Goal: Task Accomplishment & Management: Manage account settings

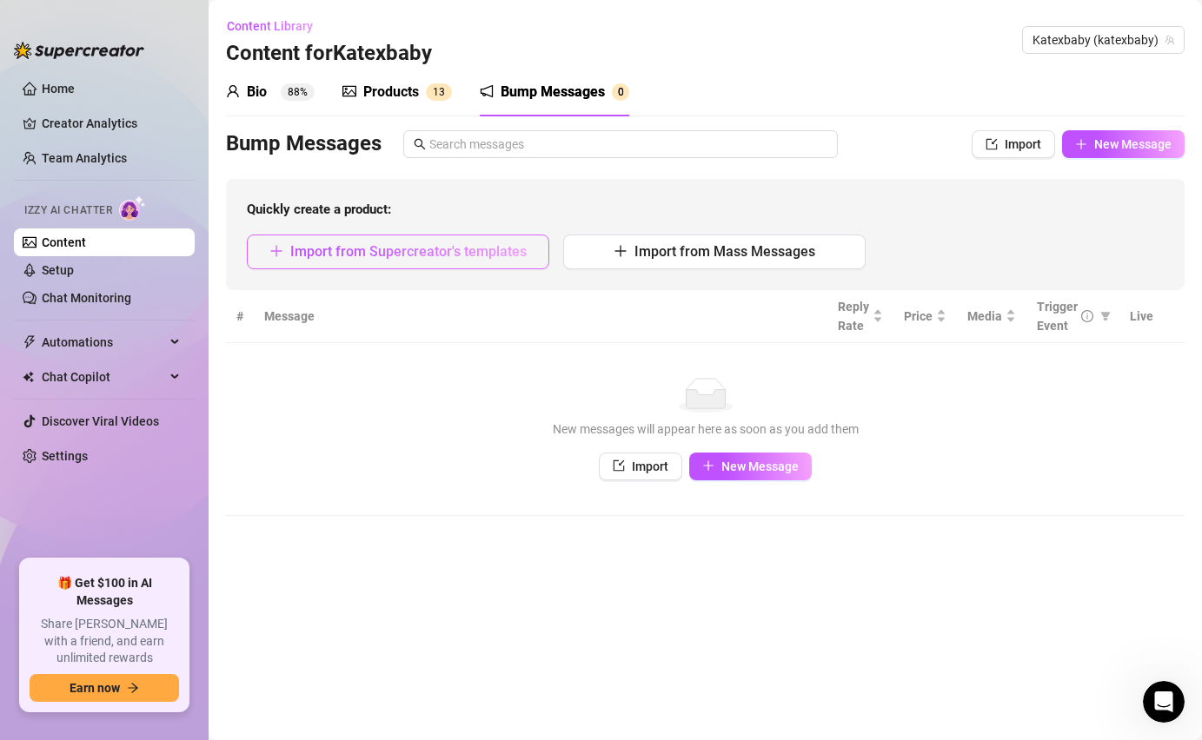
click at [414, 235] on button "Import from Supercreator's templates" at bounding box center [398, 252] width 302 height 35
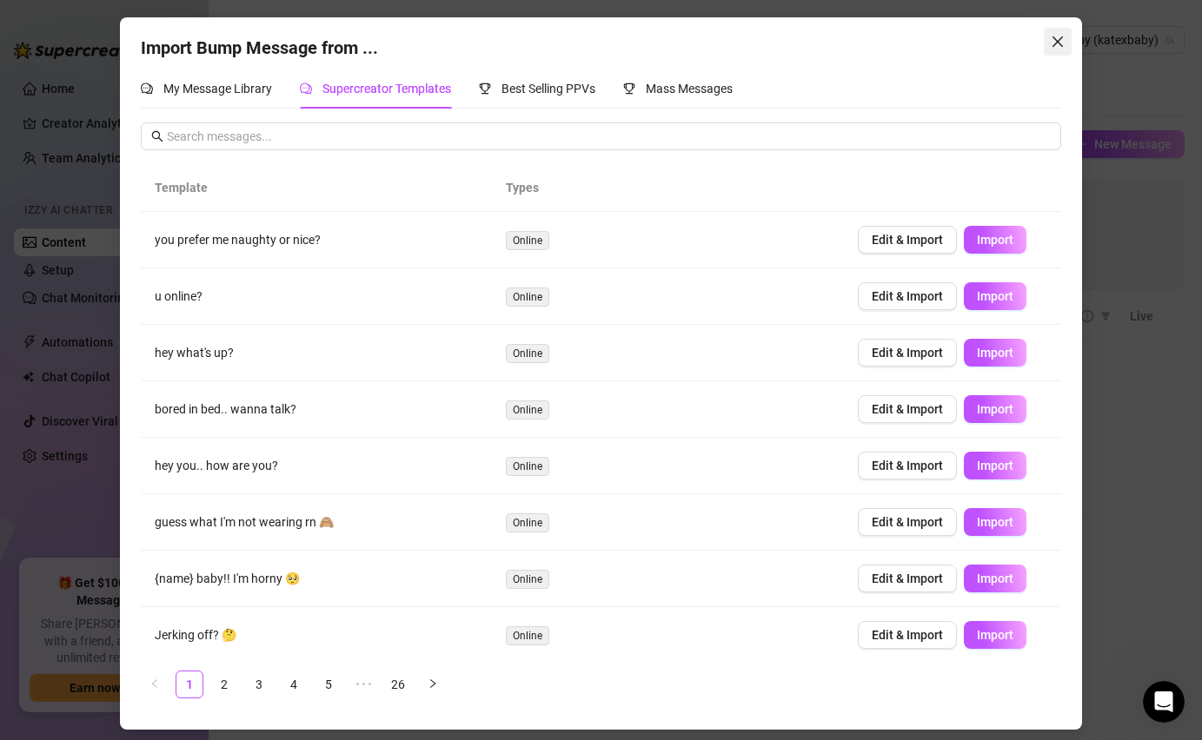
click at [1055, 40] on icon "close" at bounding box center [1057, 41] width 10 height 10
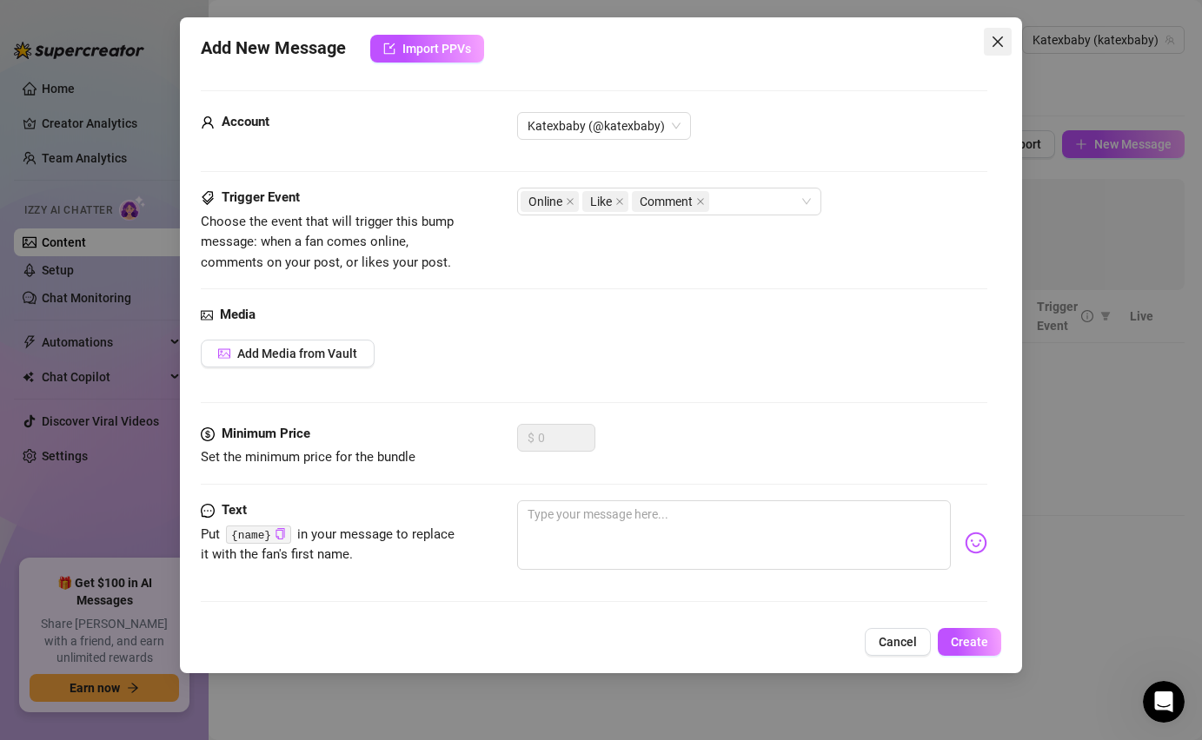
click at [989, 39] on span "Close" at bounding box center [998, 42] width 28 height 14
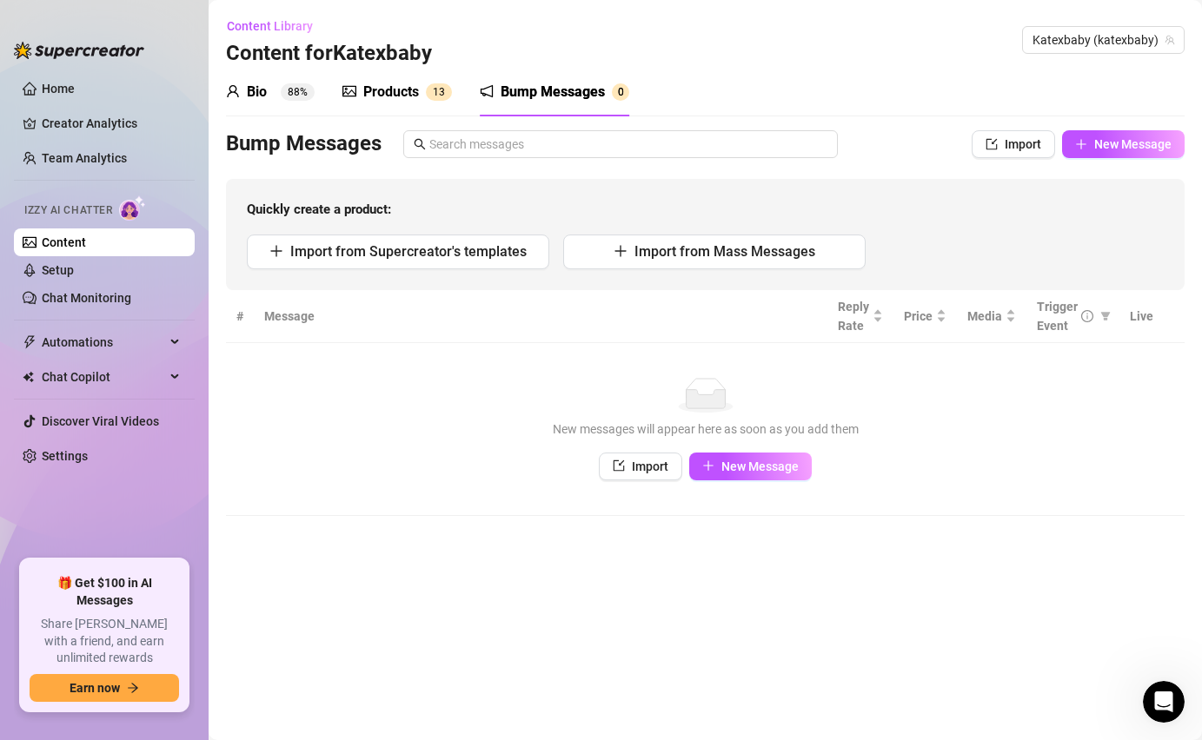
click at [437, 229] on div "Quickly create a product: Import from Supercreator's templates Import from Mass…" at bounding box center [705, 234] width 958 height 111
click at [434, 232] on div "Quickly create a product: Import from Supercreator's templates Import from Mass…" at bounding box center [705, 234] width 958 height 111
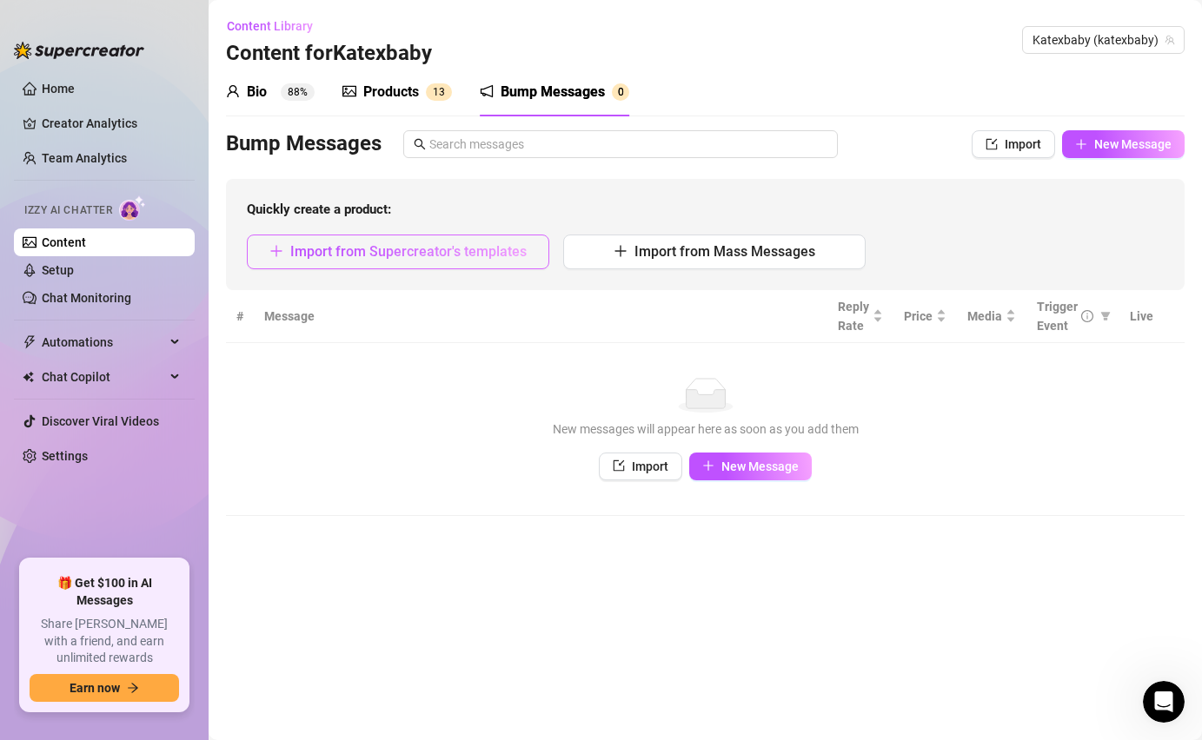
click at [445, 254] on span "Import from Supercreator's templates" at bounding box center [408, 251] width 236 height 17
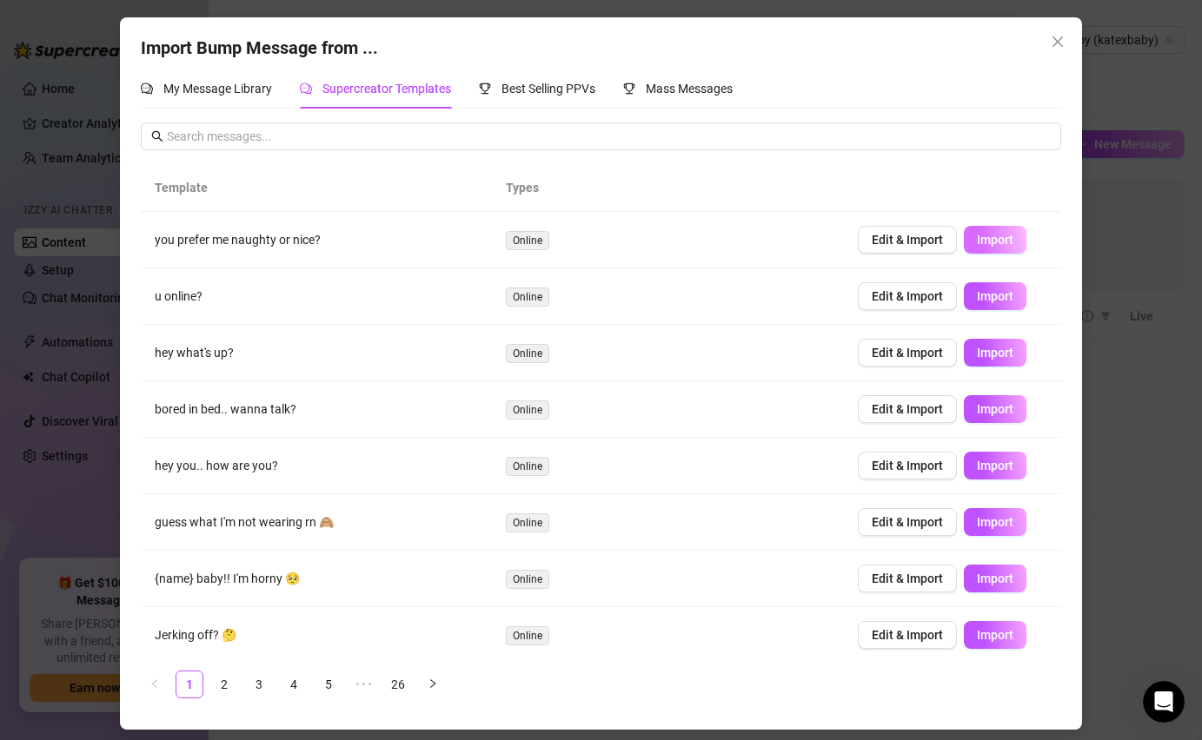
click at [992, 238] on span "Import" at bounding box center [995, 240] width 36 height 14
click at [634, 33] on span "Internal server error" at bounding box center [612, 31] width 106 height 19
click at [636, 18] on div "Internal server error" at bounding box center [601, 31] width 148 height 35
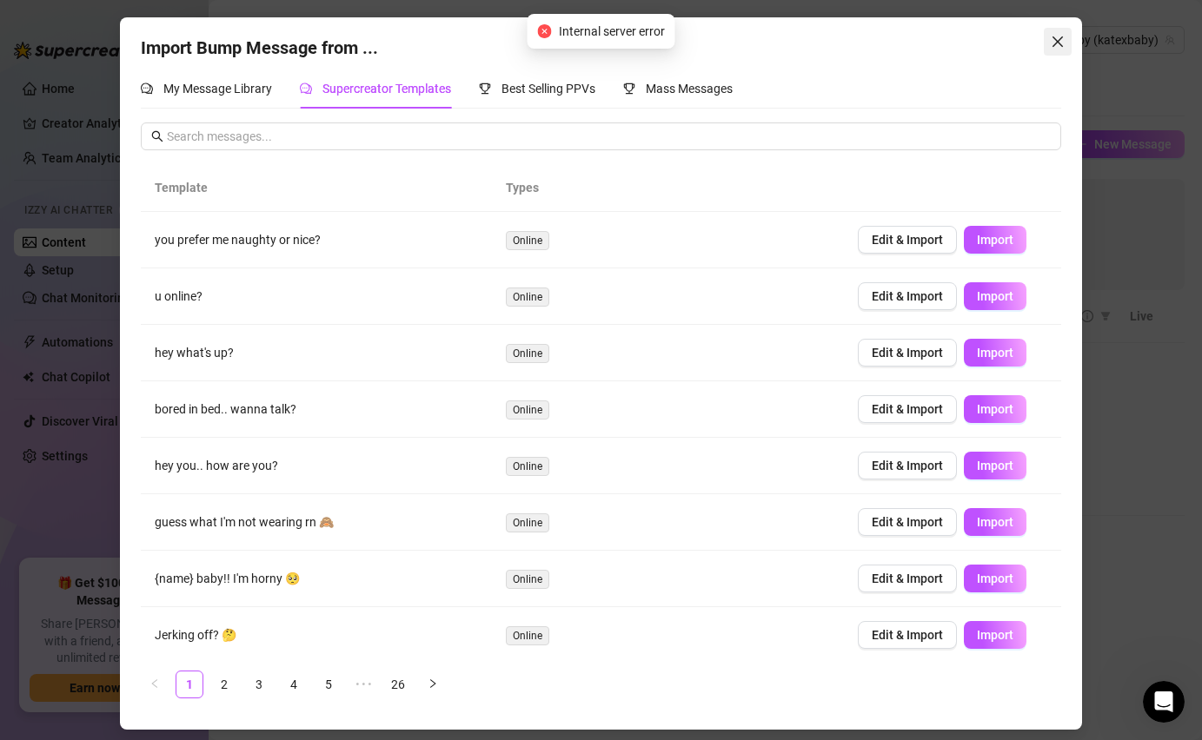
click at [1059, 30] on button "Close" at bounding box center [1057, 42] width 28 height 28
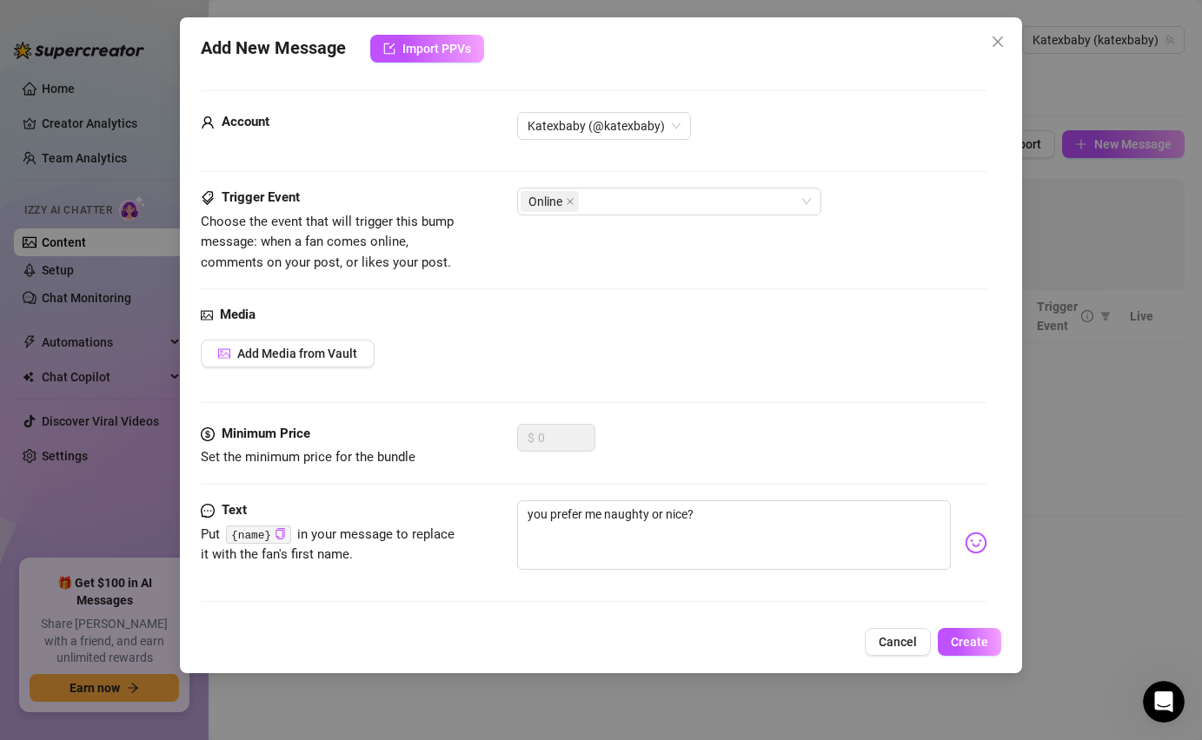
click at [1004, 11] on div "Add New Message Import PPVs Account Katexbaby (@katexbaby) Trigger Event Choose…" at bounding box center [601, 370] width 1202 height 740
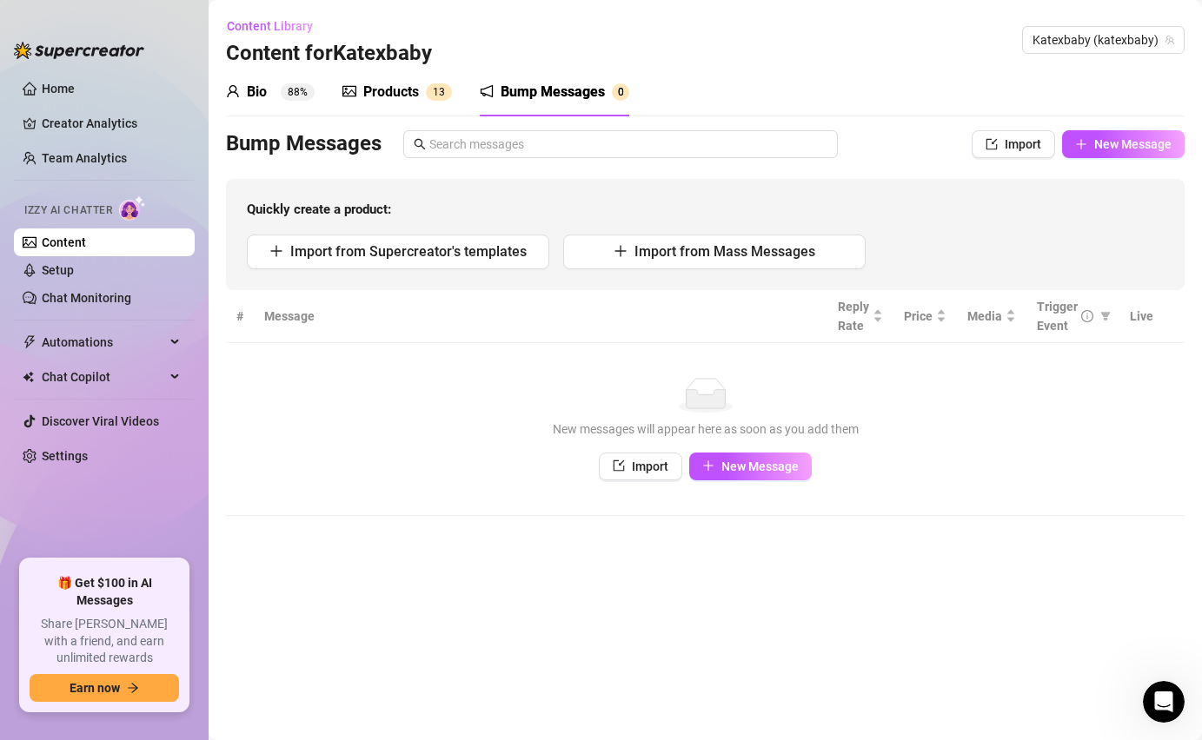
click at [1004, 27] on div "Content Library Content for Katexbaby Katexbaby (katexbaby)" at bounding box center [705, 40] width 958 height 56
click at [1118, 24] on div "Content Library Content for Katexbaby Katexbaby (katexbaby)" at bounding box center [705, 40] width 958 height 56
click at [1116, 35] on span "Katexbaby (katexbaby)" at bounding box center [1103, 40] width 142 height 26
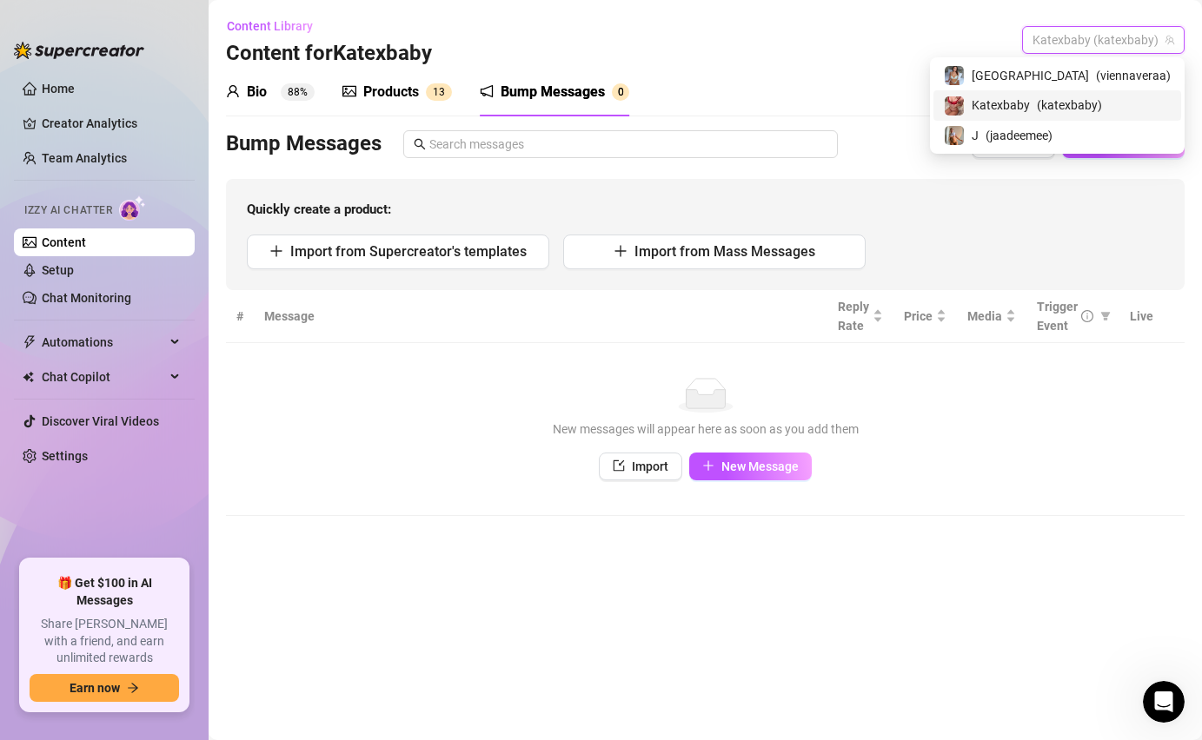
click at [1102, 110] on span "( katexbaby )" at bounding box center [1069, 105] width 65 height 19
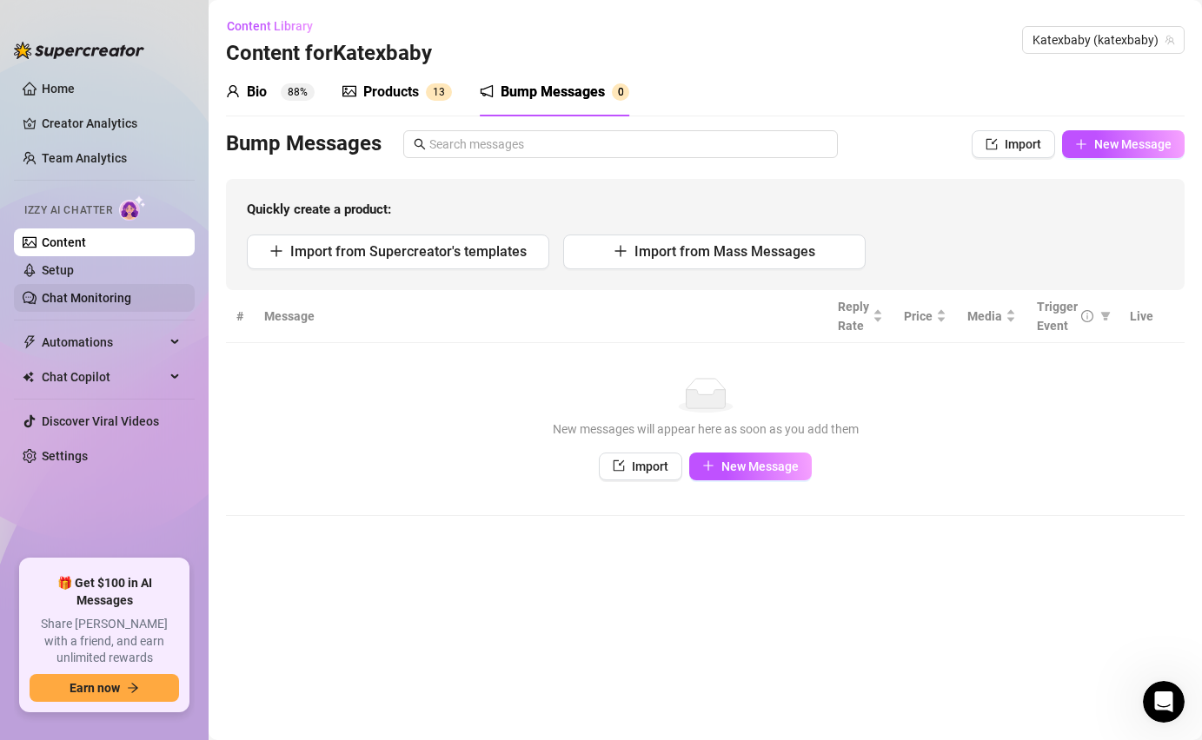
click at [87, 295] on link "Chat Monitoring" at bounding box center [86, 298] width 89 height 14
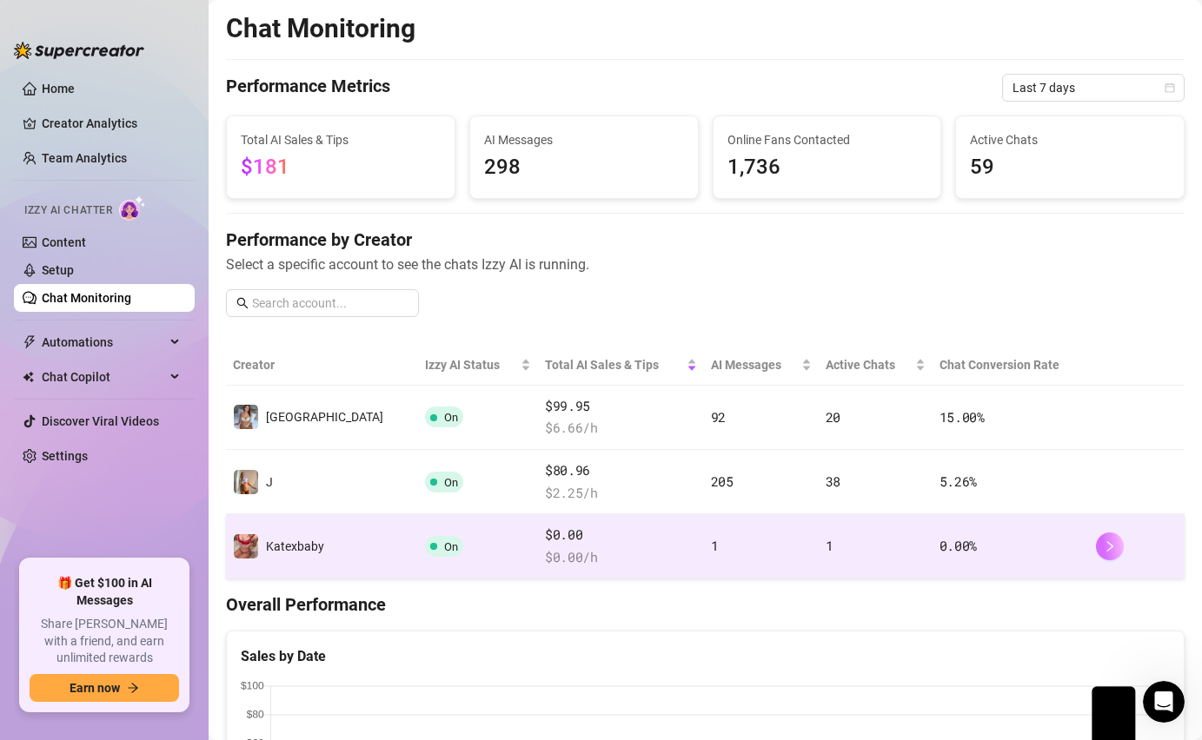
click at [1096, 549] on button "button" at bounding box center [1110, 547] width 28 height 28
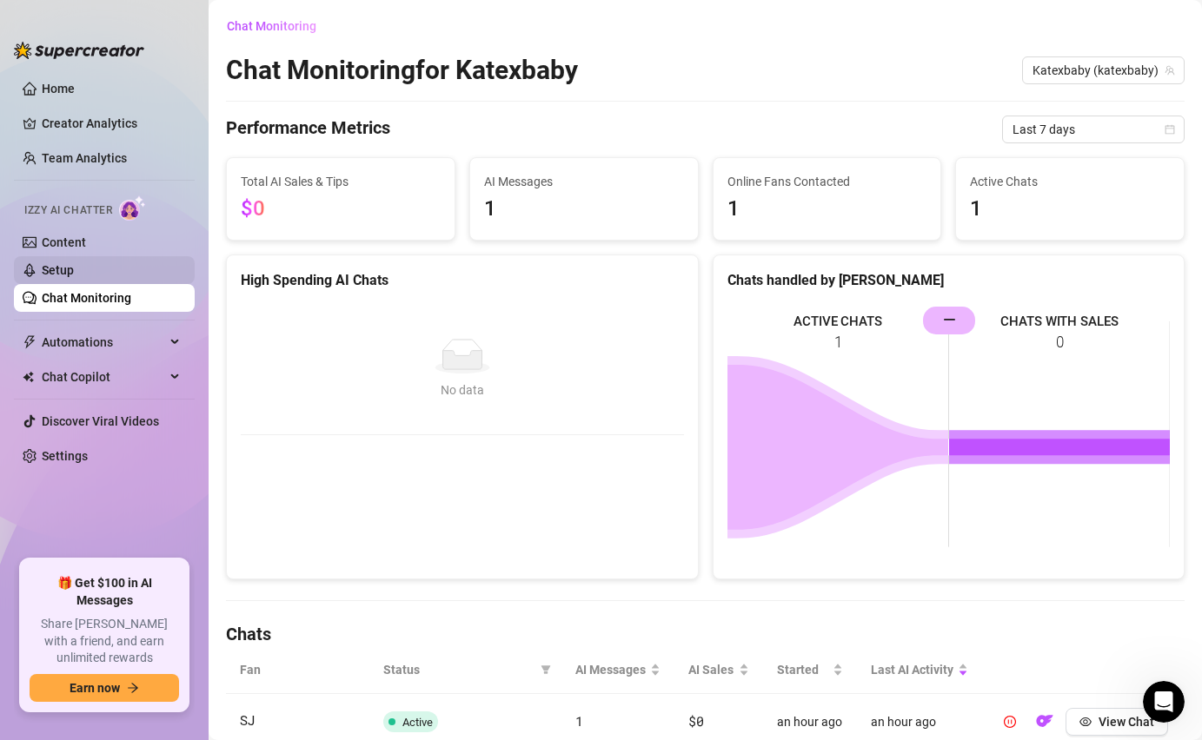
click at [42, 277] on link "Setup" at bounding box center [58, 270] width 32 height 14
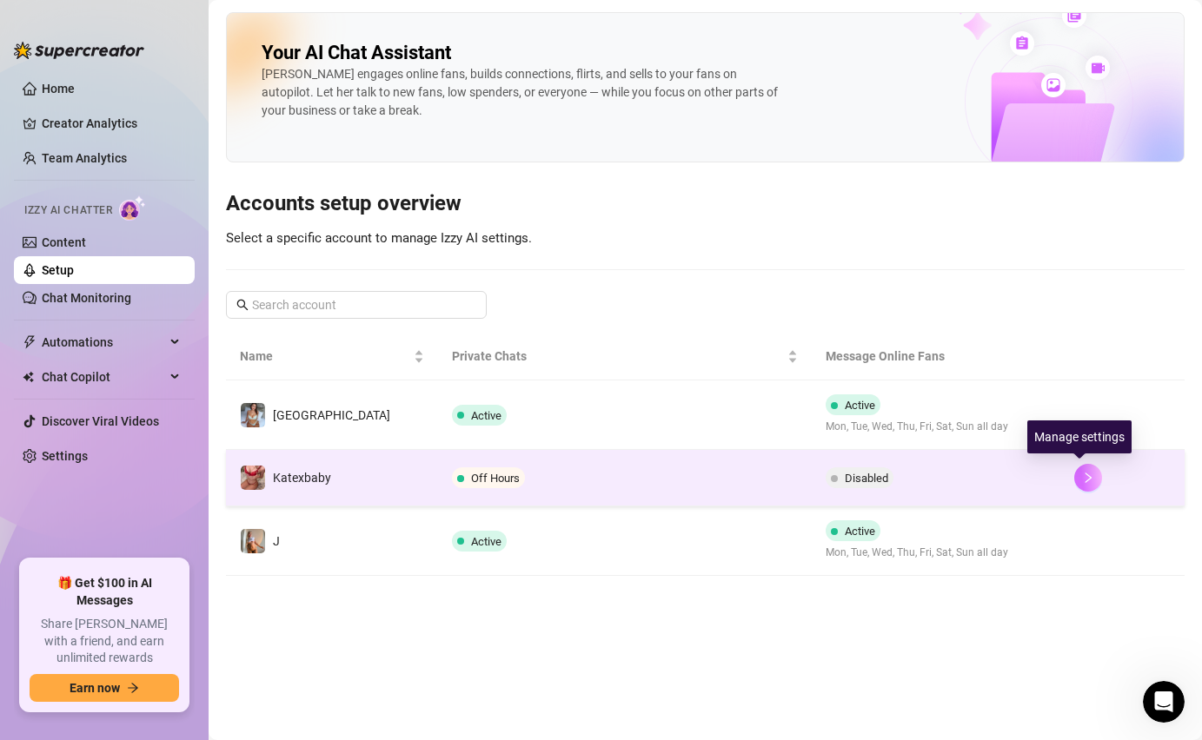
click at [1074, 474] on button "button" at bounding box center [1088, 478] width 28 height 28
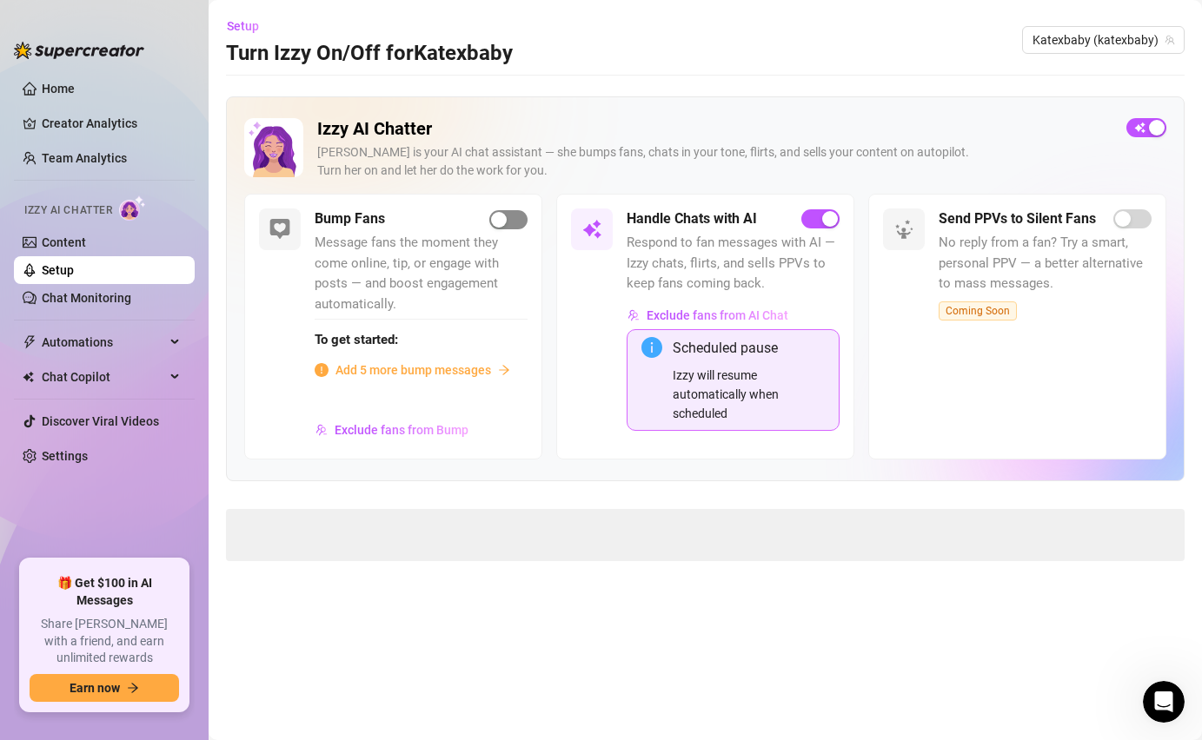
click at [501, 218] on div "button" at bounding box center [499, 220] width 16 height 16
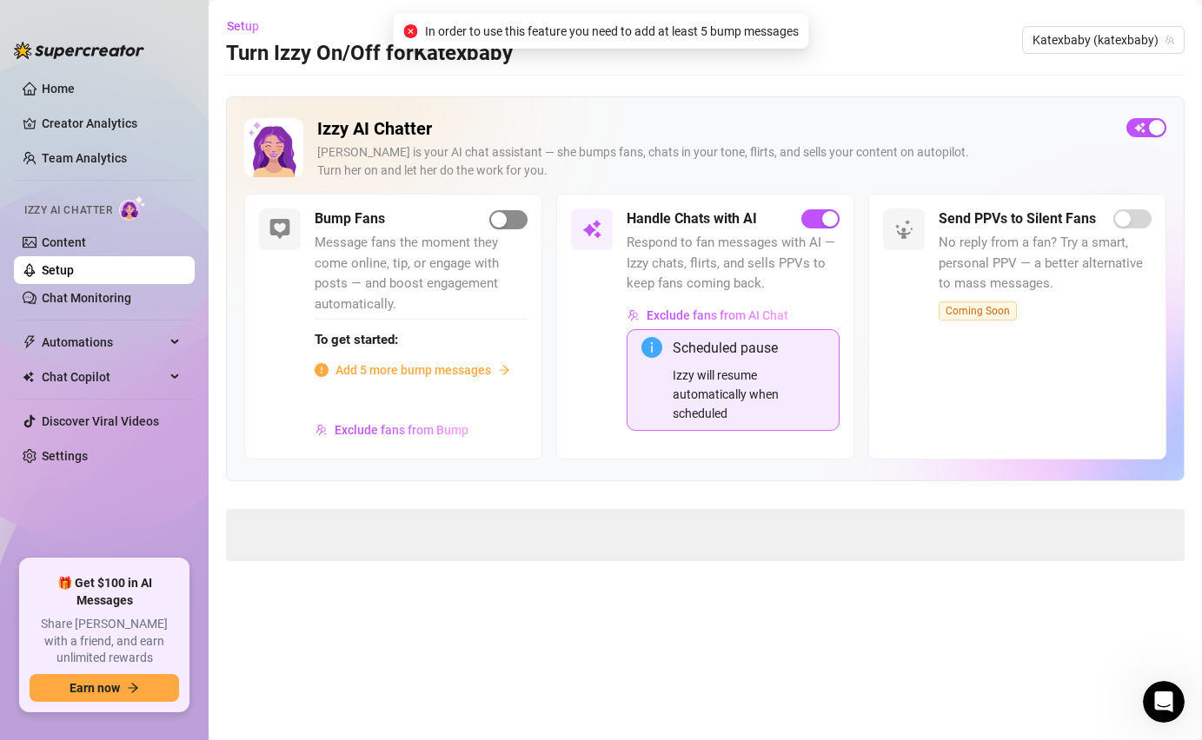
click at [501, 218] on div "button" at bounding box center [499, 220] width 16 height 16
click at [295, 526] on span "Advanced Settings" at bounding box center [312, 530] width 101 height 19
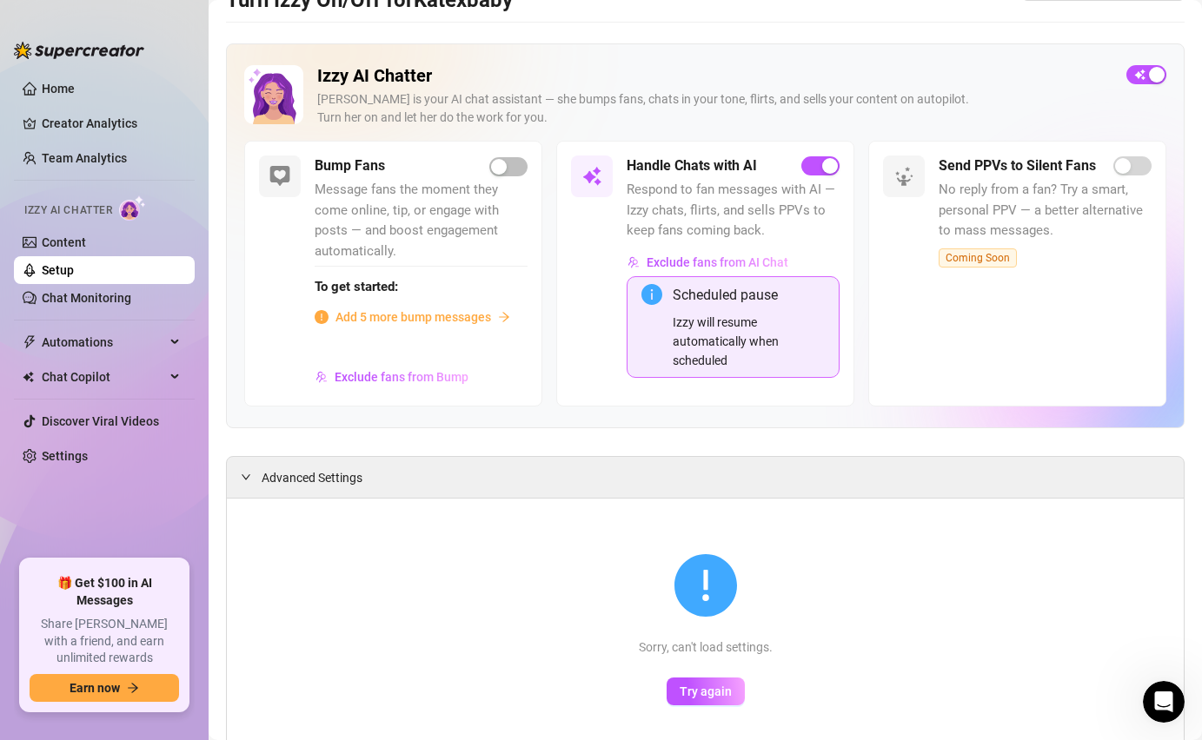
scroll to position [57, 0]
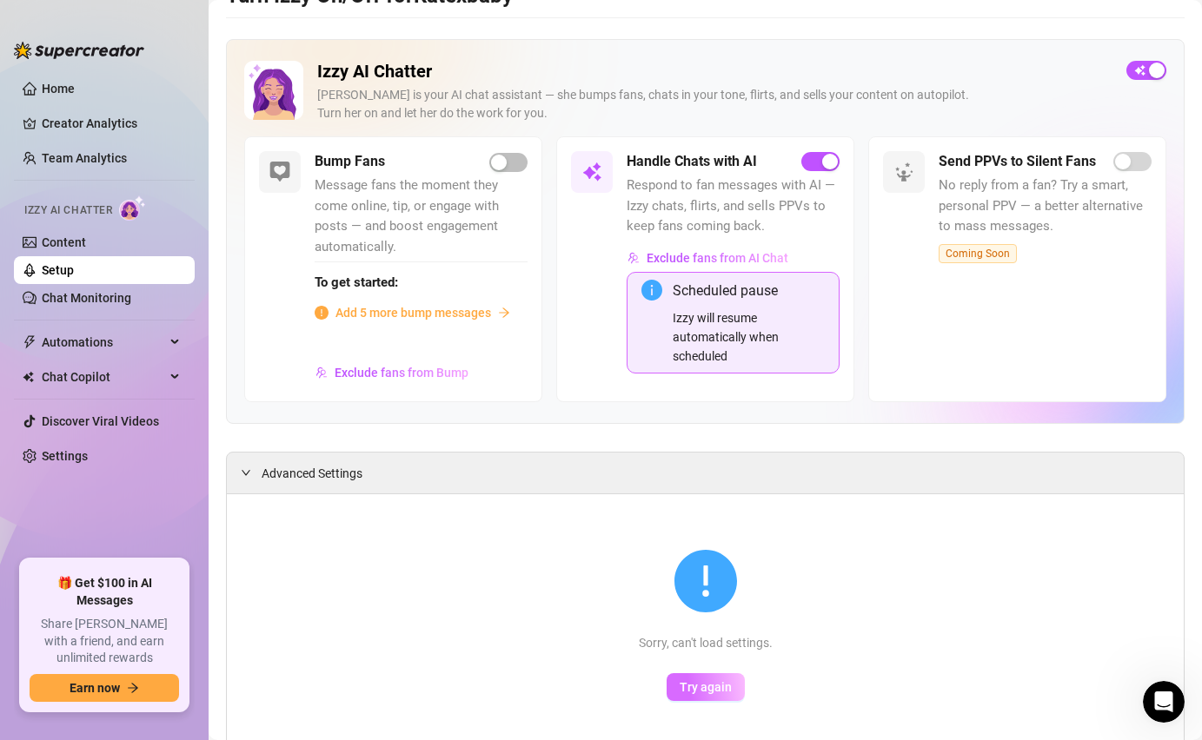
click at [677, 689] on button "Try again" at bounding box center [705, 687] width 78 height 28
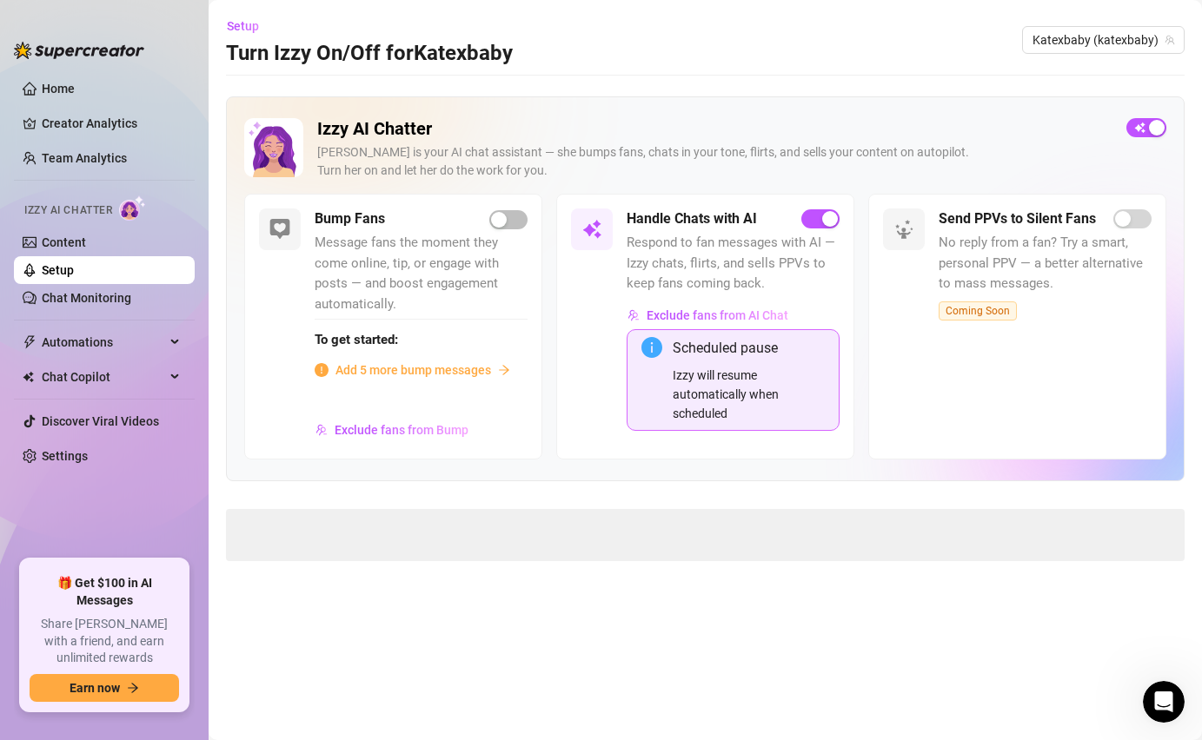
click at [444, 368] on span "Add 5 more bump messages" at bounding box center [413, 370] width 156 height 19
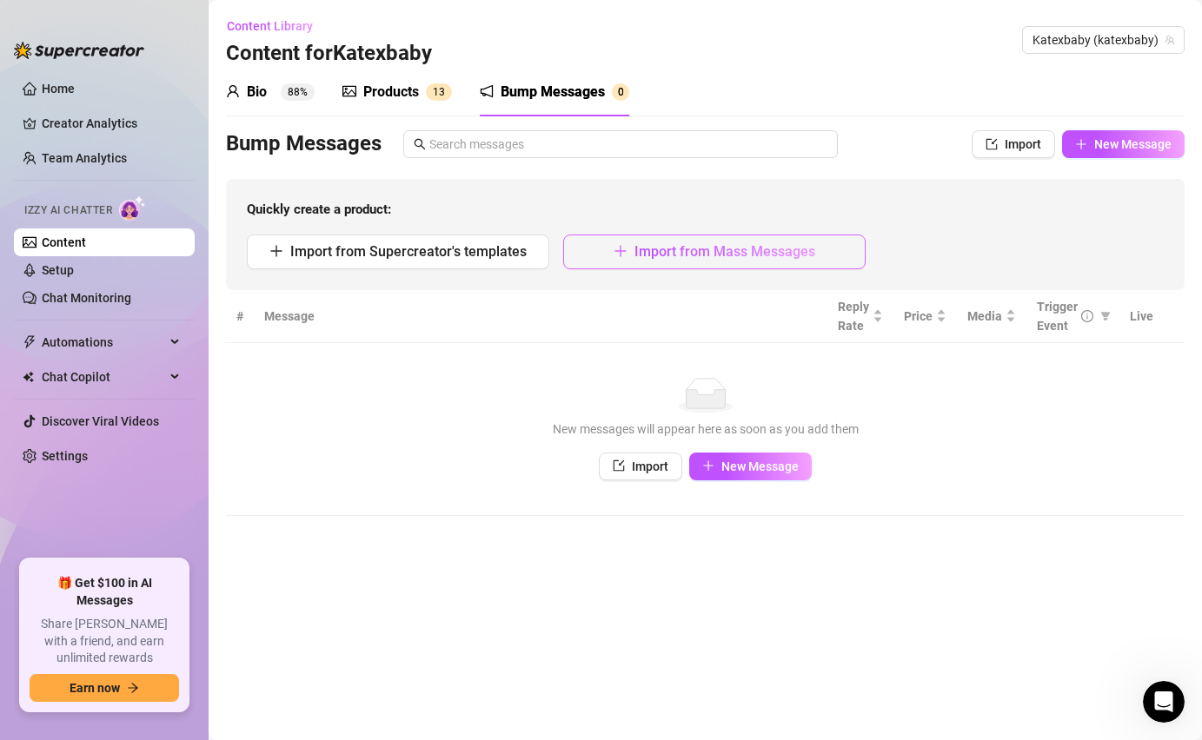
click at [658, 250] on span "Import from Mass Messages" at bounding box center [724, 251] width 181 height 17
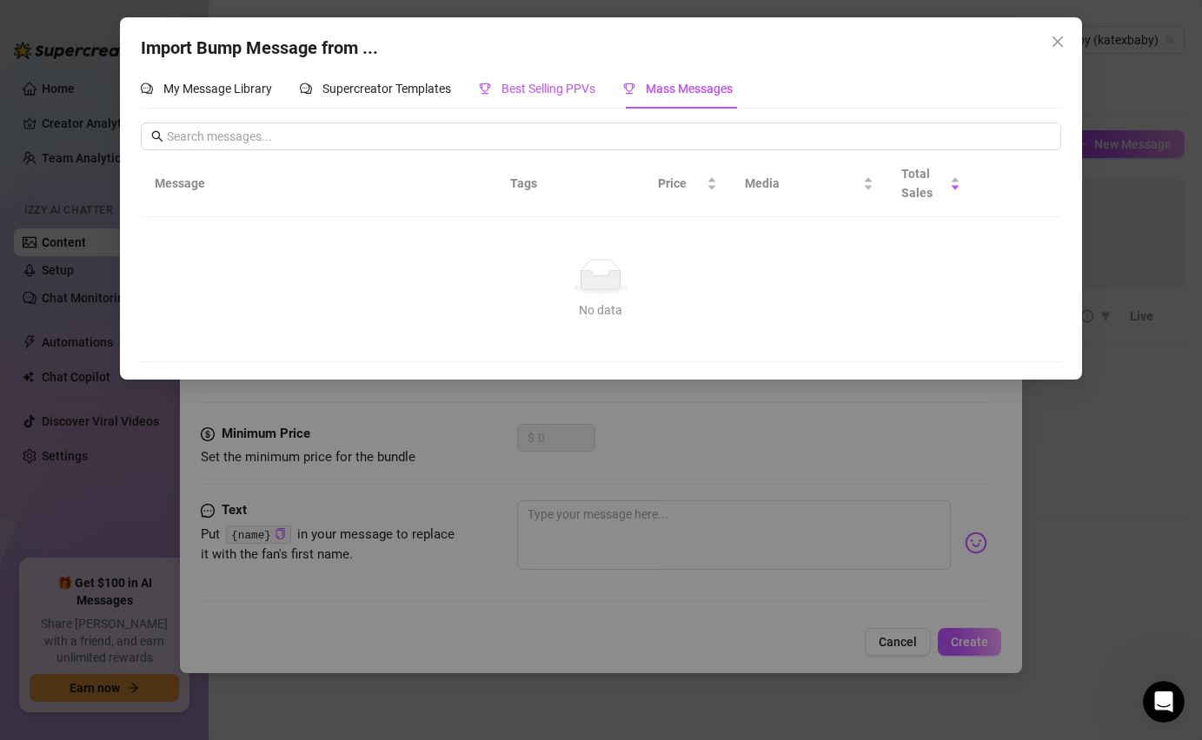
click at [552, 96] on span "Best Selling PPVs" at bounding box center [548, 89] width 94 height 14
click at [1050, 41] on icon "close" at bounding box center [1057, 42] width 14 height 14
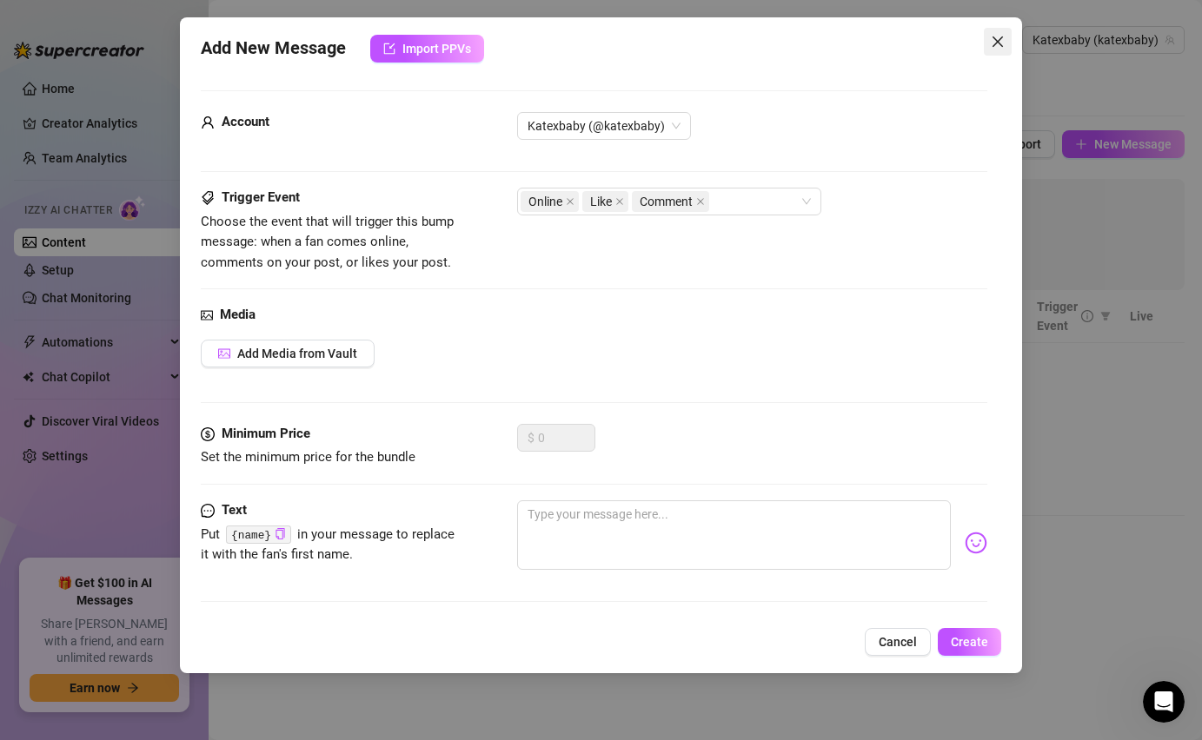
click at [997, 38] on icon "close" at bounding box center [997, 42] width 14 height 14
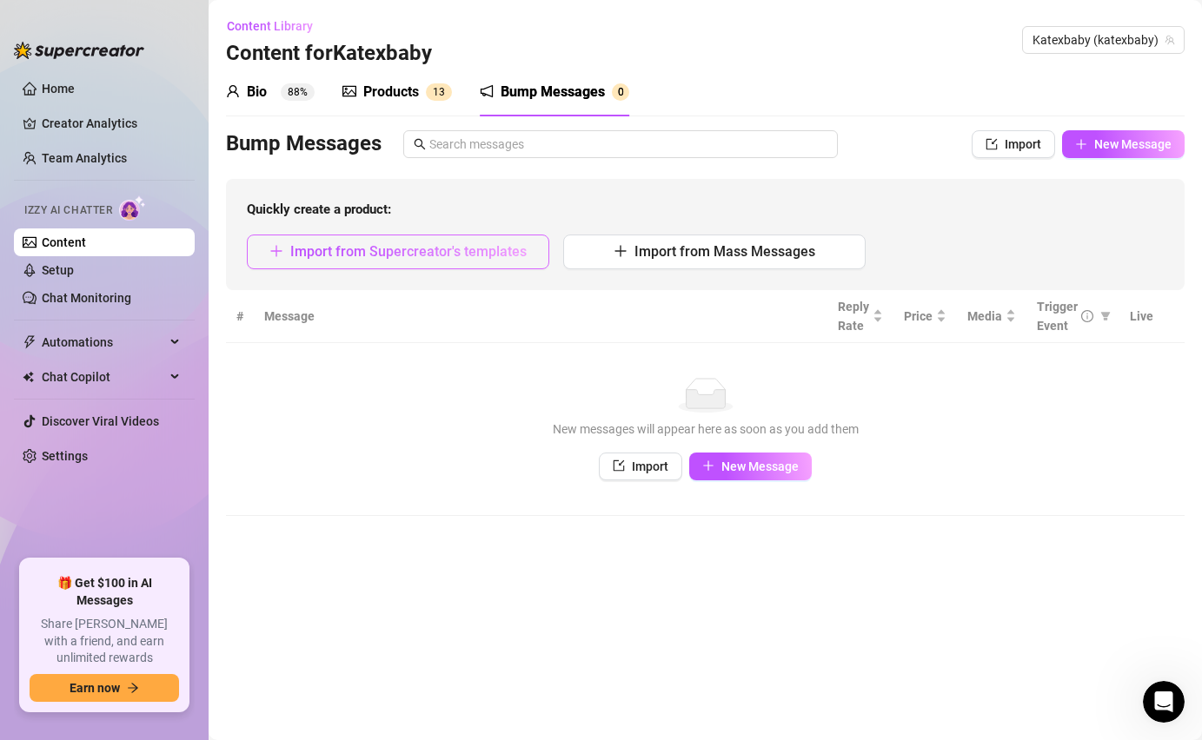
click at [378, 265] on button "Import from Supercreator's templates" at bounding box center [398, 252] width 302 height 35
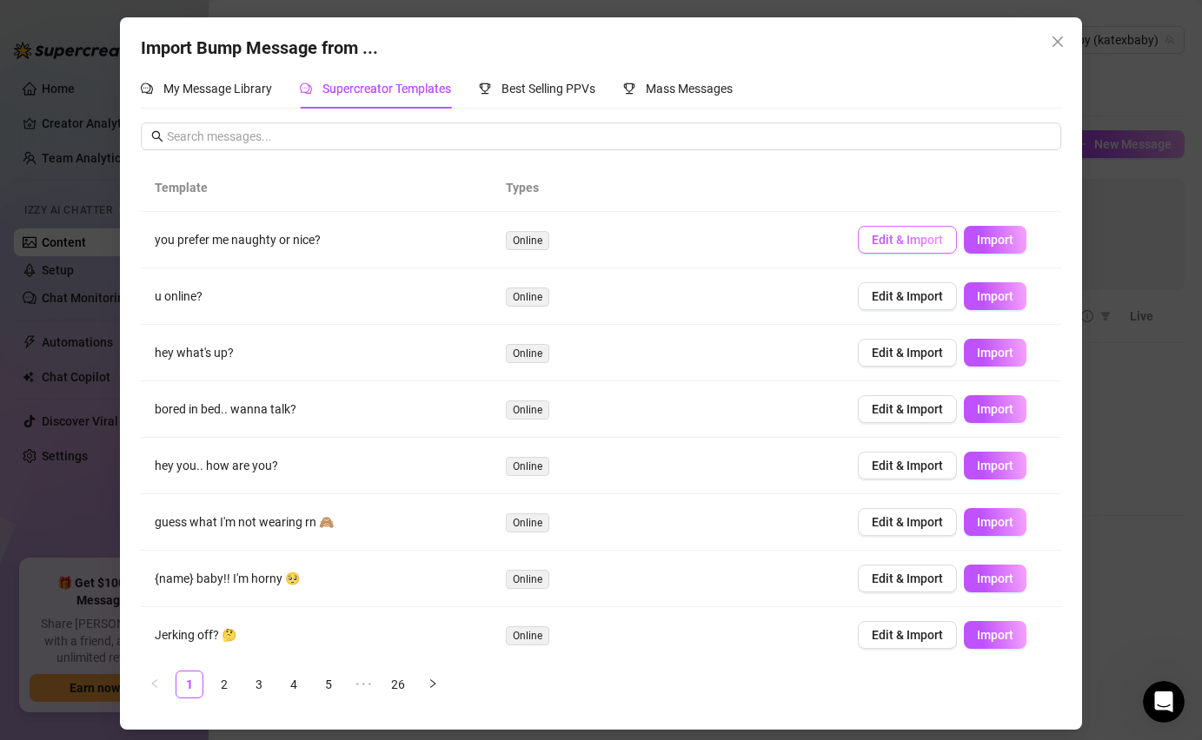
click at [908, 248] on button "Edit & Import" at bounding box center [907, 240] width 99 height 28
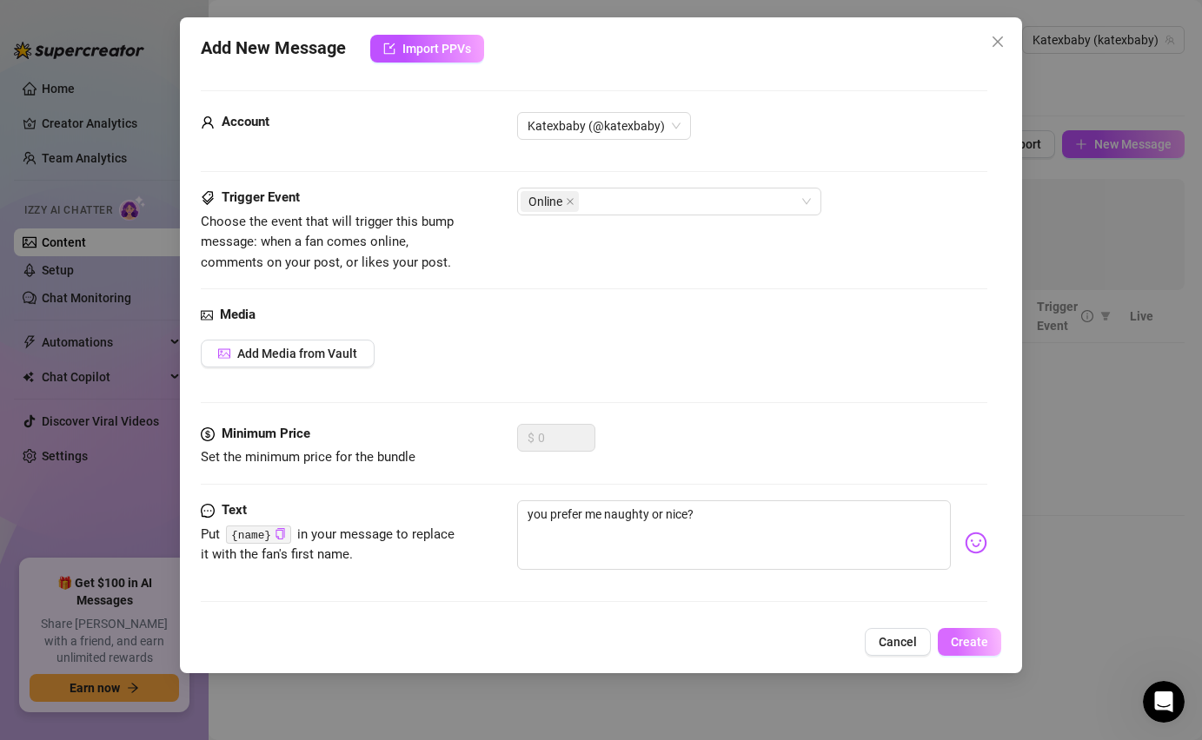
click at [968, 636] on span "Create" at bounding box center [969, 642] width 37 height 14
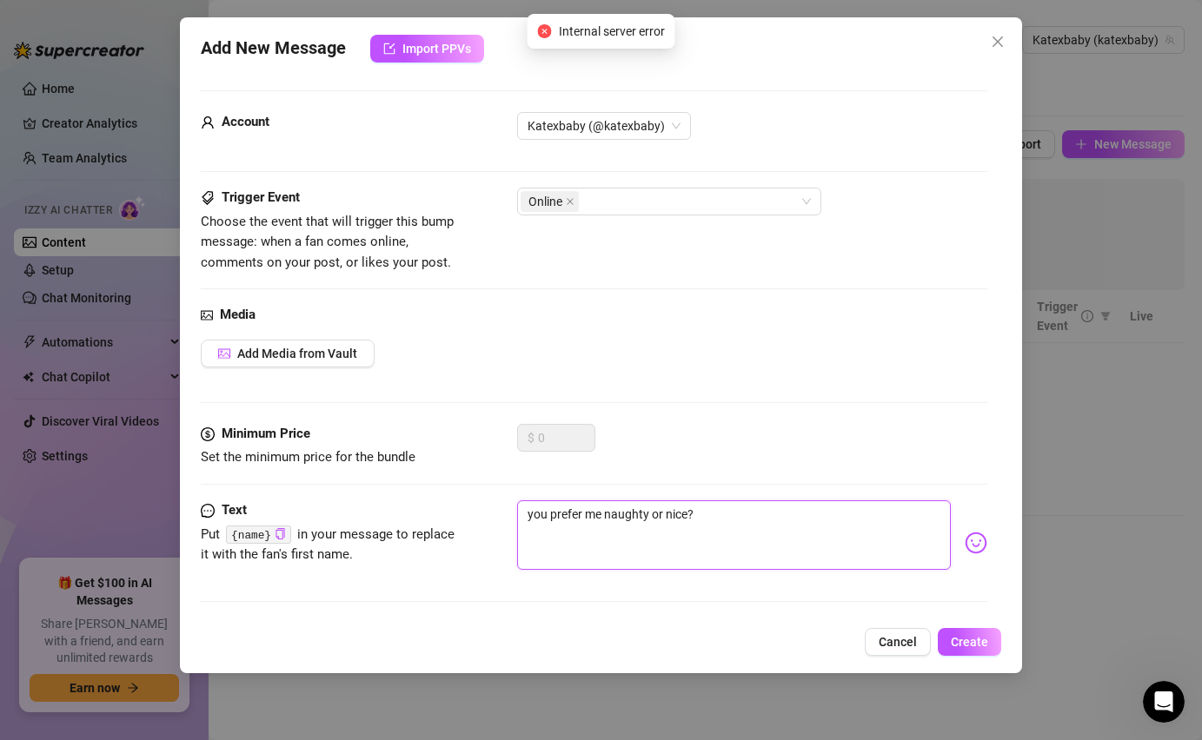
drag, startPoint x: 725, startPoint y: 522, endPoint x: 493, endPoint y: 519, distance: 232.9
click at [493, 519] on div "Text Put {name} in your message to replace it with the fan's first name. you pr…" at bounding box center [593, 542] width 785 height 85
click at [887, 652] on button "Cancel" at bounding box center [897, 642] width 66 height 28
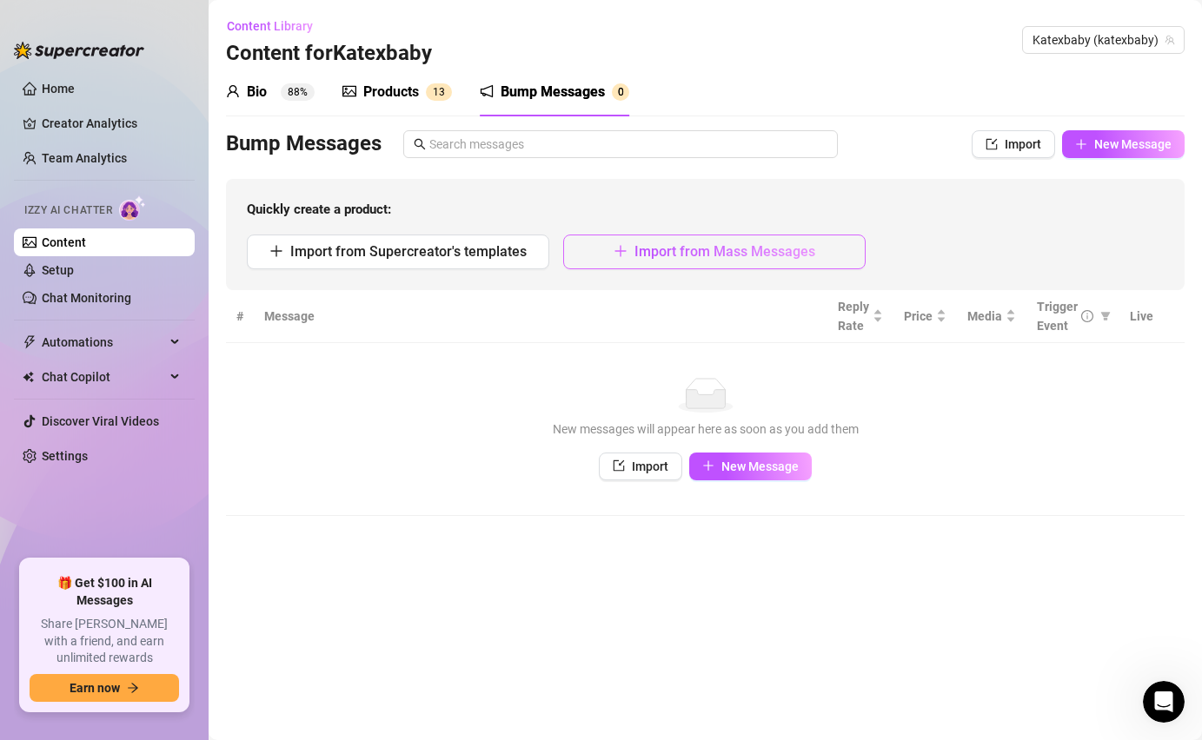
click at [657, 255] on span "Import from Mass Messages" at bounding box center [724, 251] width 181 height 17
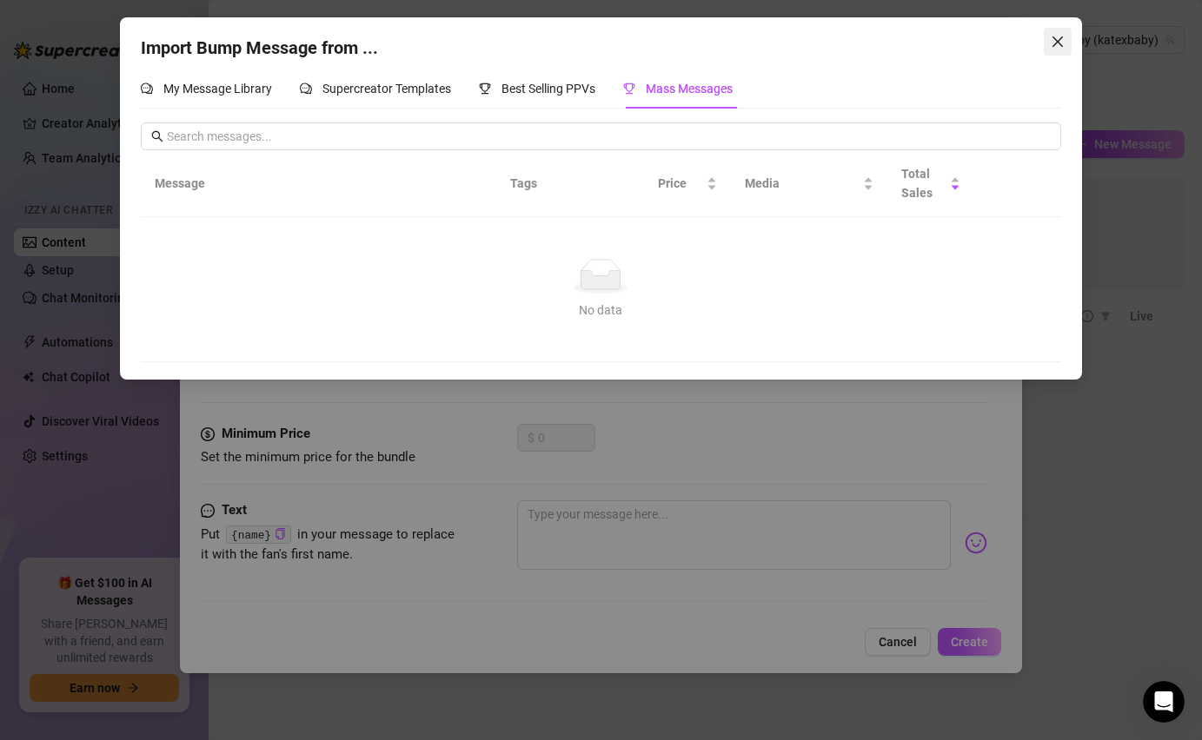
click at [1066, 38] on span "Close" at bounding box center [1057, 42] width 28 height 14
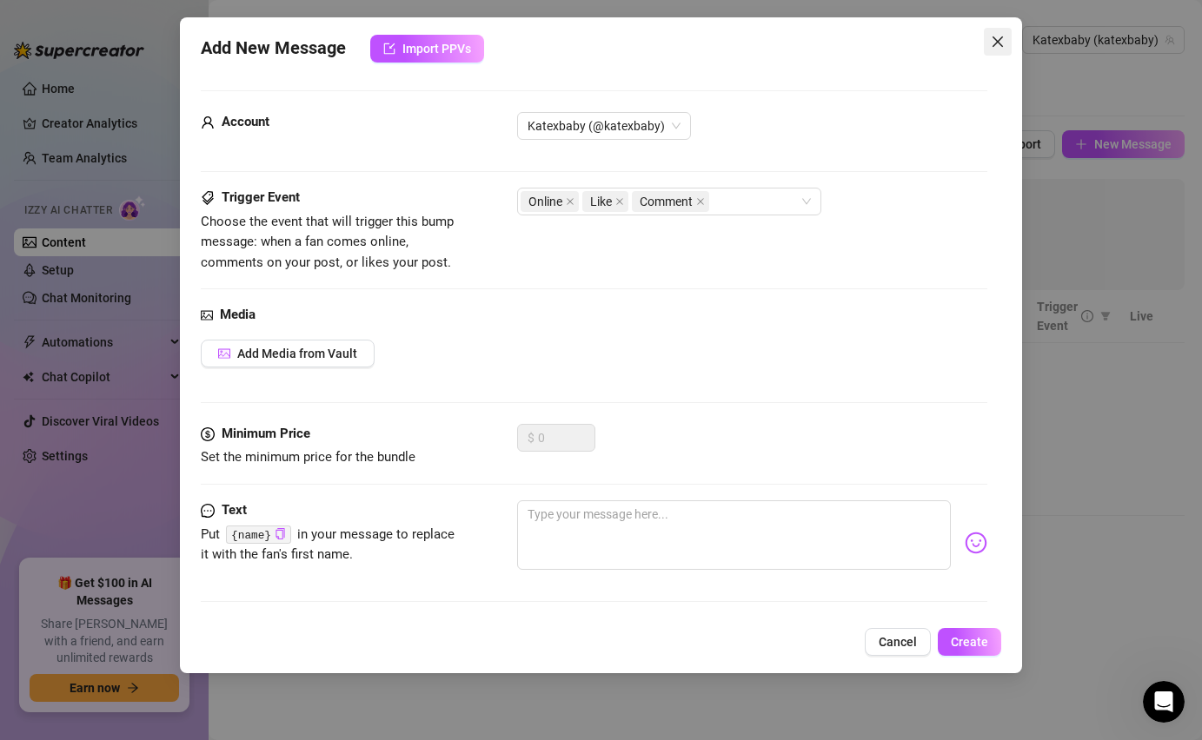
click at [1000, 43] on icon "close" at bounding box center [997, 42] width 14 height 14
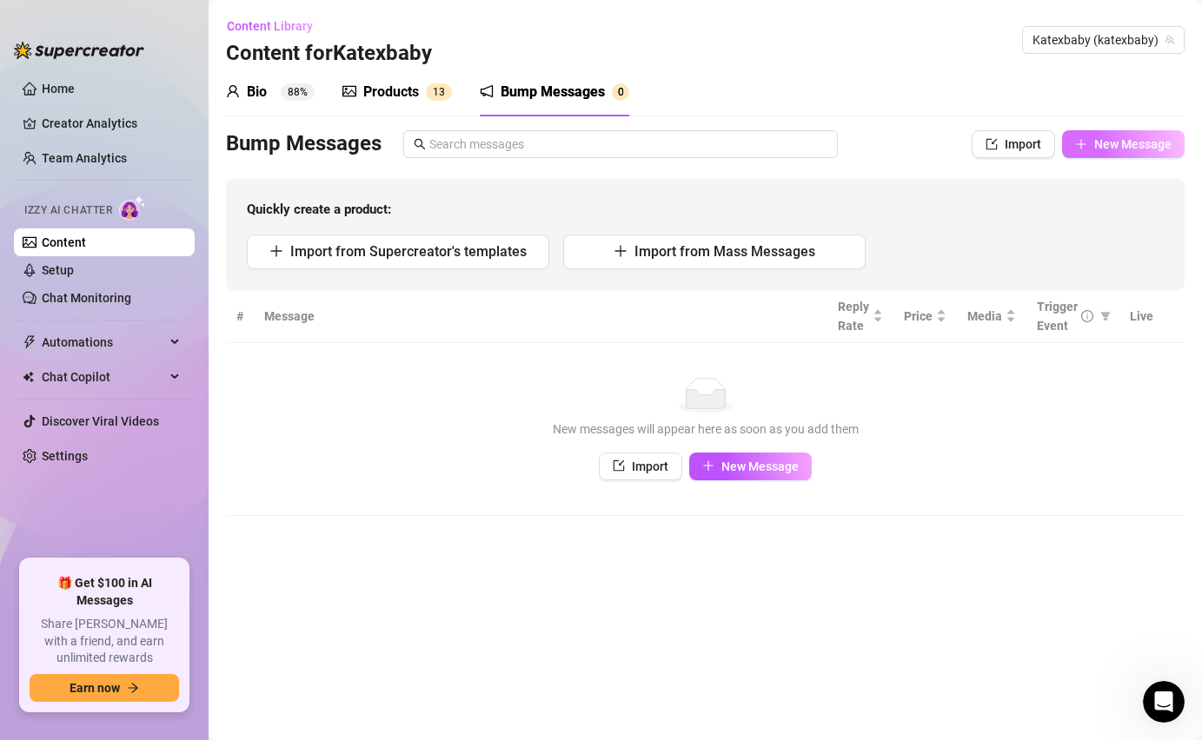
click at [1070, 140] on button "New Message" at bounding box center [1123, 144] width 123 height 28
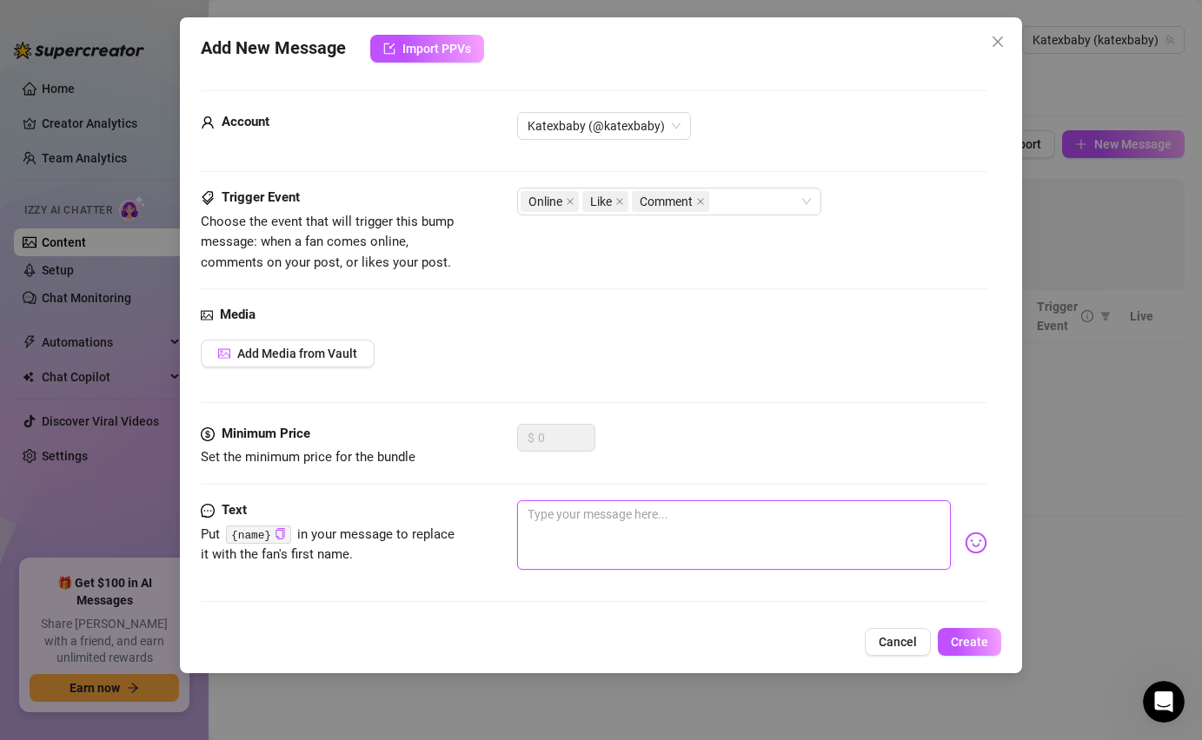
click at [613, 525] on textarea at bounding box center [733, 535] width 433 height 70
paste textarea "you prefer me naughty or nice?"
type textarea "you prefer me naughty or nice?"
click at [977, 651] on button "Create" at bounding box center [968, 642] width 63 height 28
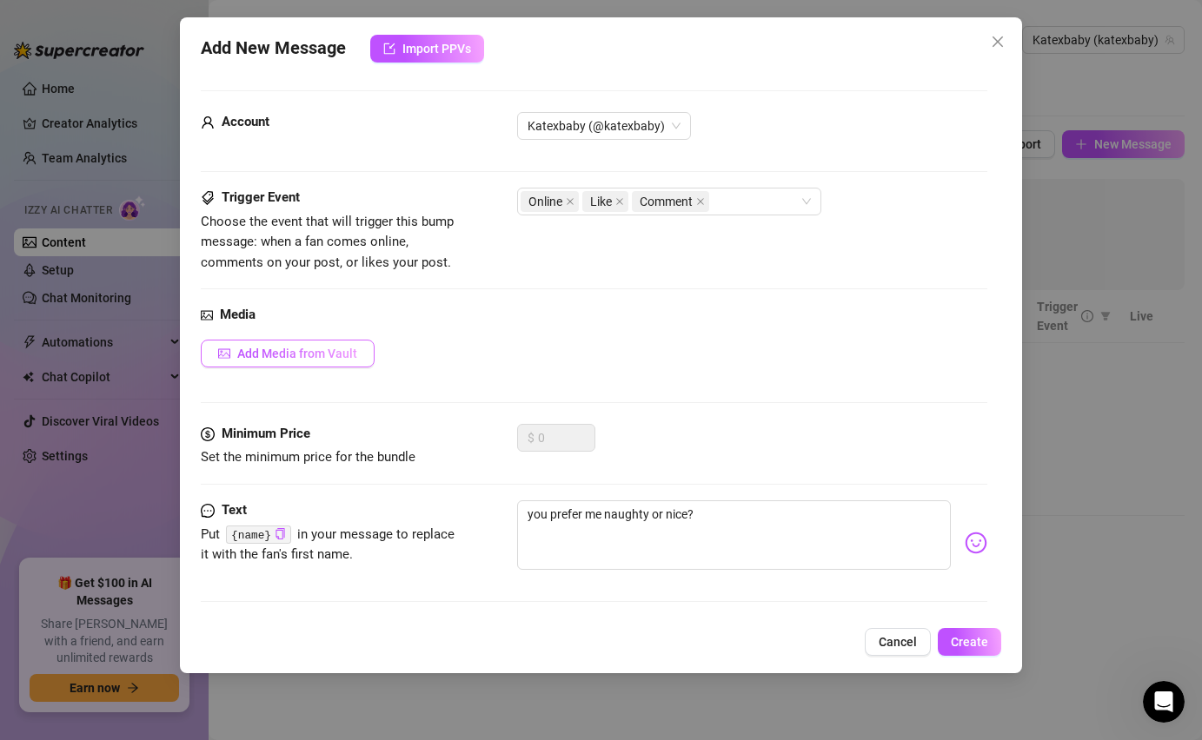
click at [331, 351] on span "Add Media from Vault" at bounding box center [297, 354] width 120 height 14
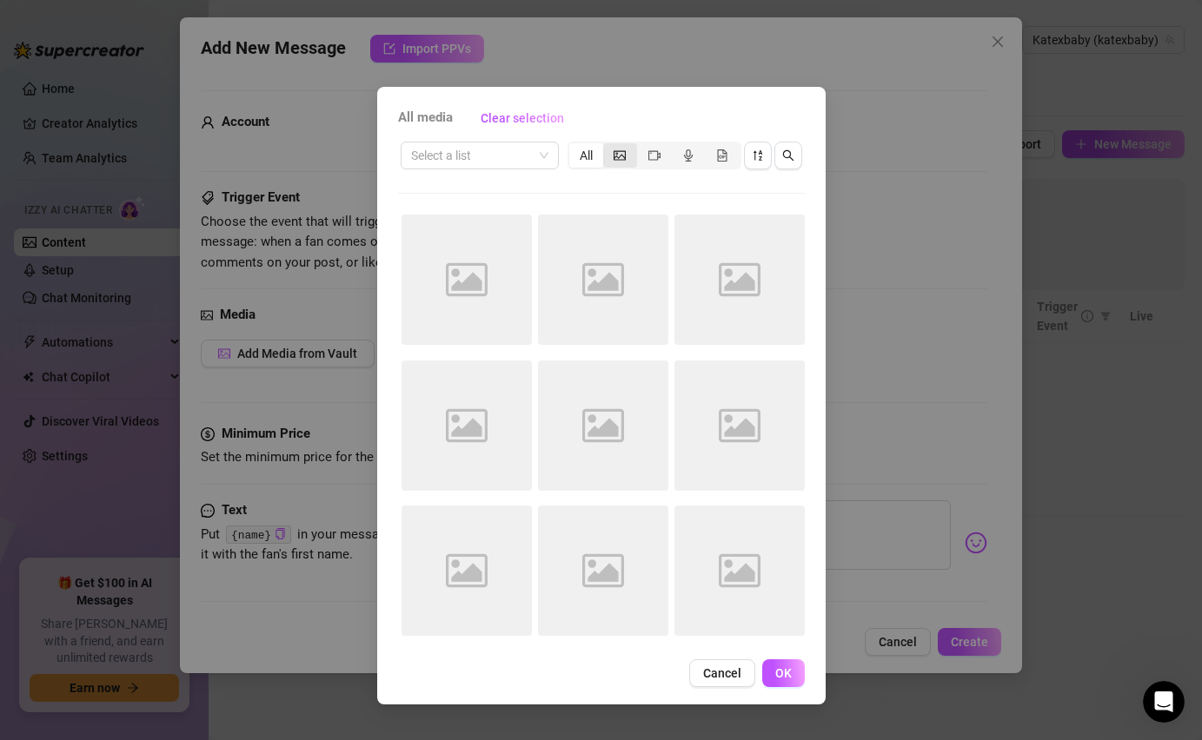
click at [613, 157] on icon "picture" at bounding box center [619, 155] width 12 height 12
click at [607, 146] on input "segmented control" at bounding box center [607, 146] width 0 height 0
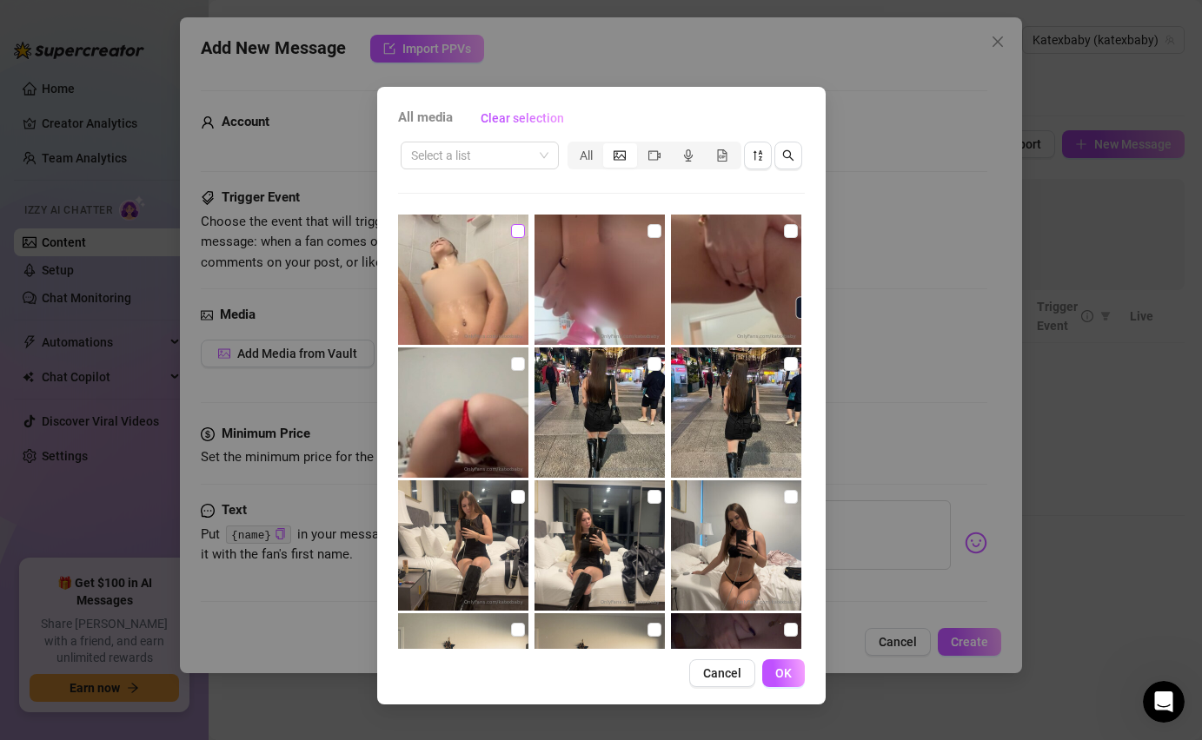
click at [514, 235] on input "checkbox" at bounding box center [518, 231] width 14 height 14
checkbox input "true"
click at [770, 671] on button "OK" at bounding box center [783, 673] width 43 height 28
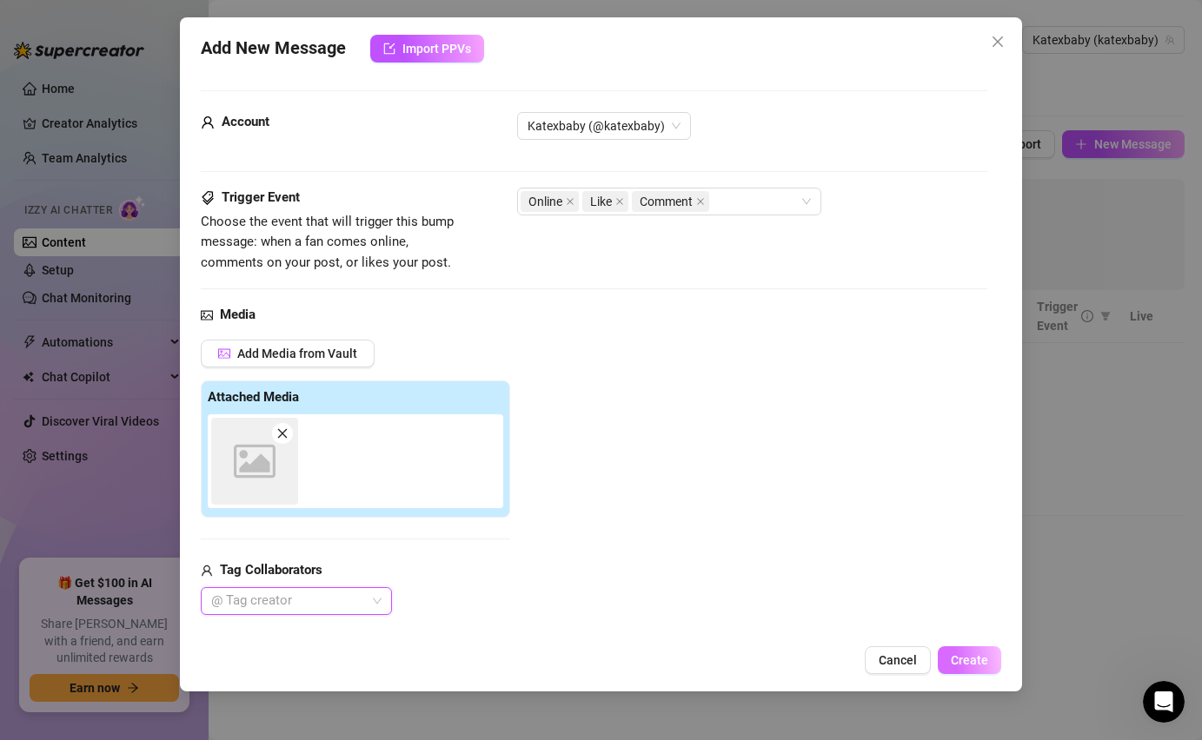
click at [971, 666] on span "Create" at bounding box center [969, 660] width 37 height 14
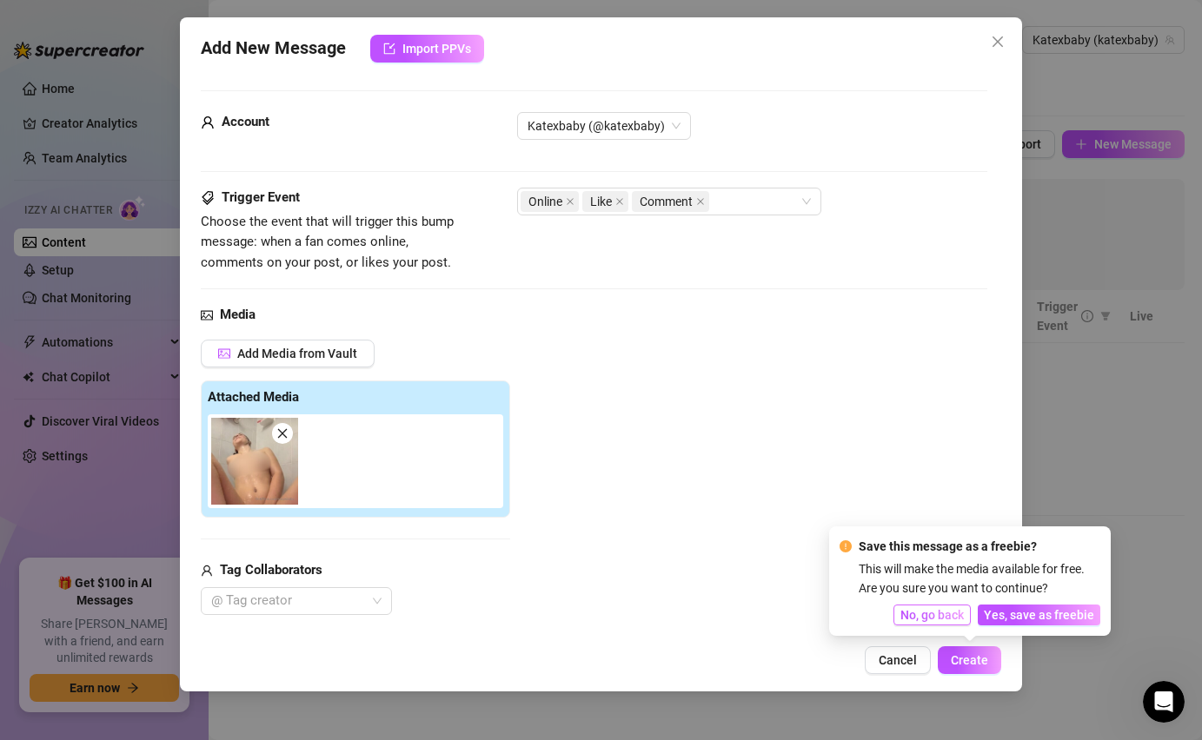
click at [958, 618] on span "No, go back" at bounding box center [931, 615] width 63 height 14
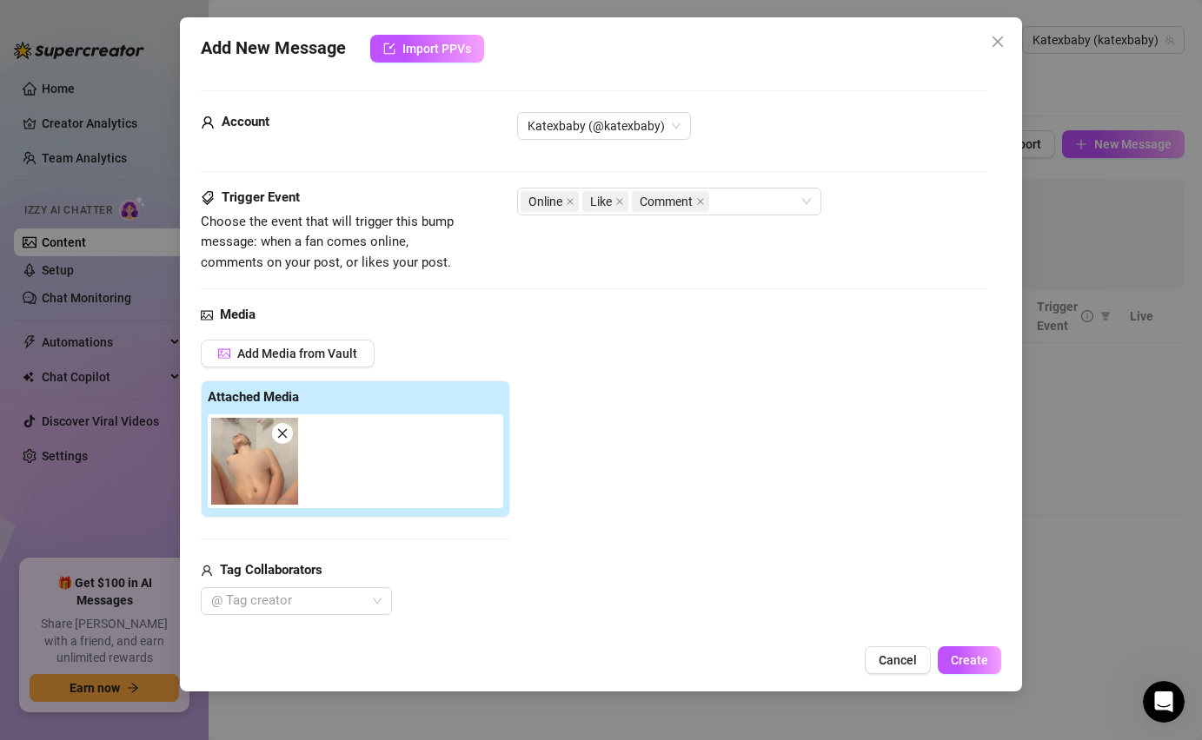
click at [284, 426] on span at bounding box center [282, 433] width 21 height 21
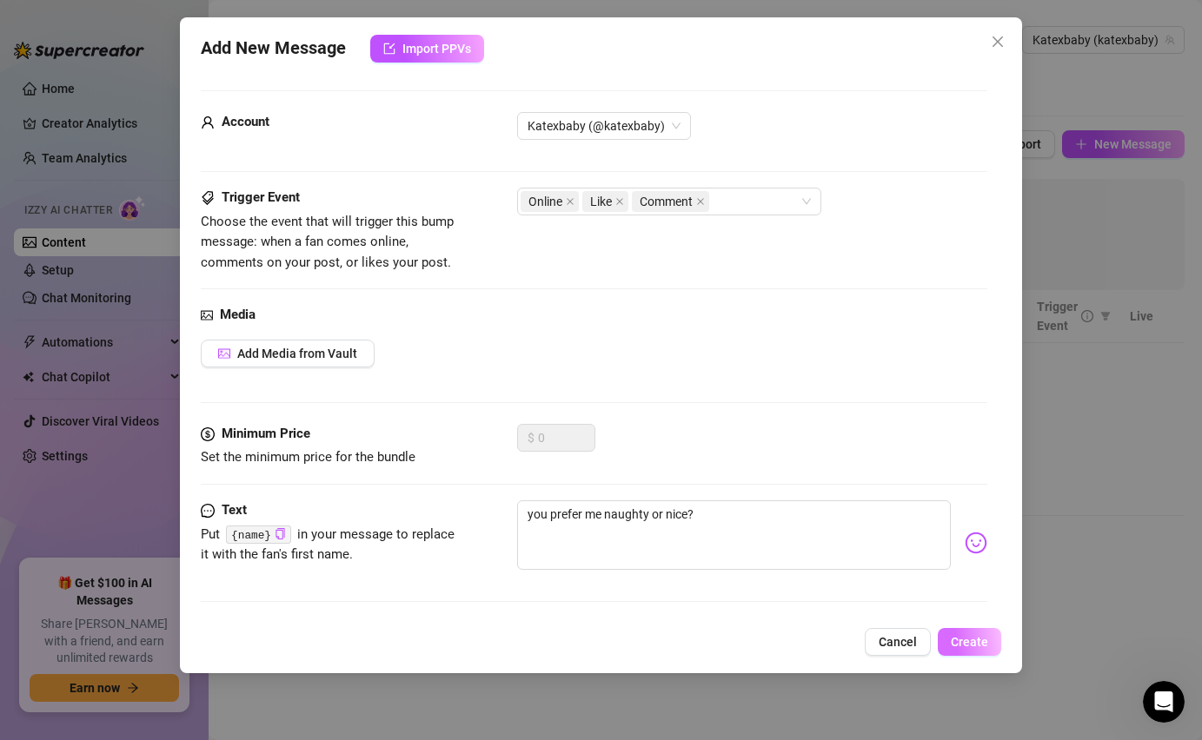
click at [967, 646] on span "Create" at bounding box center [969, 642] width 37 height 14
click at [999, 44] on icon "close" at bounding box center [996, 41] width 10 height 10
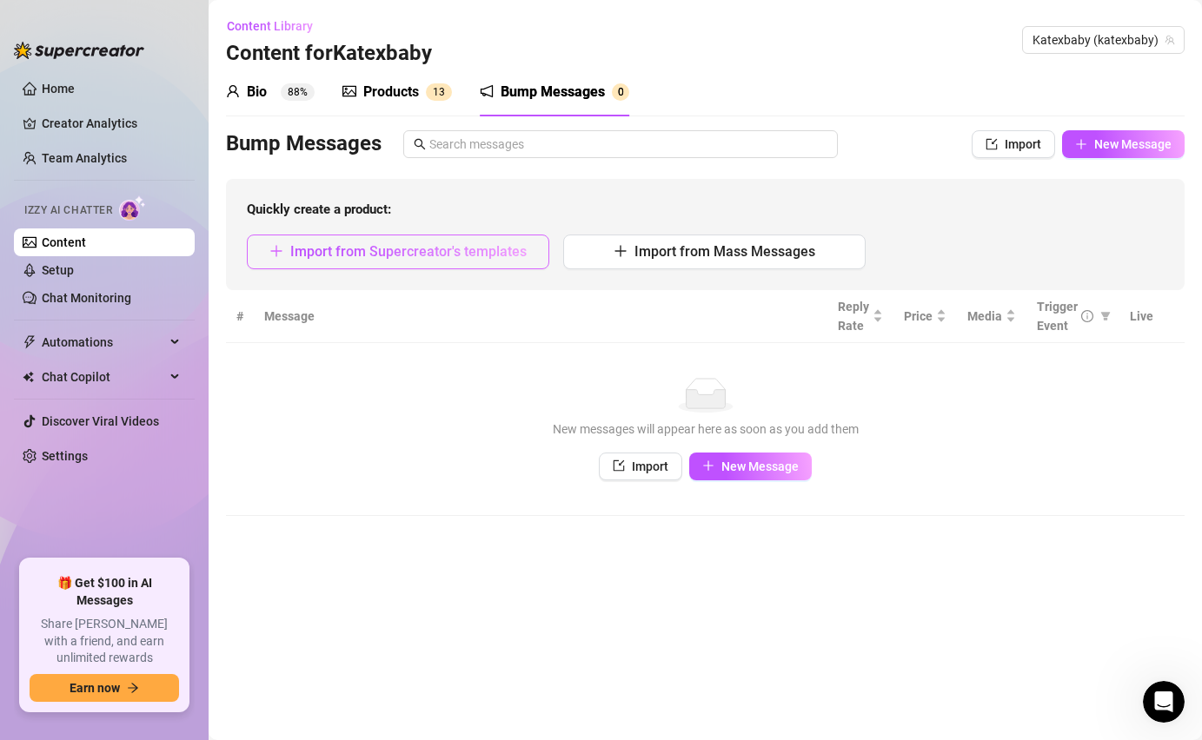
click at [445, 259] on span "Import from Supercreator's templates" at bounding box center [408, 251] width 236 height 17
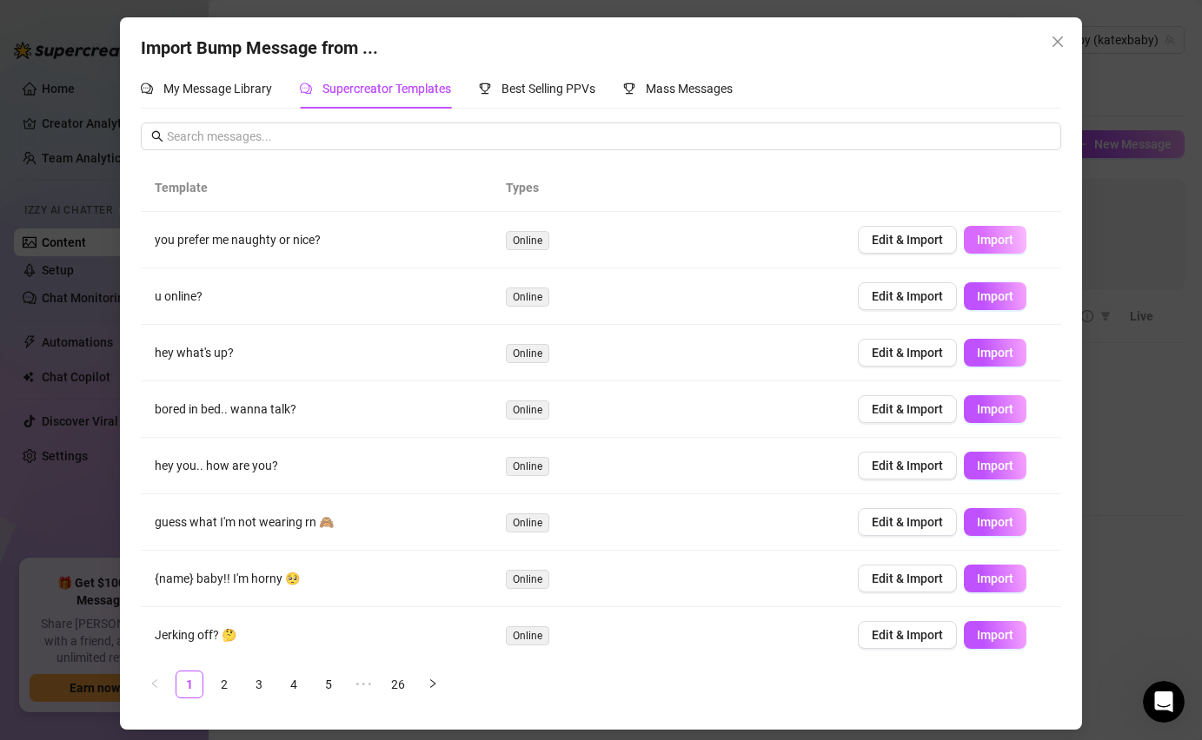
click at [972, 226] on button "Import" at bounding box center [995, 240] width 63 height 28
type textarea "you prefer me naughty or nice?"
click at [1049, 34] on button "Close" at bounding box center [1057, 42] width 28 height 28
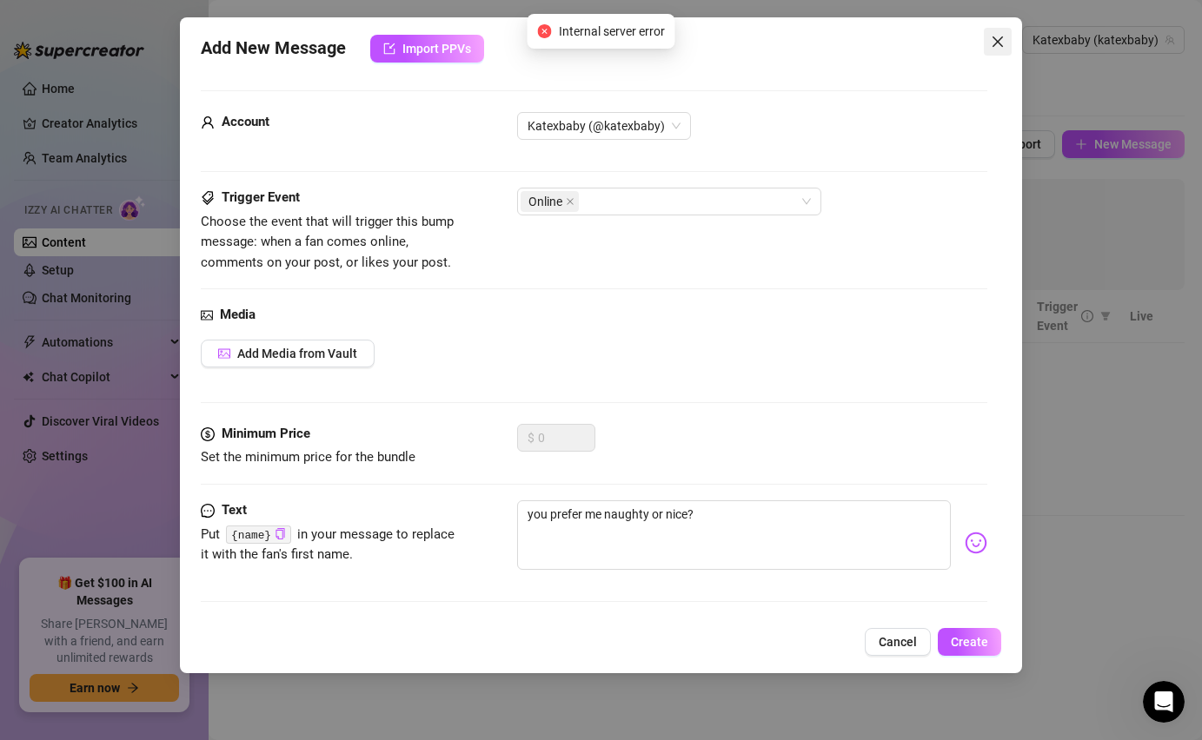
click at [997, 48] on icon "close" at bounding box center [997, 42] width 14 height 14
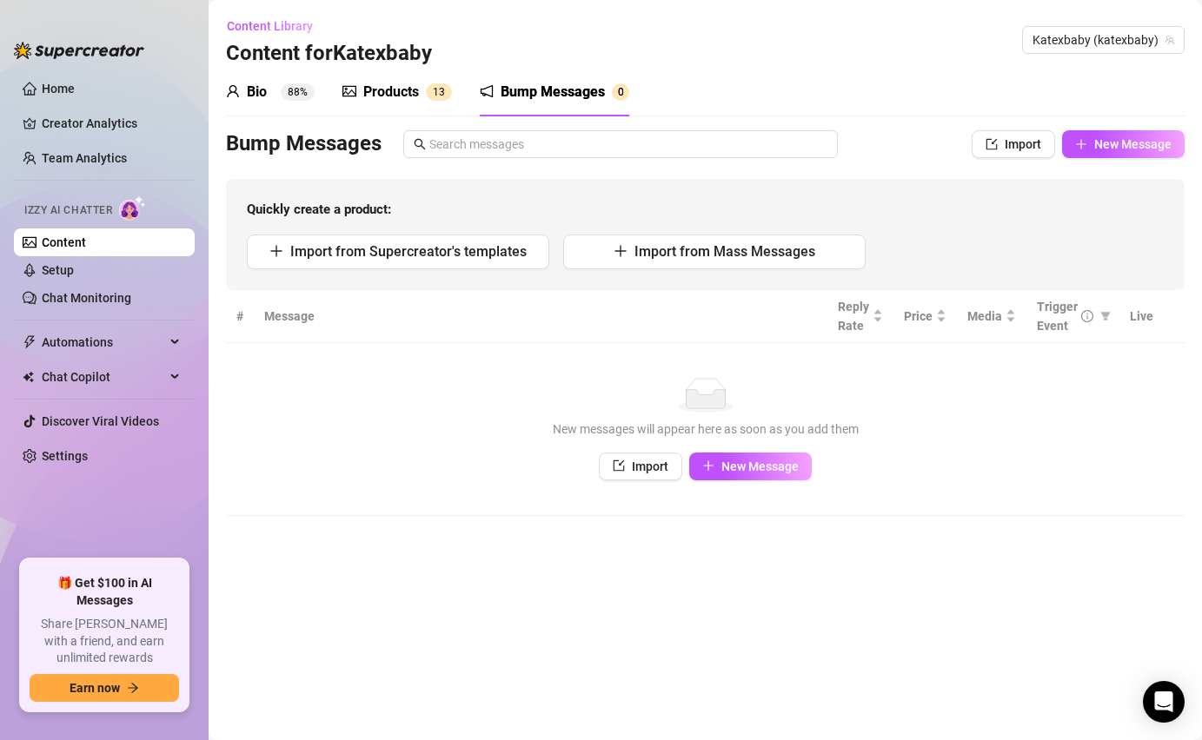
click at [483, 269] on div "Quickly create a product: Import from Supercreator's templates Import from Mass…" at bounding box center [705, 234] width 958 height 111
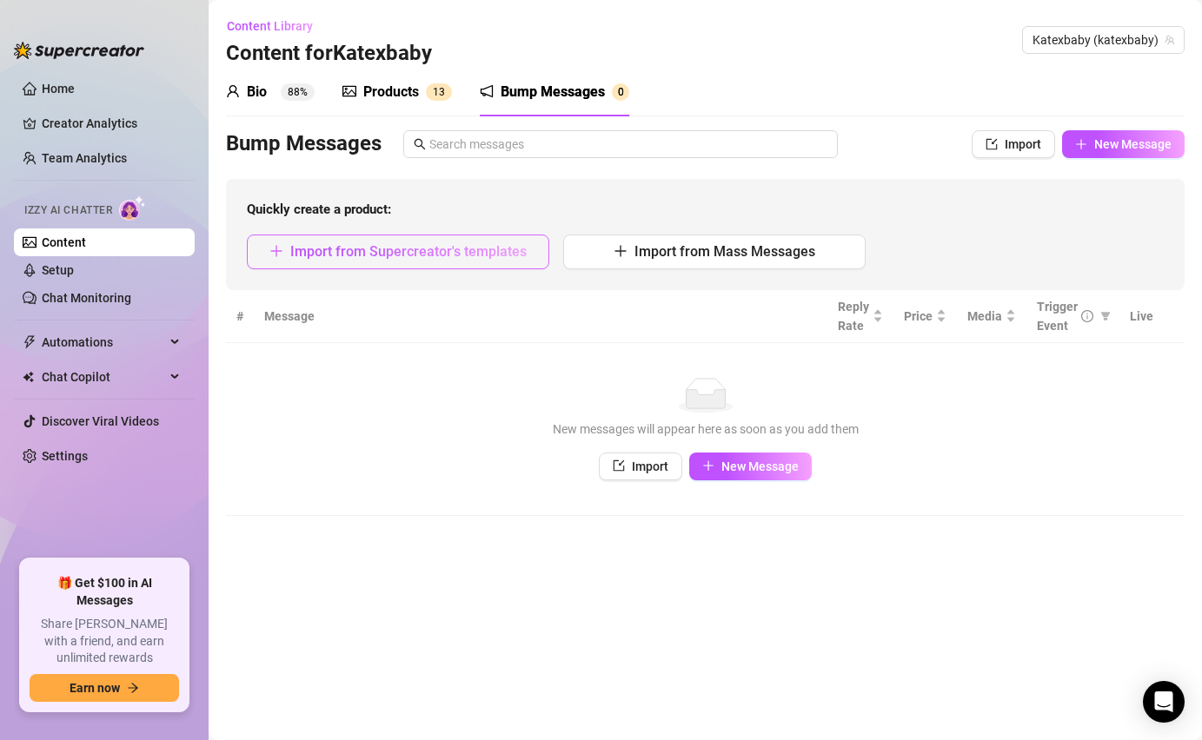
click at [500, 255] on span "Import from Supercreator's templates" at bounding box center [408, 251] width 236 height 17
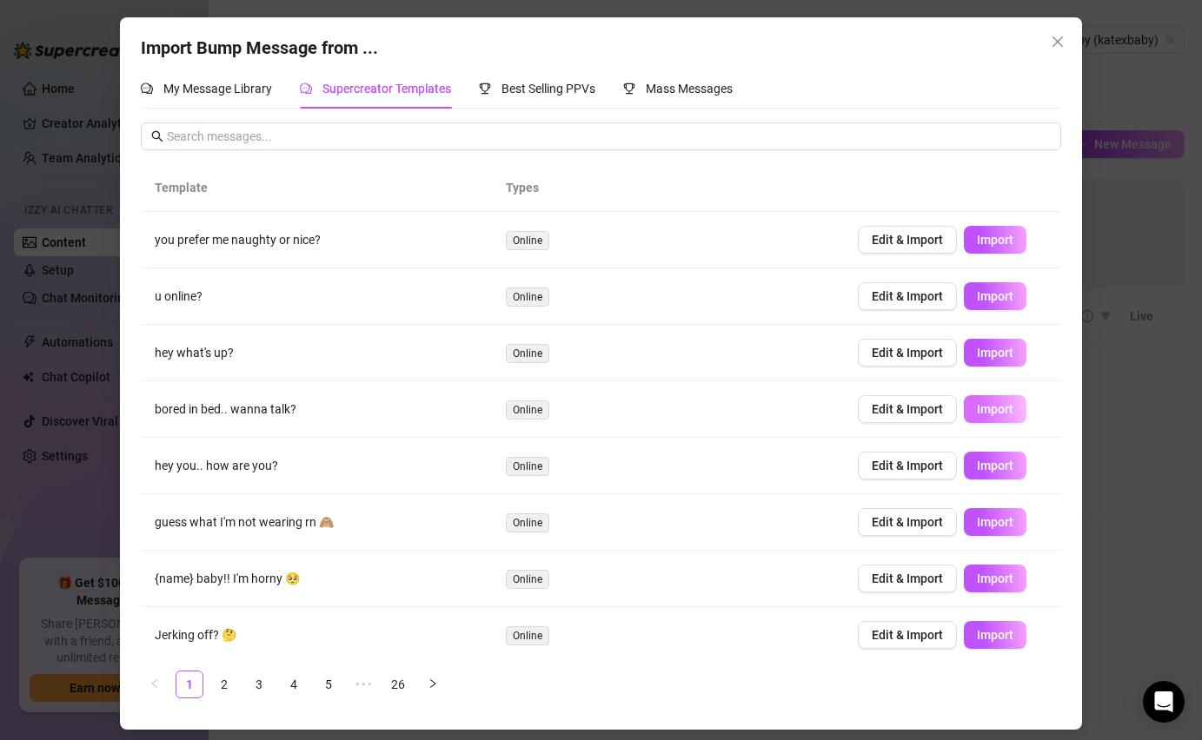
click at [1000, 402] on span "Import" at bounding box center [995, 409] width 36 height 14
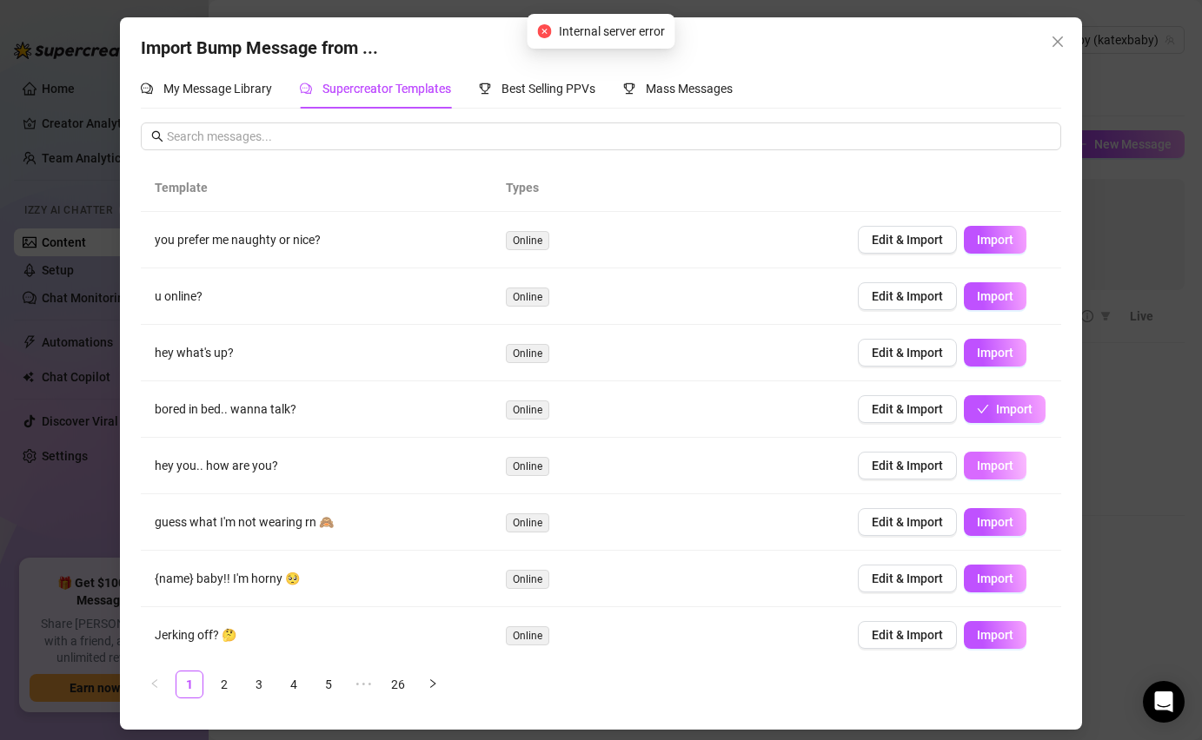
click at [990, 465] on span "Import" at bounding box center [995, 466] width 36 height 14
click at [990, 507] on td "Edit & Import Import" at bounding box center [952, 522] width 217 height 56
click at [990, 516] on span "Import" at bounding box center [995, 522] width 36 height 14
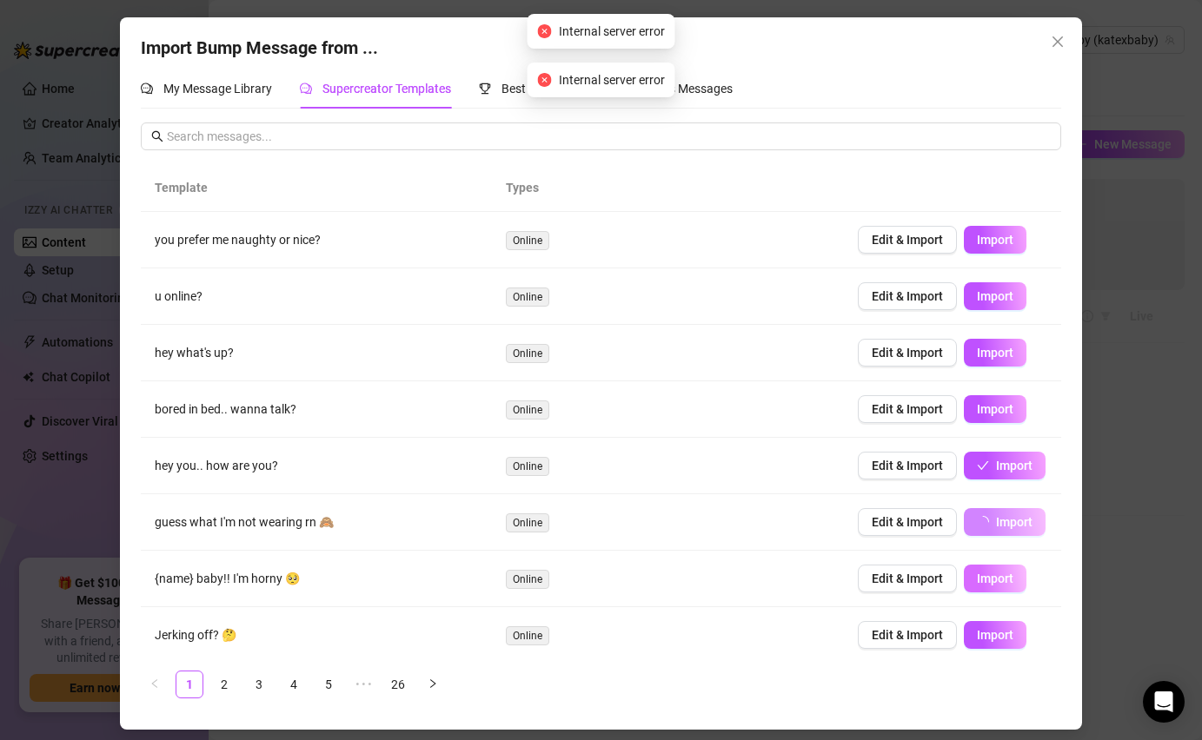
click at [990, 566] on button "Import" at bounding box center [995, 579] width 63 height 28
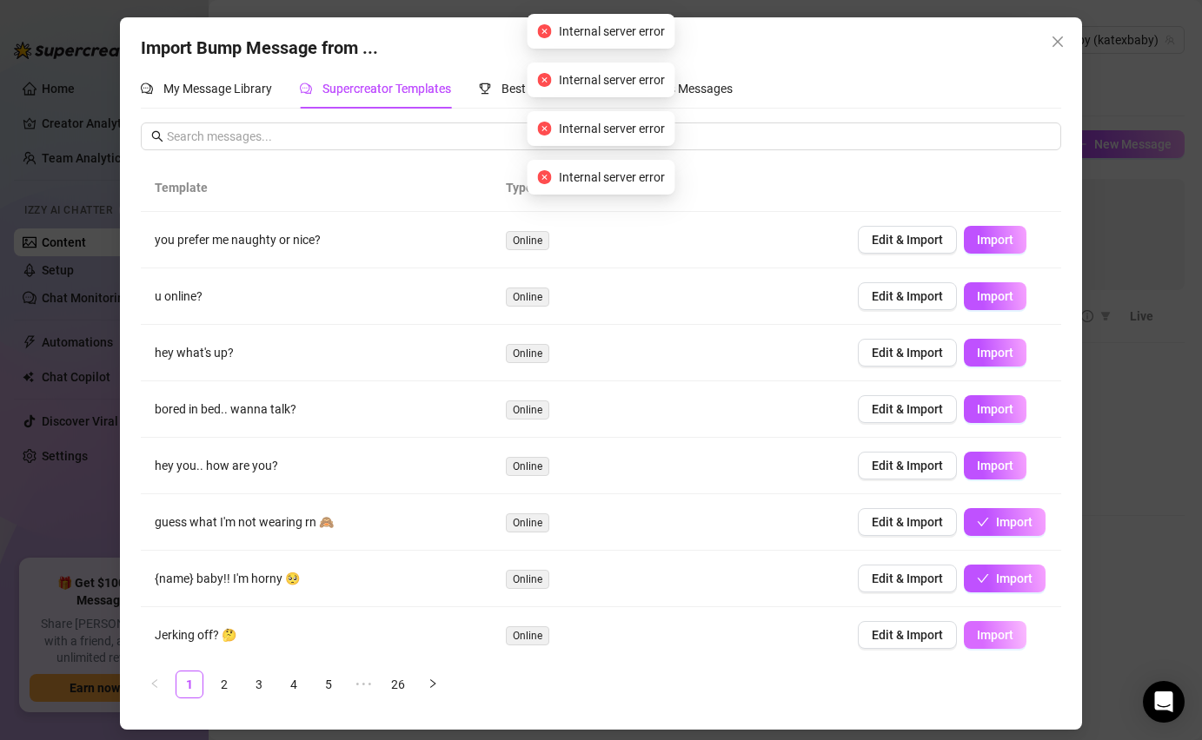
click at [990, 642] on button "Import" at bounding box center [995, 635] width 63 height 28
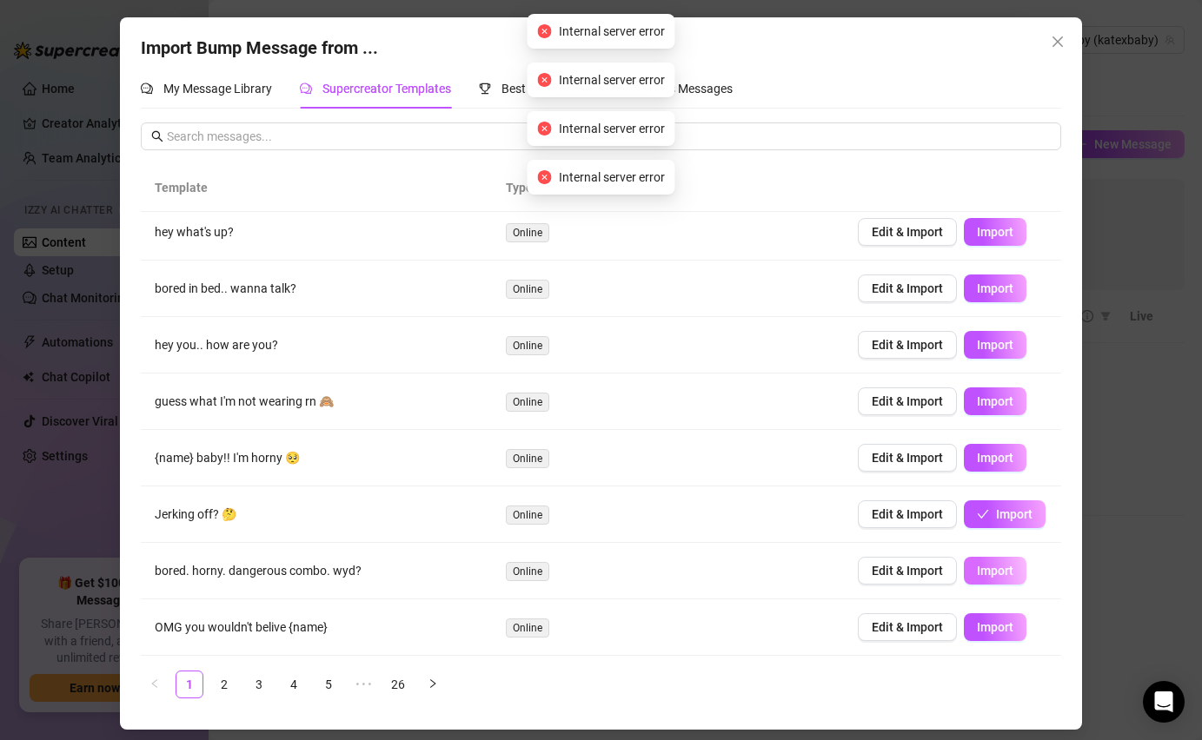
click at [992, 576] on span "Import" at bounding box center [995, 571] width 36 height 14
click at [988, 630] on span "Import" at bounding box center [995, 627] width 36 height 14
type textarea "OMG you wouldn't belive {name}"
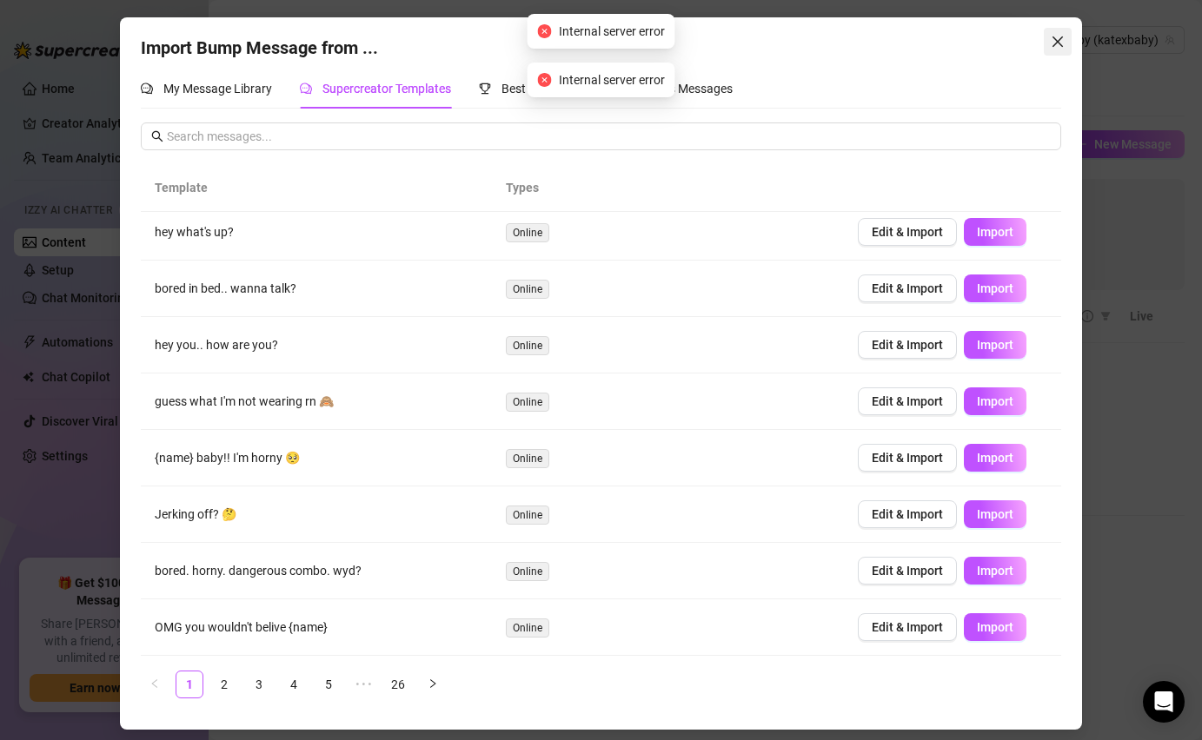
click at [1064, 46] on span "Close" at bounding box center [1057, 42] width 28 height 14
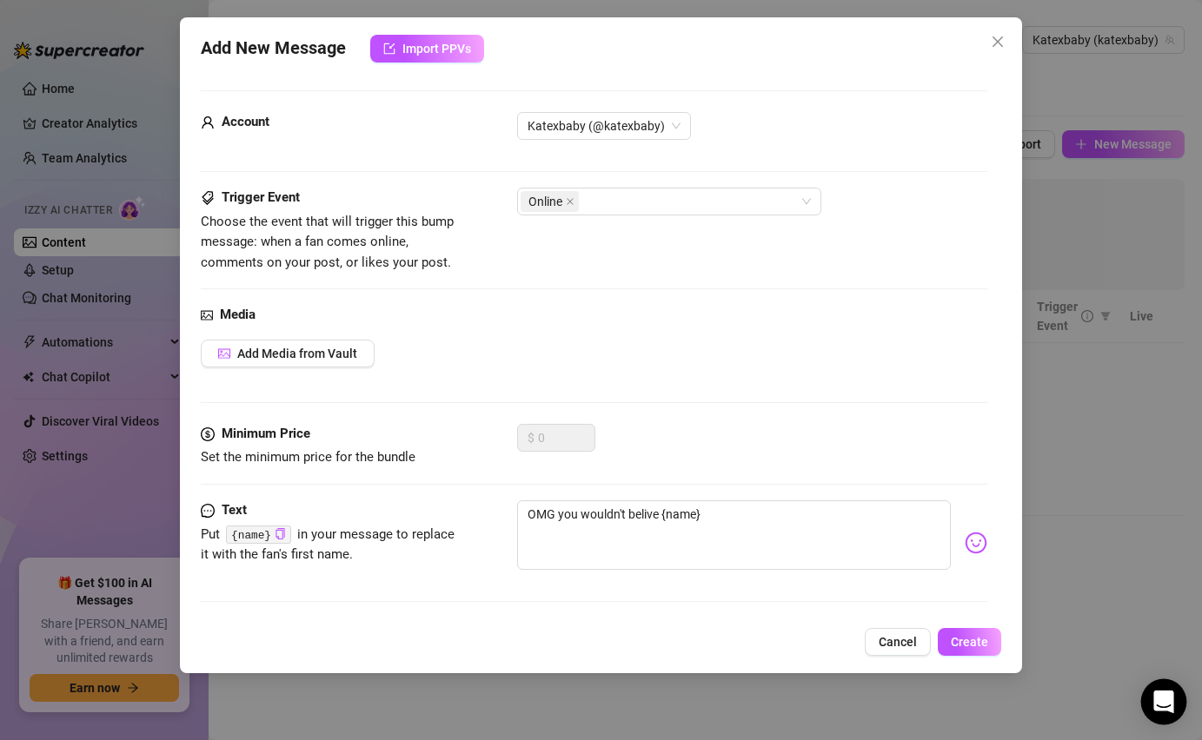
click at [1165, 704] on icon "Open Intercom Messenger" at bounding box center [1163, 702] width 20 height 23
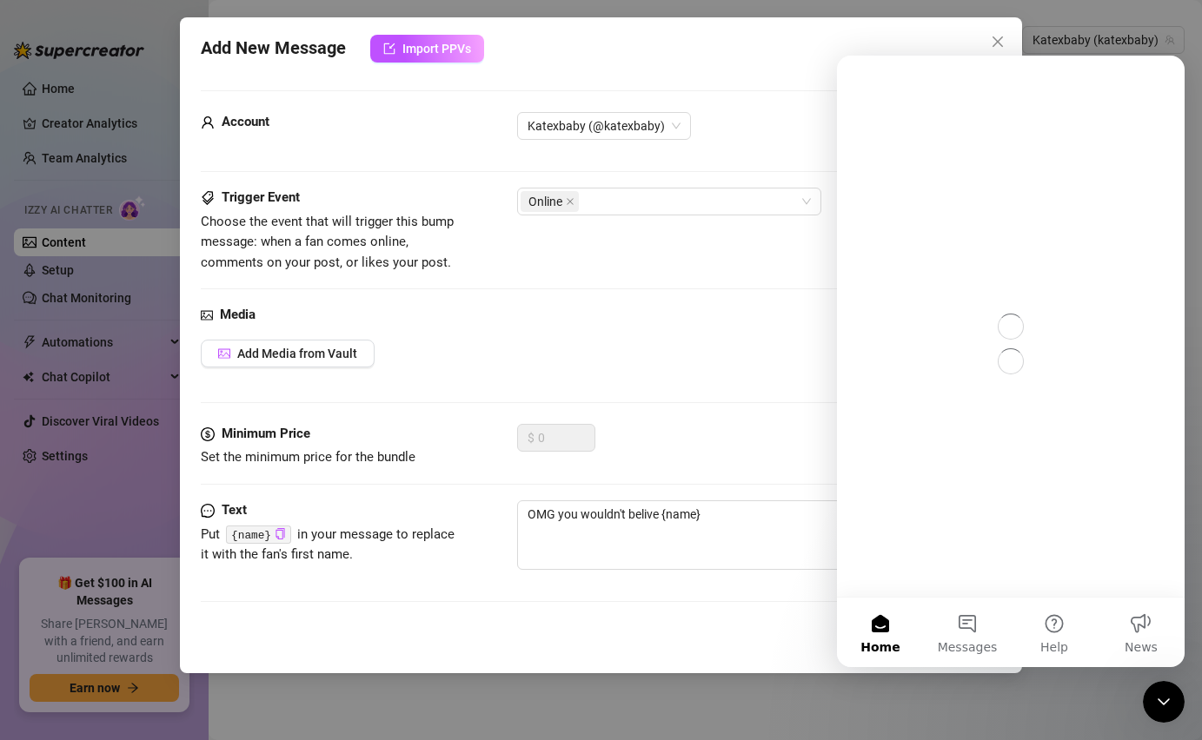
scroll to position [0, 0]
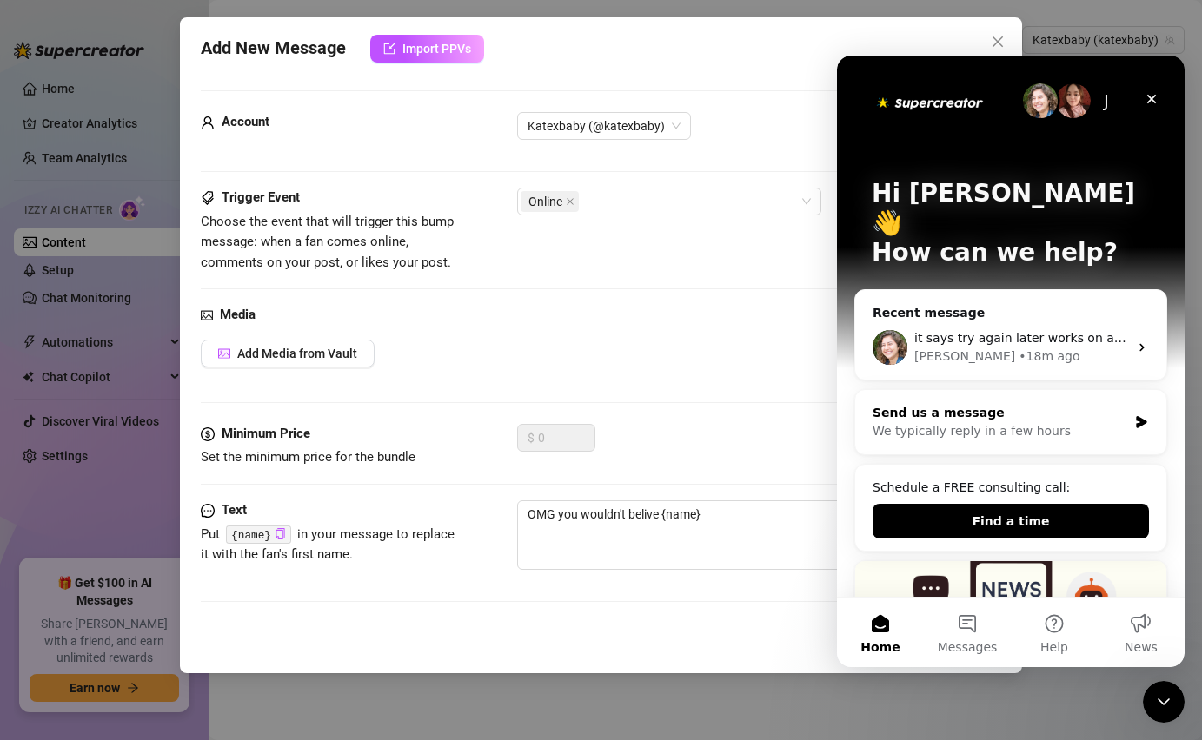
click at [1072, 422] on div "We typically reply in a few hours" at bounding box center [999, 431] width 255 height 18
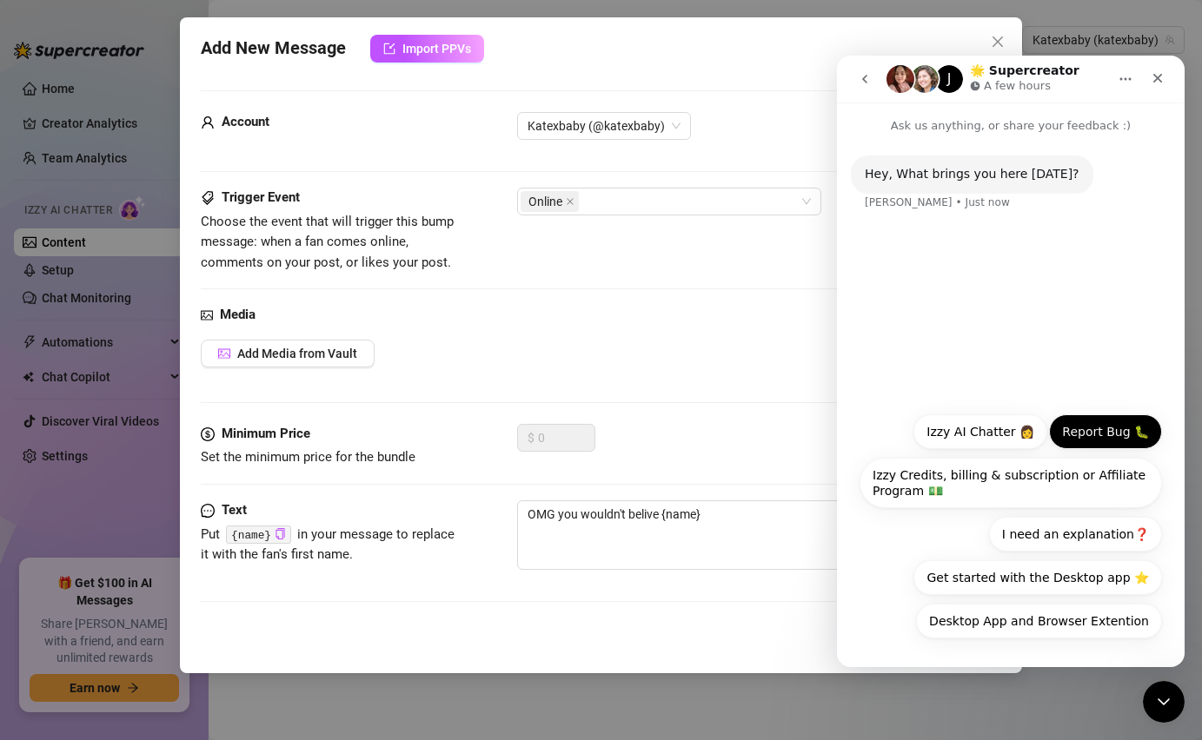
click at [1095, 436] on button "Report Bug 🐛" at bounding box center [1105, 431] width 113 height 35
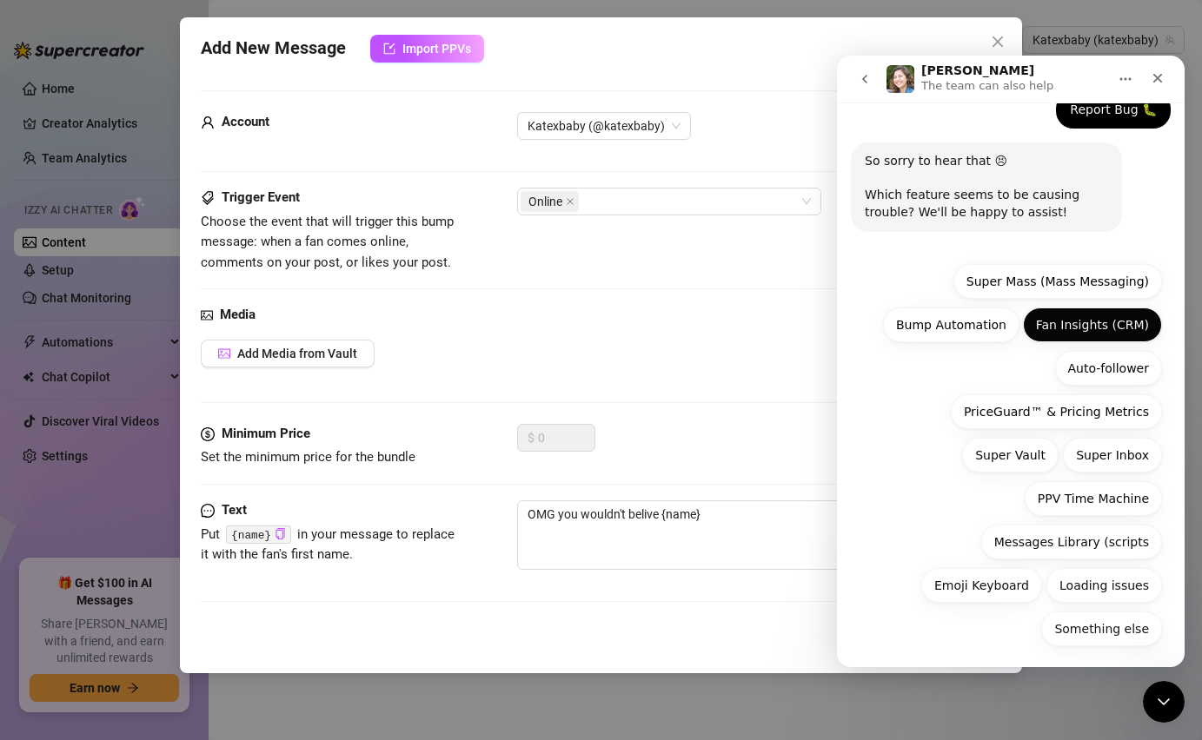
scroll to position [123, 0]
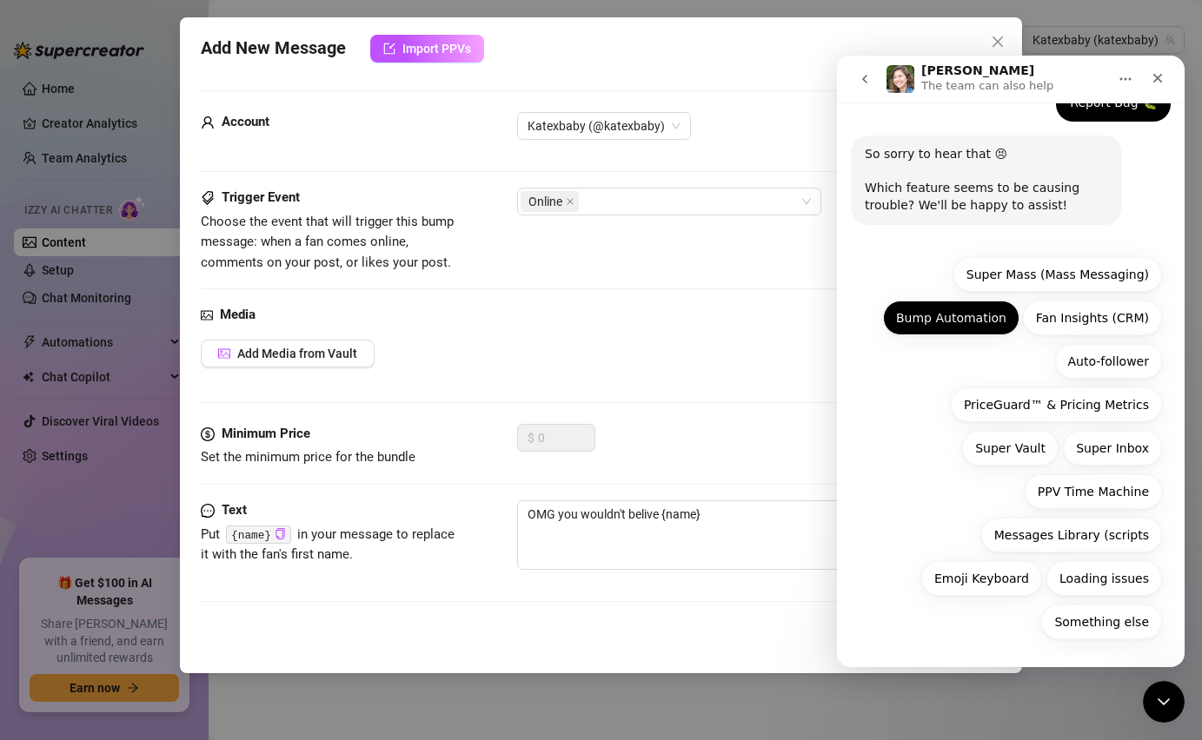
click at [952, 321] on button "Bump Automation" at bounding box center [951, 318] width 136 height 35
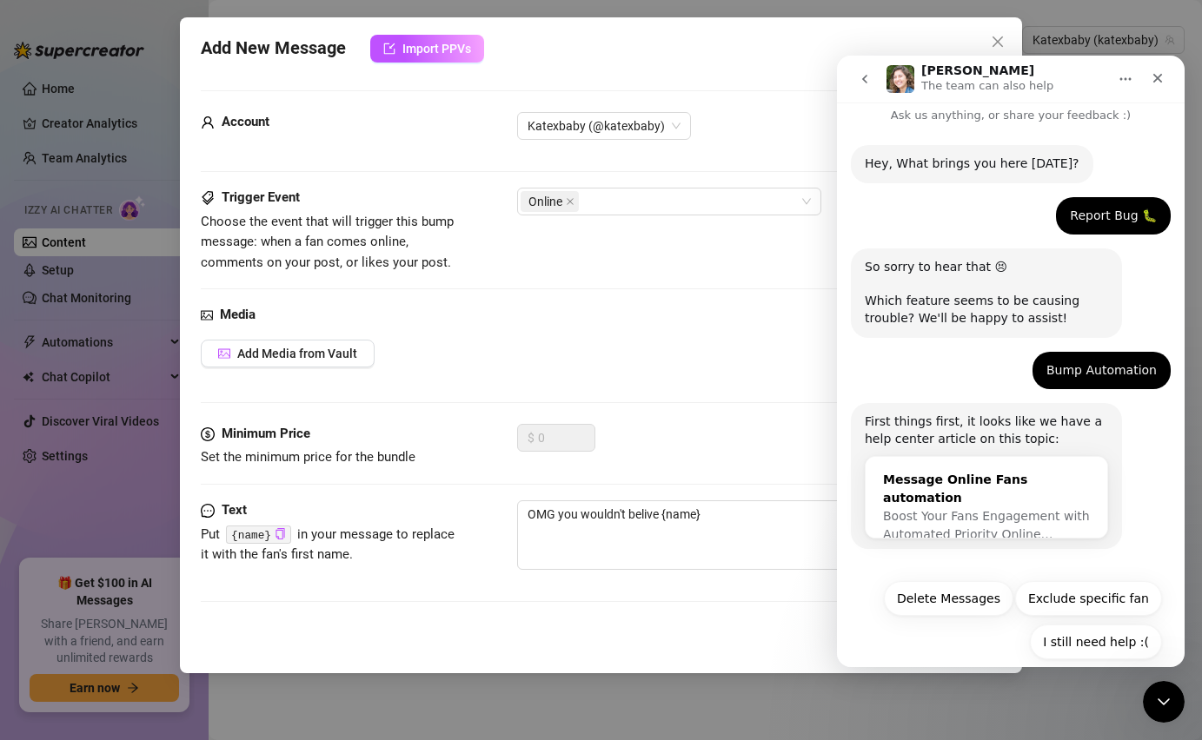
scroll to position [31, 0]
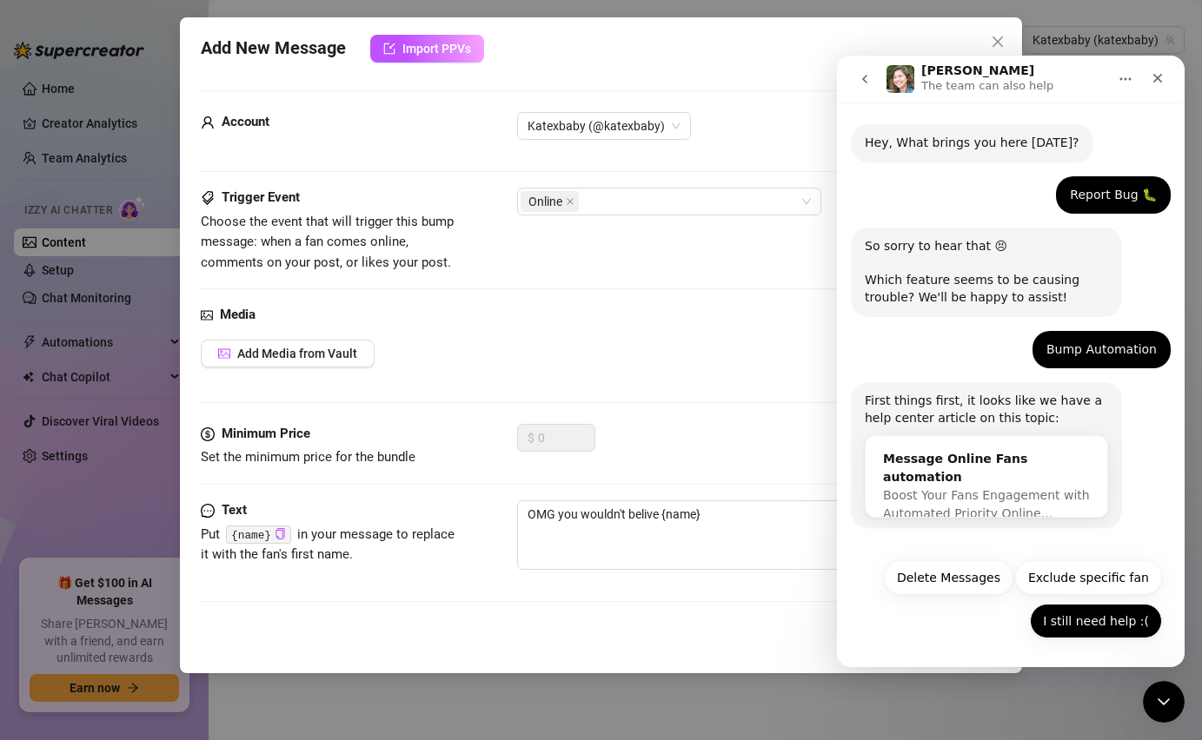
click at [1080, 628] on button "I still need help :(" at bounding box center [1096, 621] width 132 height 35
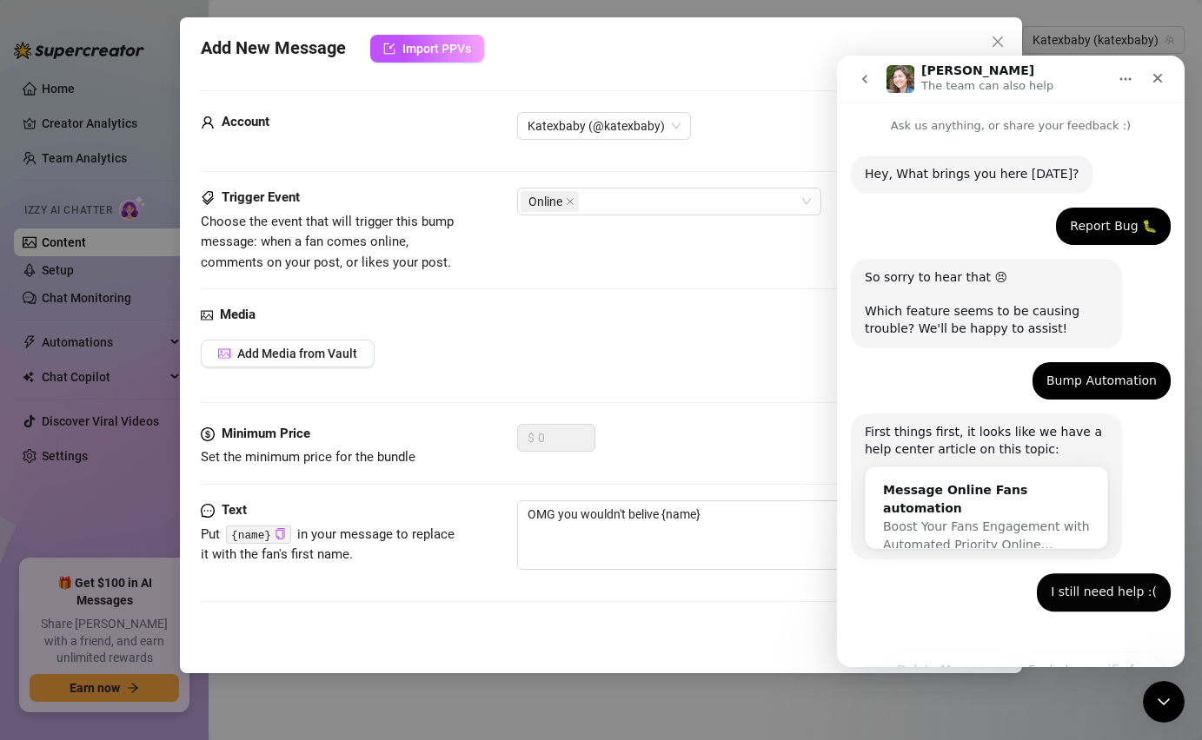
scroll to position [0, 0]
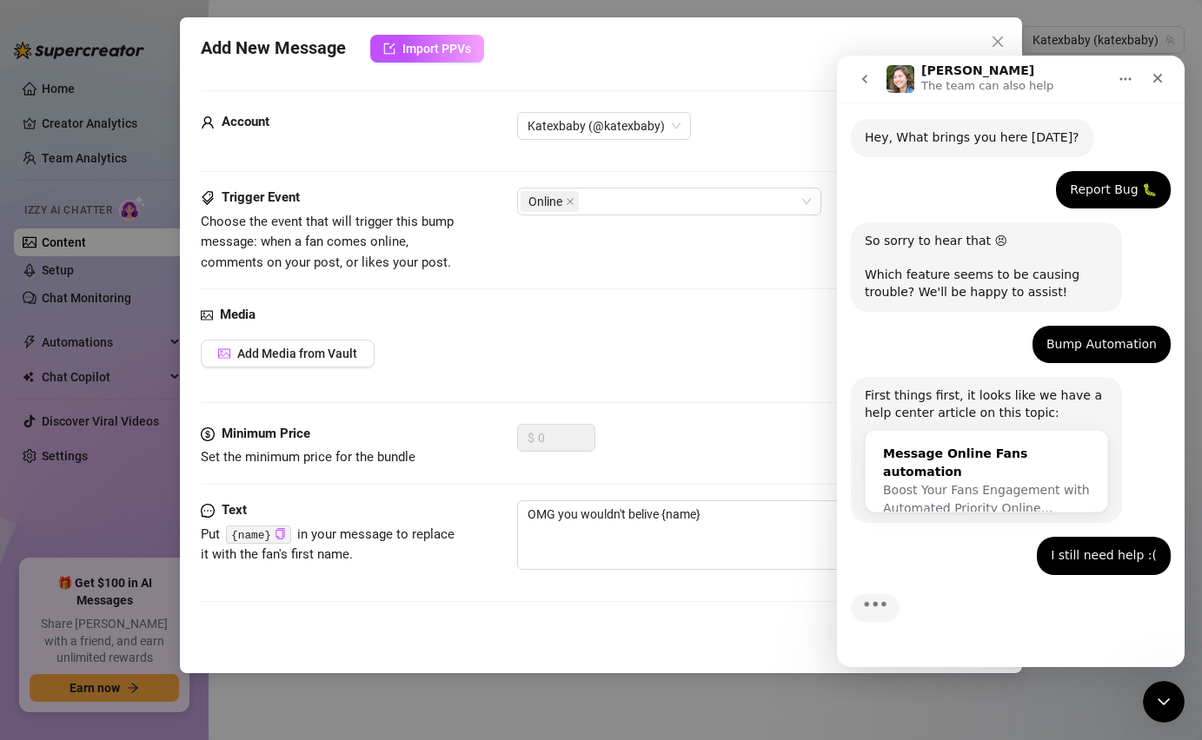
click at [1053, 511] on div "Message Online Fans automation Boost Your Fans Engagement with Automated Priori…" at bounding box center [986, 481] width 242 height 101
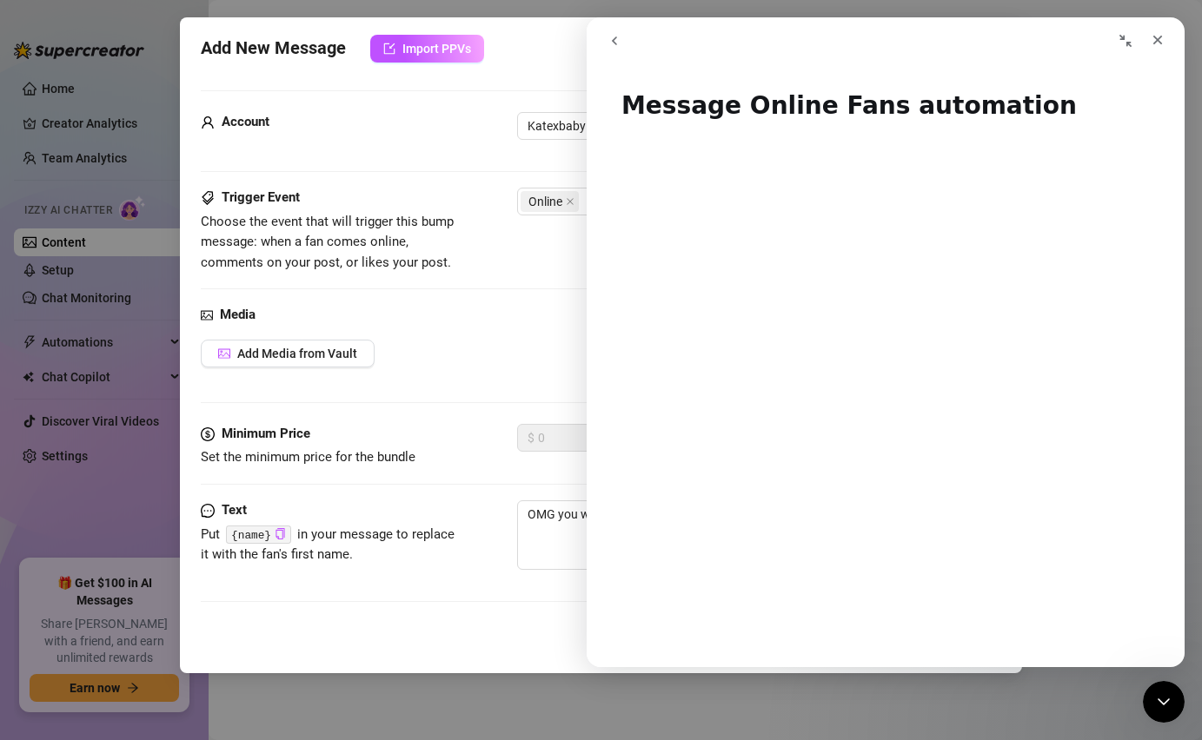
click at [606, 35] on button "go back" at bounding box center [614, 40] width 33 height 33
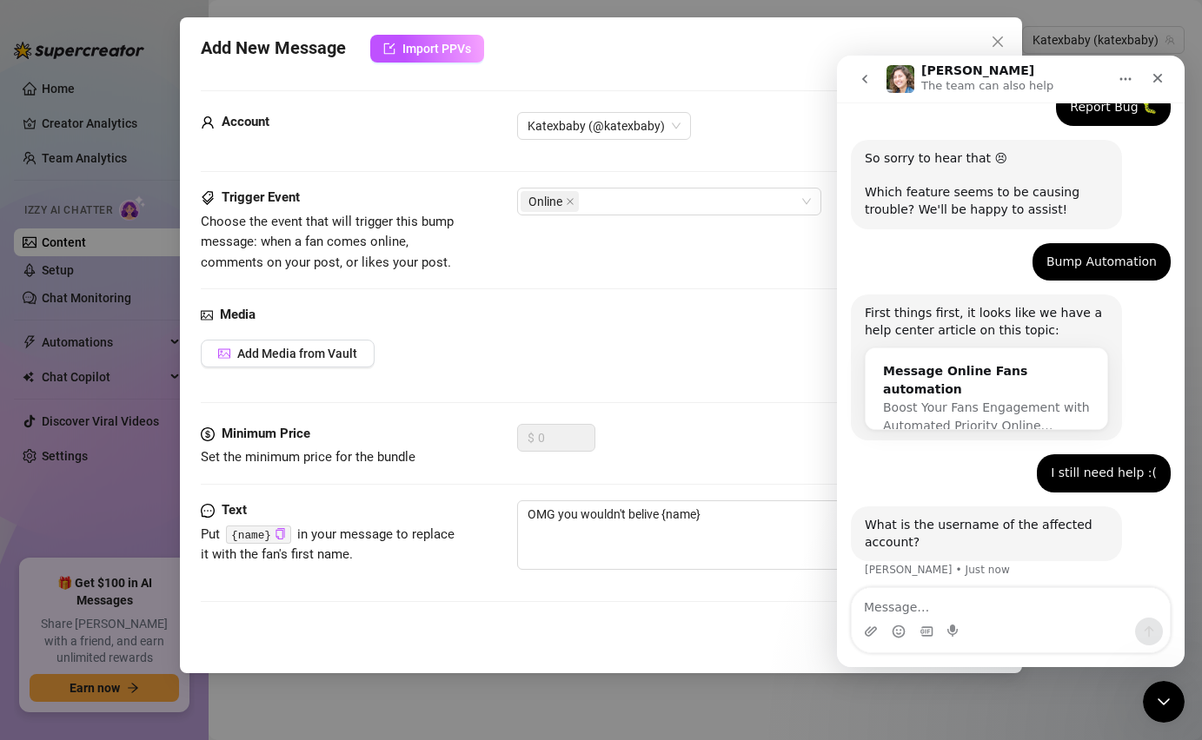
scroll to position [129, 0]
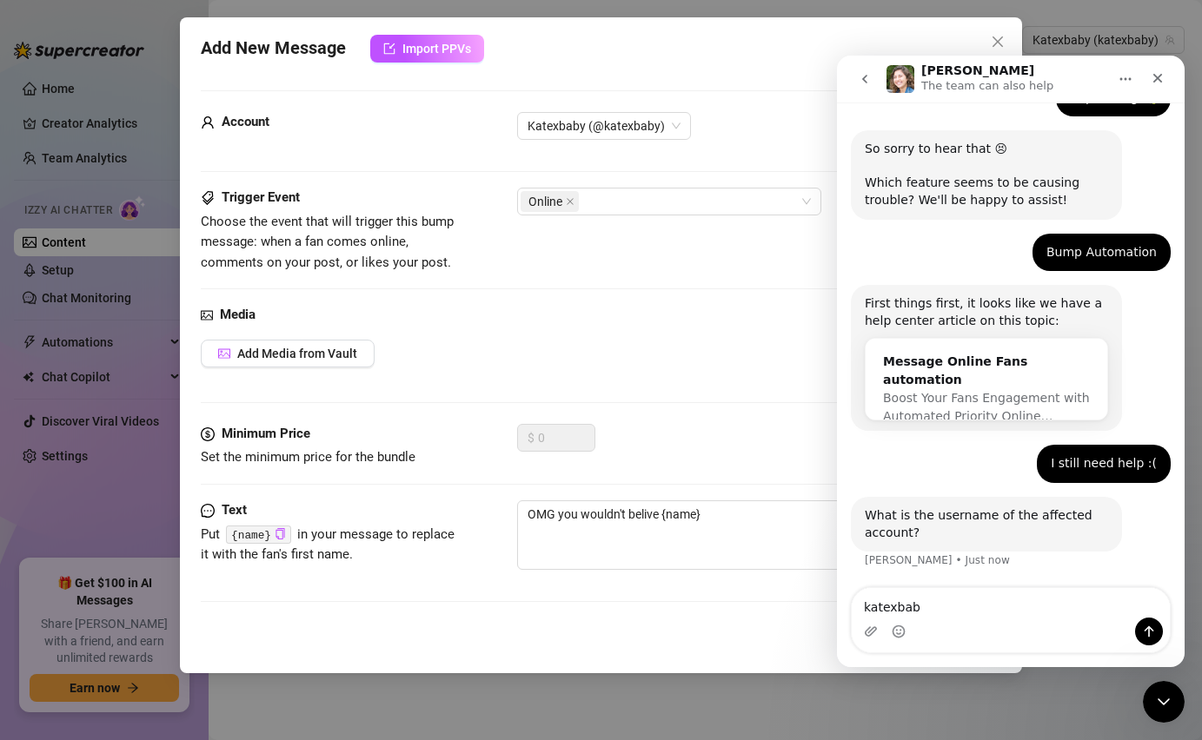
type textarea "katexbaby"
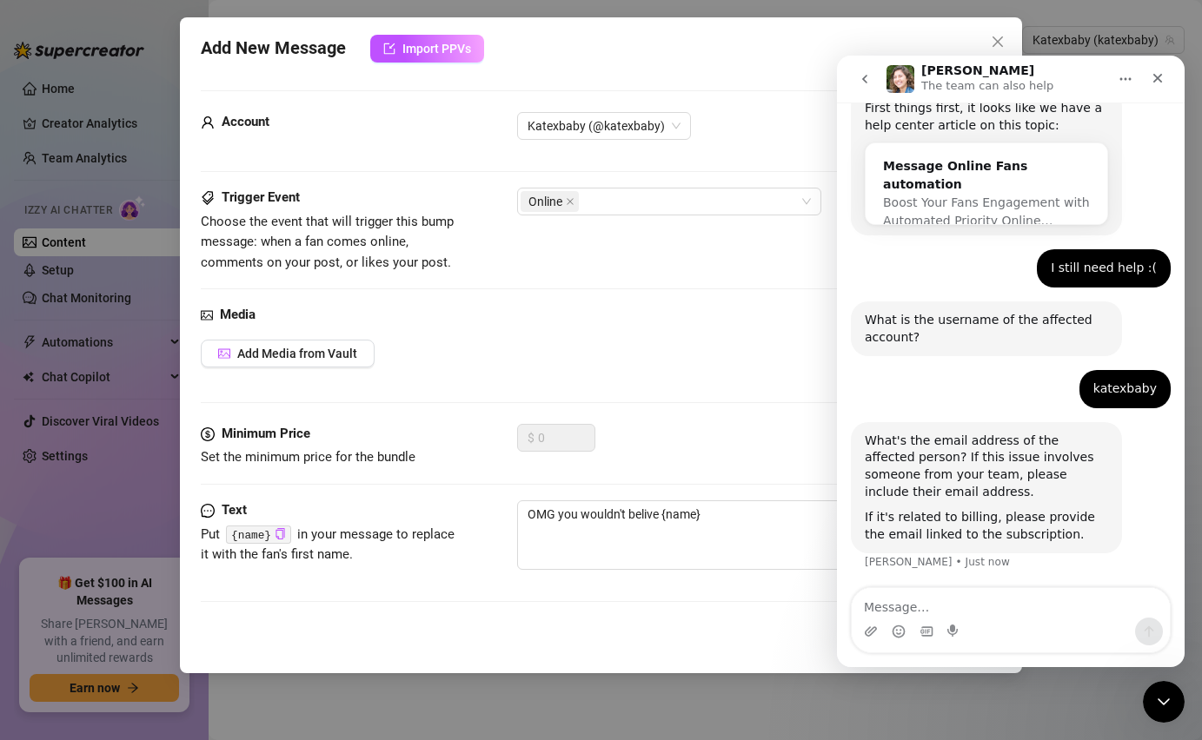
scroll to position [326, 0]
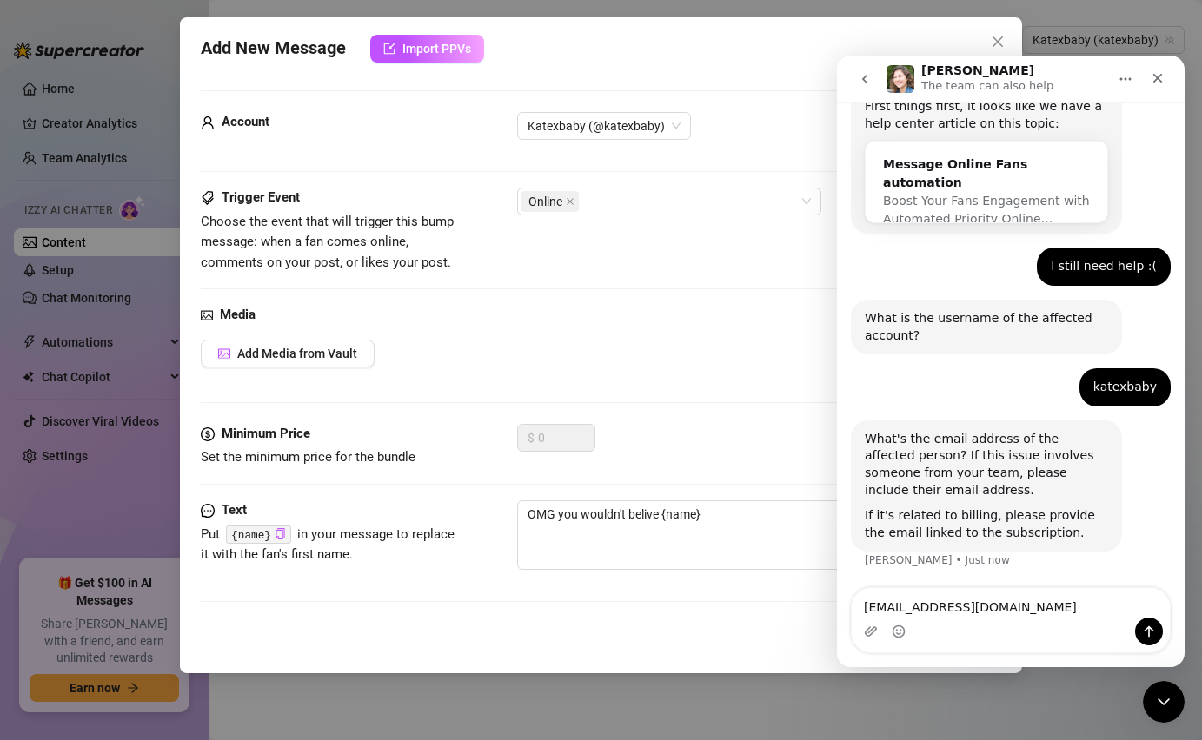
type textarea "[EMAIL_ADDRESS][DOMAIN_NAME]"
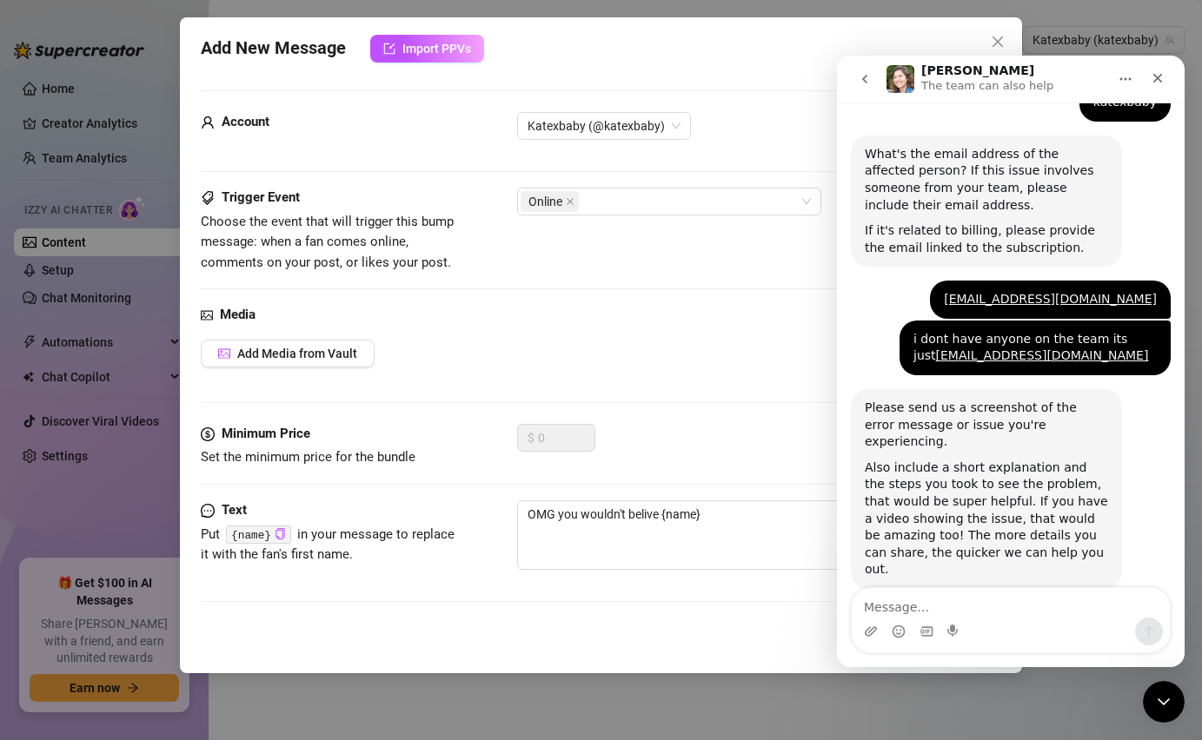
scroll to position [614, 0]
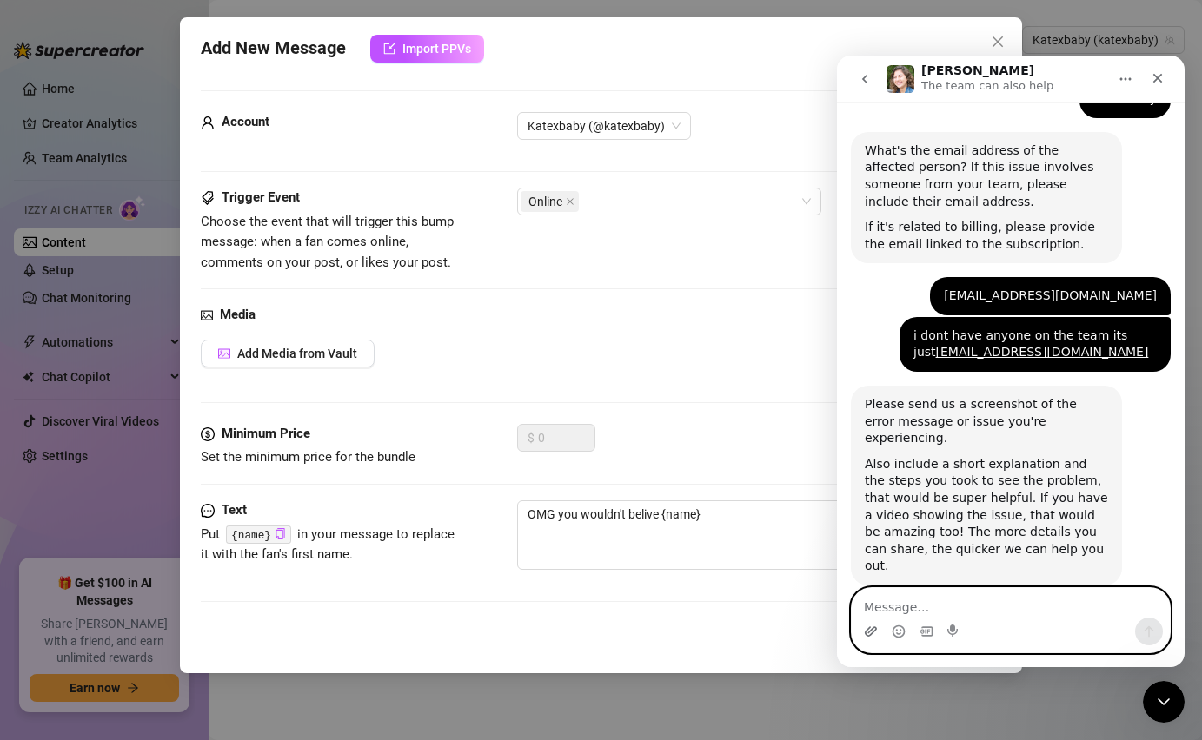
click at [870, 633] on icon "Upload attachment" at bounding box center [871, 632] width 14 height 14
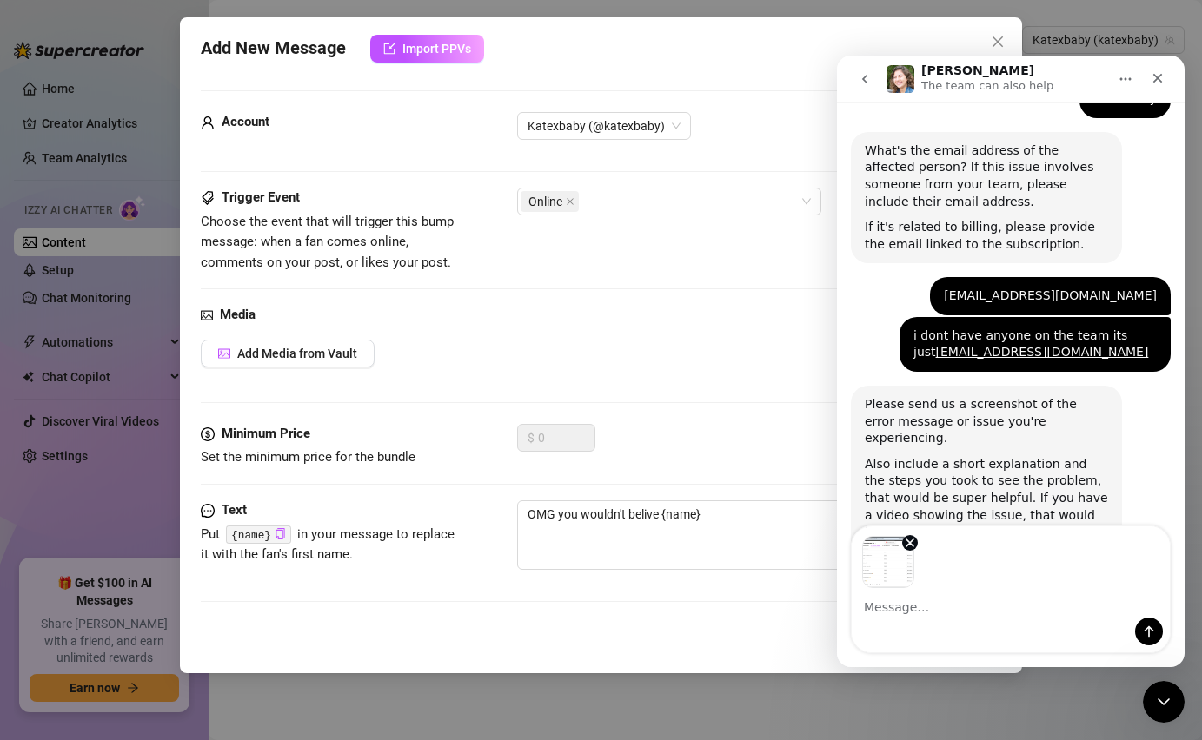
scroll to position [676, 0]
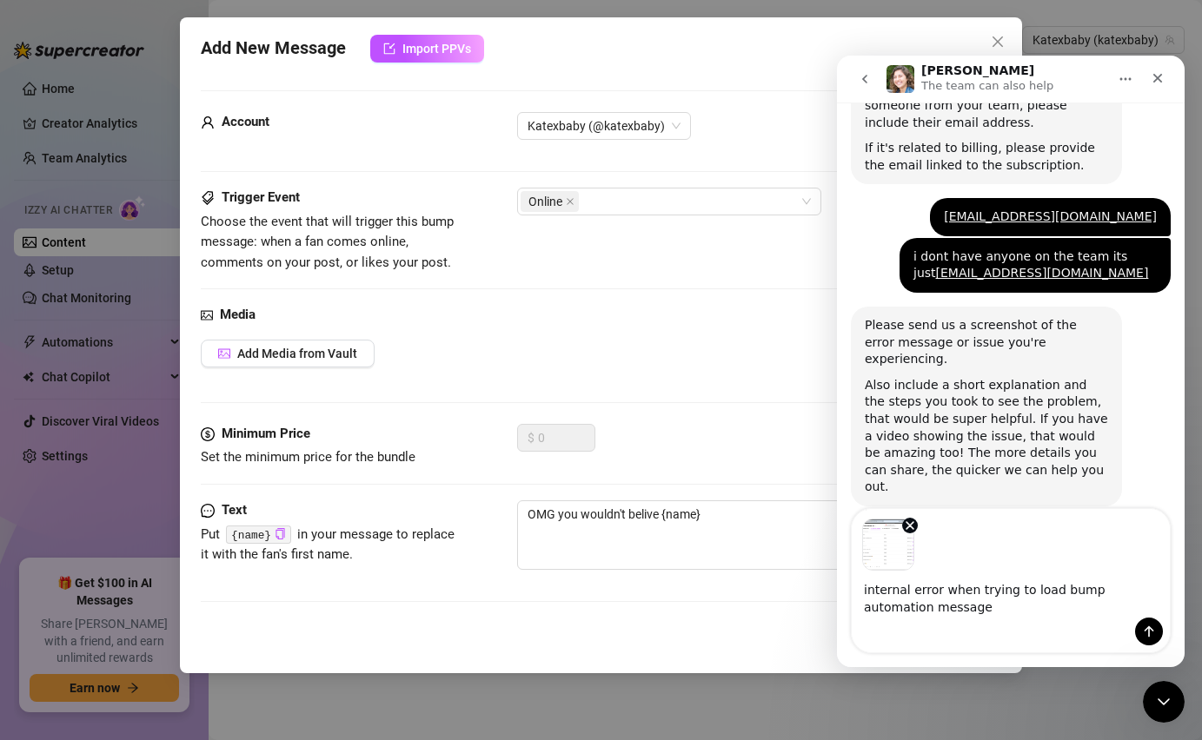
type textarea "internal error when trying to load bump automation messages"
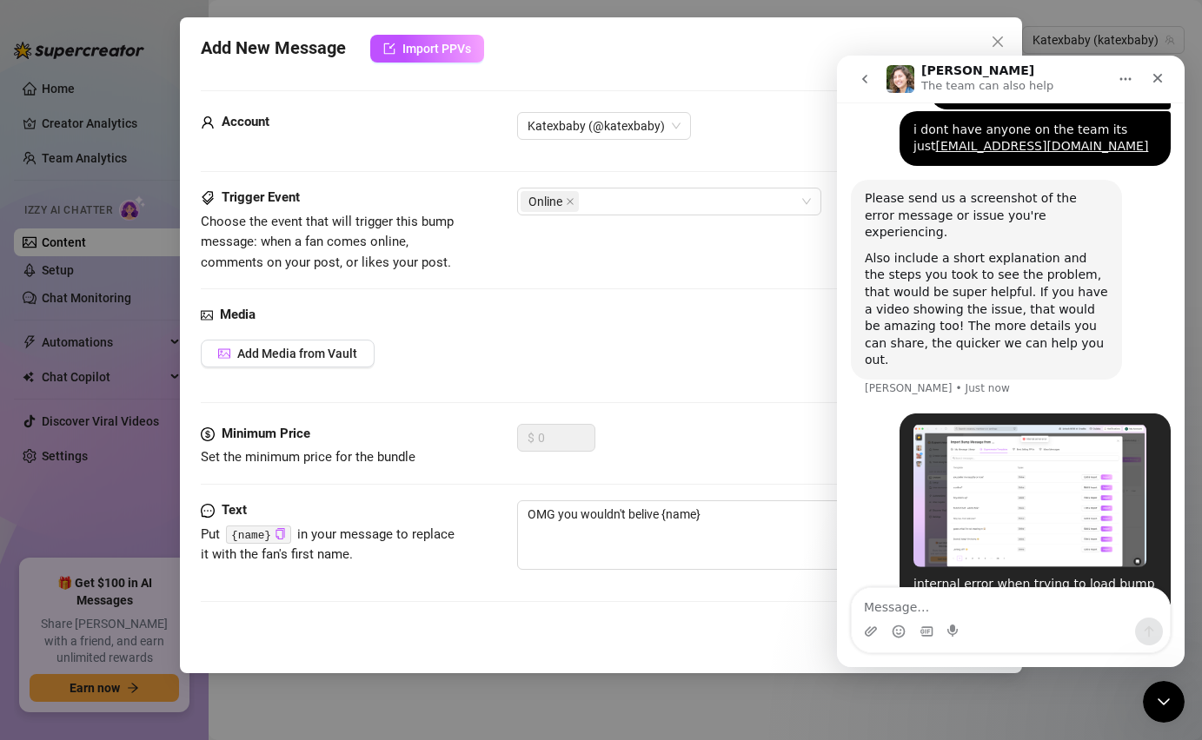
scroll to position [834, 0]
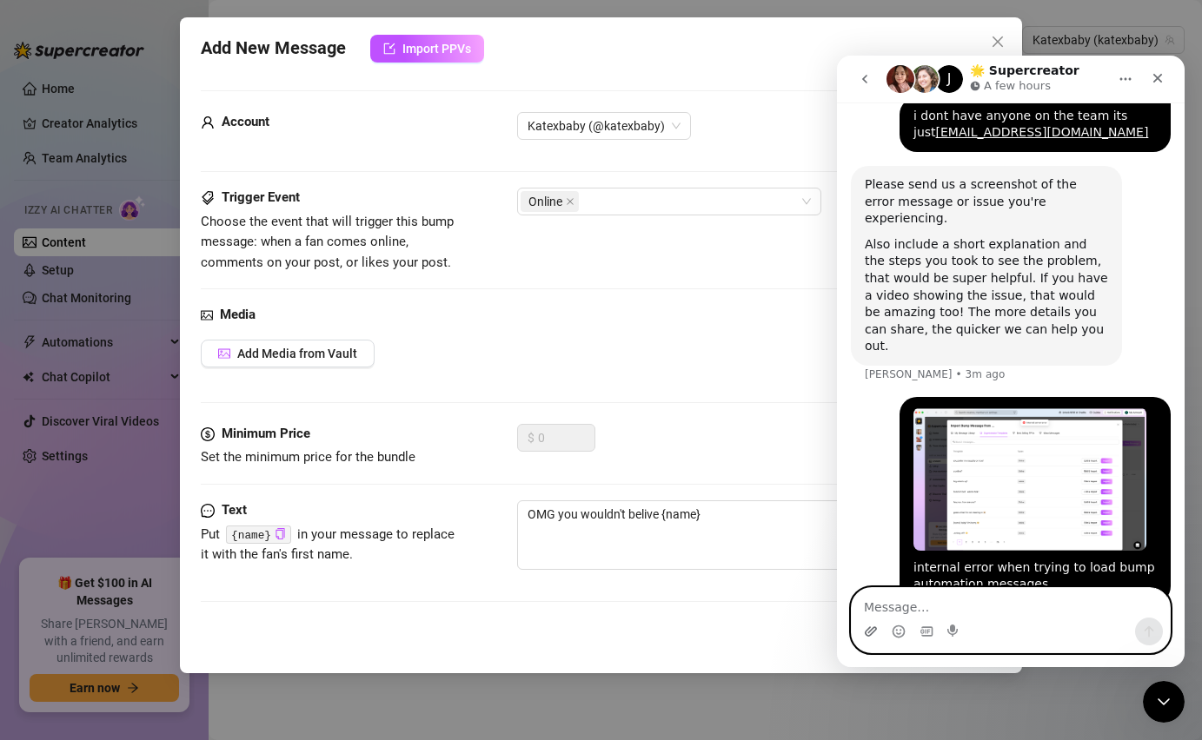
click at [874, 627] on icon "Upload attachment" at bounding box center [870, 631] width 12 height 10
click at [874, 630] on icon "Upload attachment" at bounding box center [870, 631] width 12 height 10
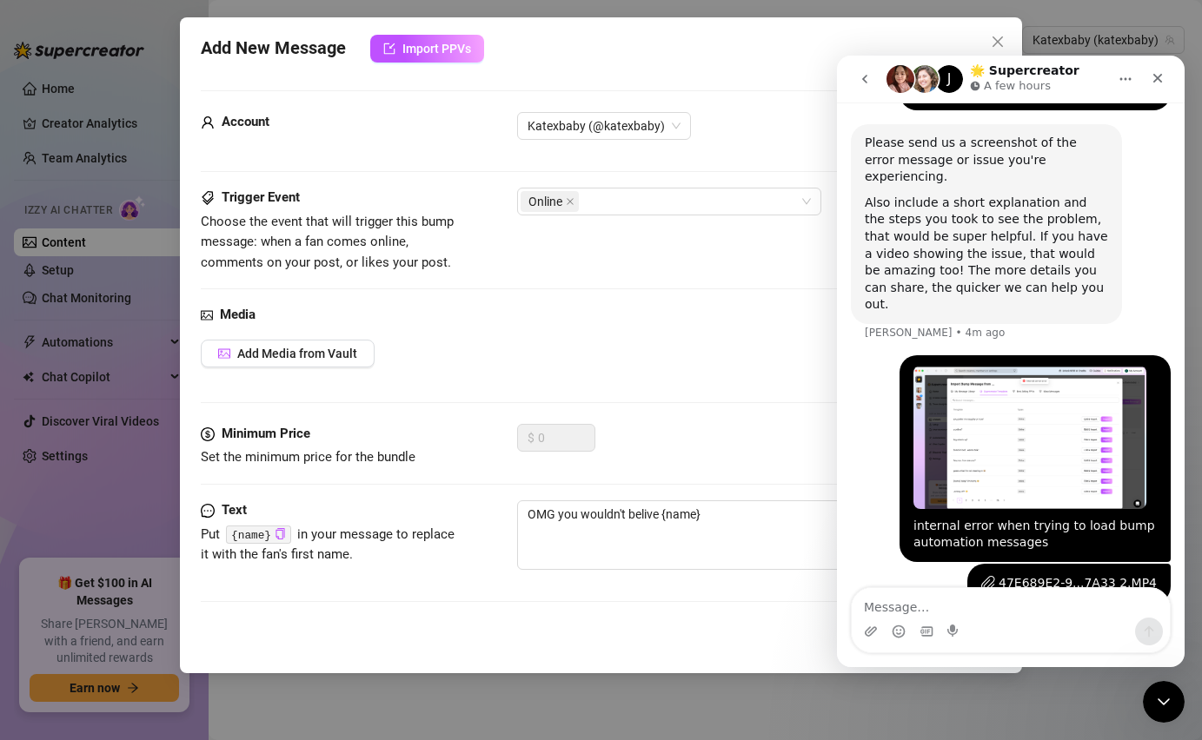
click at [1101, 574] on div "47E689E2-9...7A33 2.MP4" at bounding box center [1077, 583] width 158 height 18
click at [932, 69] on img "Intercom messenger" at bounding box center [925, 79] width 28 height 28
click at [915, 74] on img "Intercom messenger" at bounding box center [925, 79] width 28 height 28
click at [984, 70] on h1 "🌟 Supercreator" at bounding box center [1024, 70] width 109 height 13
click at [860, 74] on icon "go back" at bounding box center [865, 79] width 14 height 14
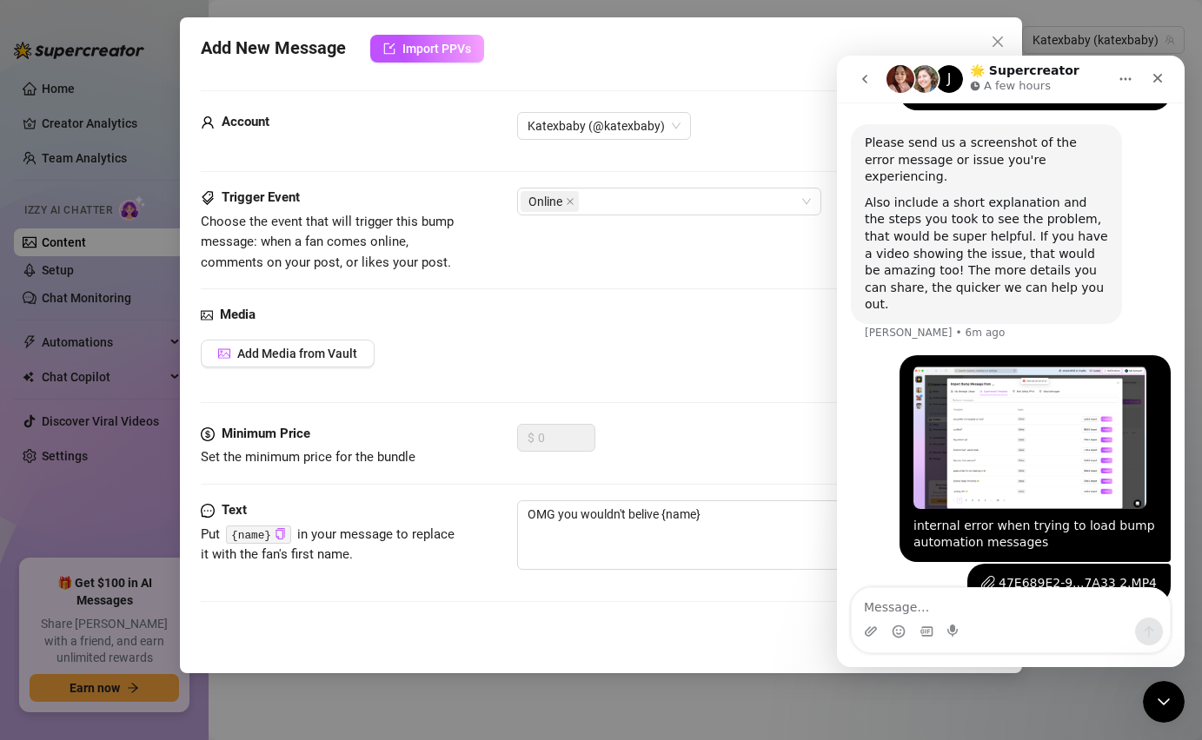
scroll to position [0, 0]
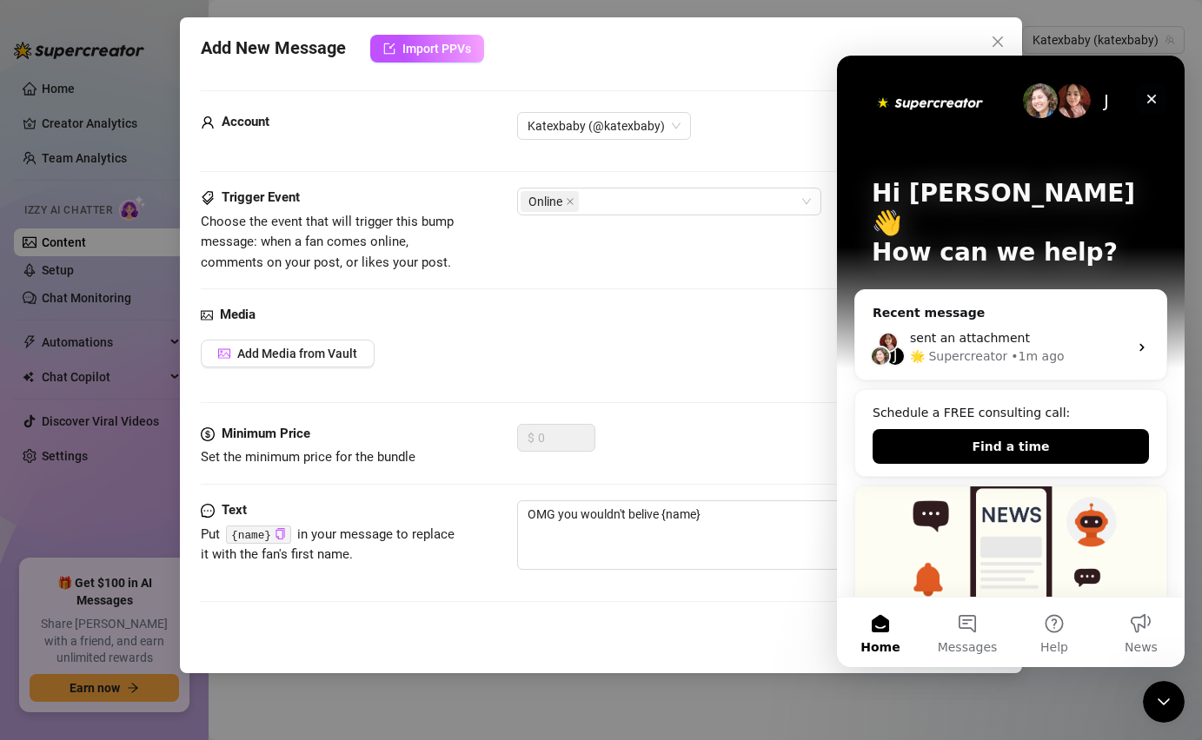
click at [1155, 103] on icon "Close" at bounding box center [1152, 100] width 10 height 10
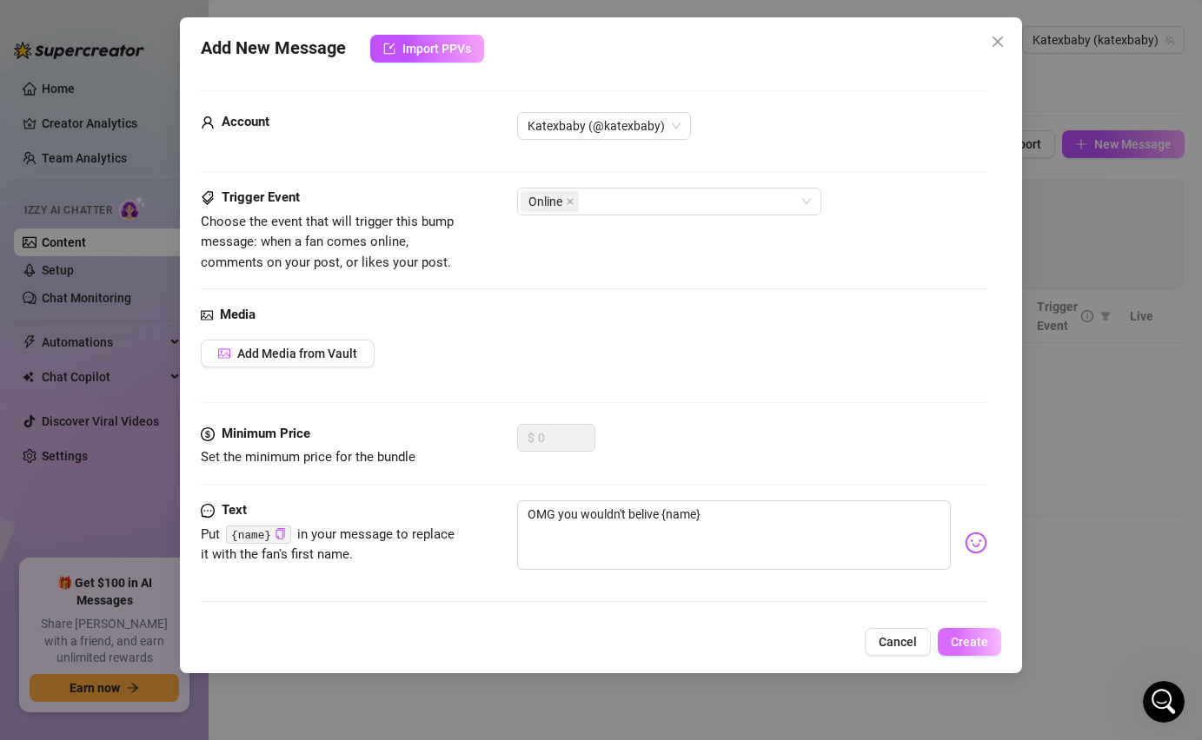
click at [976, 637] on span "Create" at bounding box center [969, 642] width 37 height 14
click at [998, 44] on icon "close" at bounding box center [997, 42] width 14 height 14
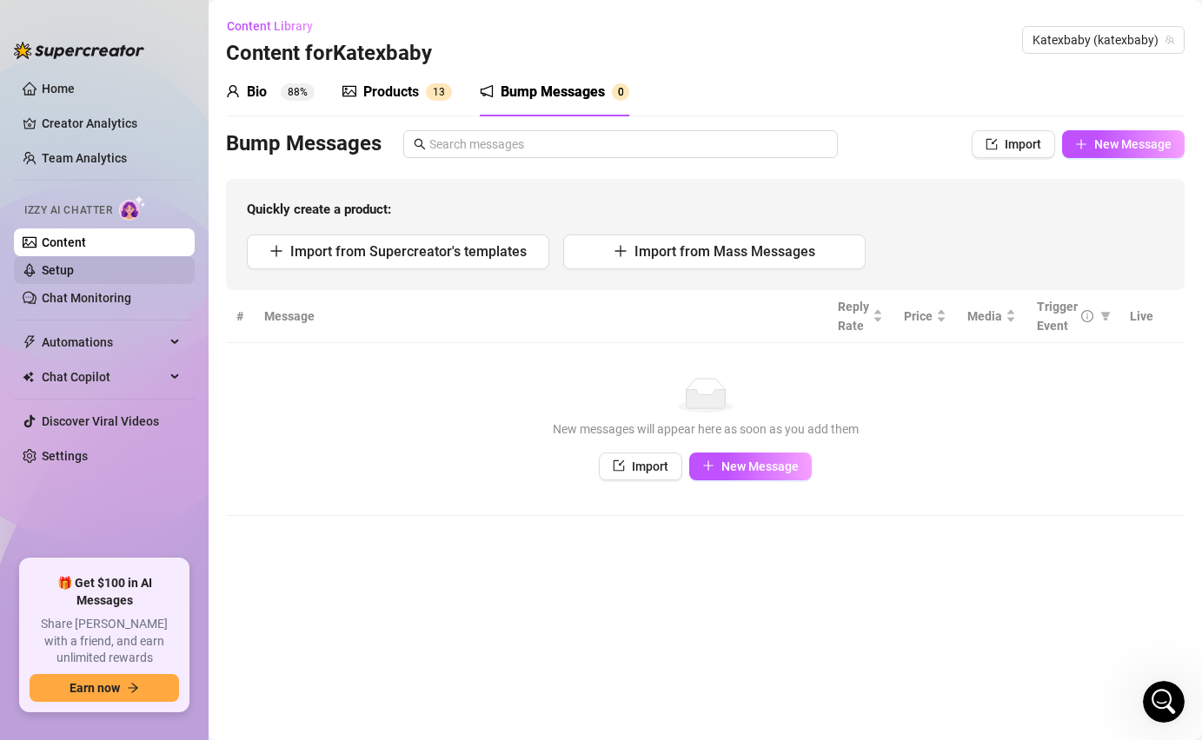
click at [74, 268] on link "Setup" at bounding box center [58, 270] width 32 height 14
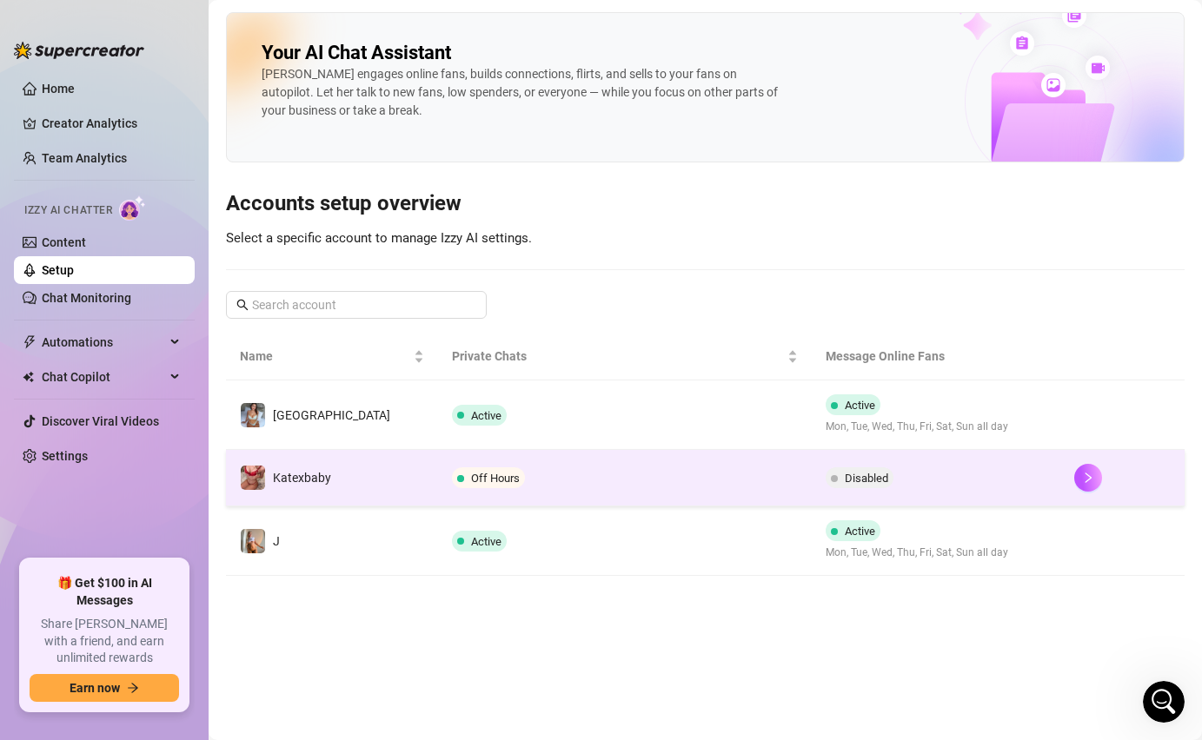
click at [335, 477] on td "Katexbaby" at bounding box center [332, 478] width 212 height 56
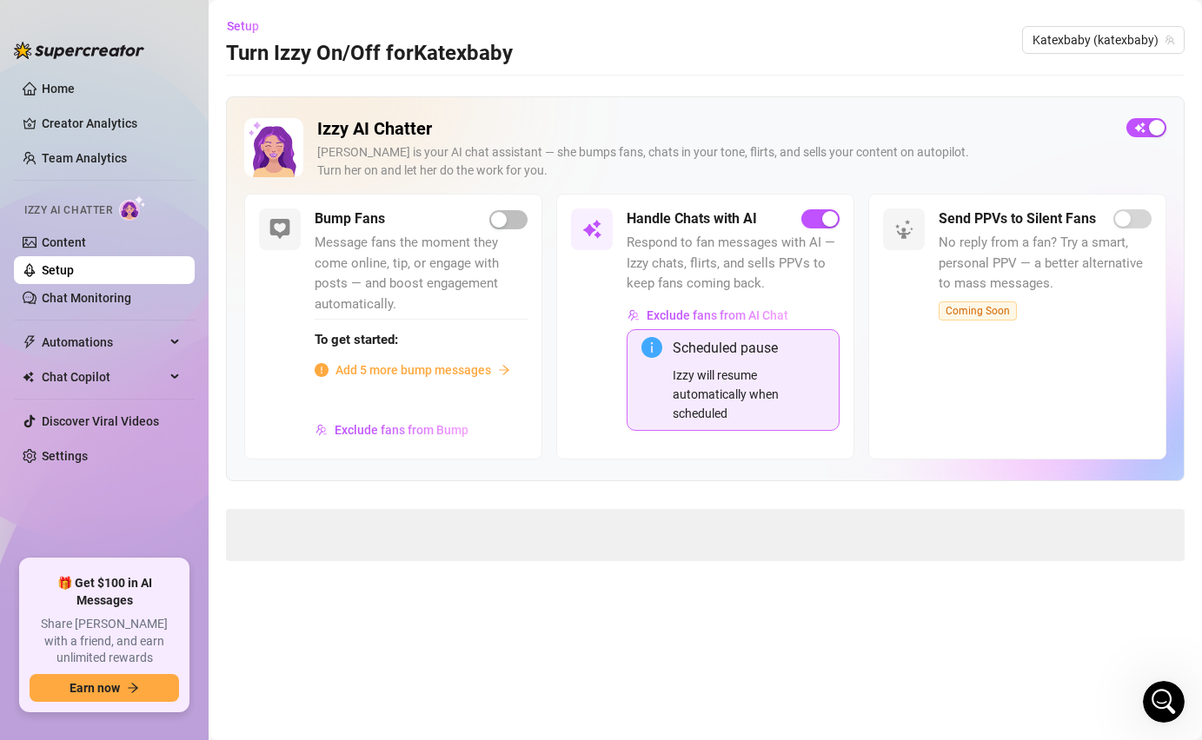
click at [403, 363] on span "Add 5 more bump messages" at bounding box center [413, 370] width 156 height 19
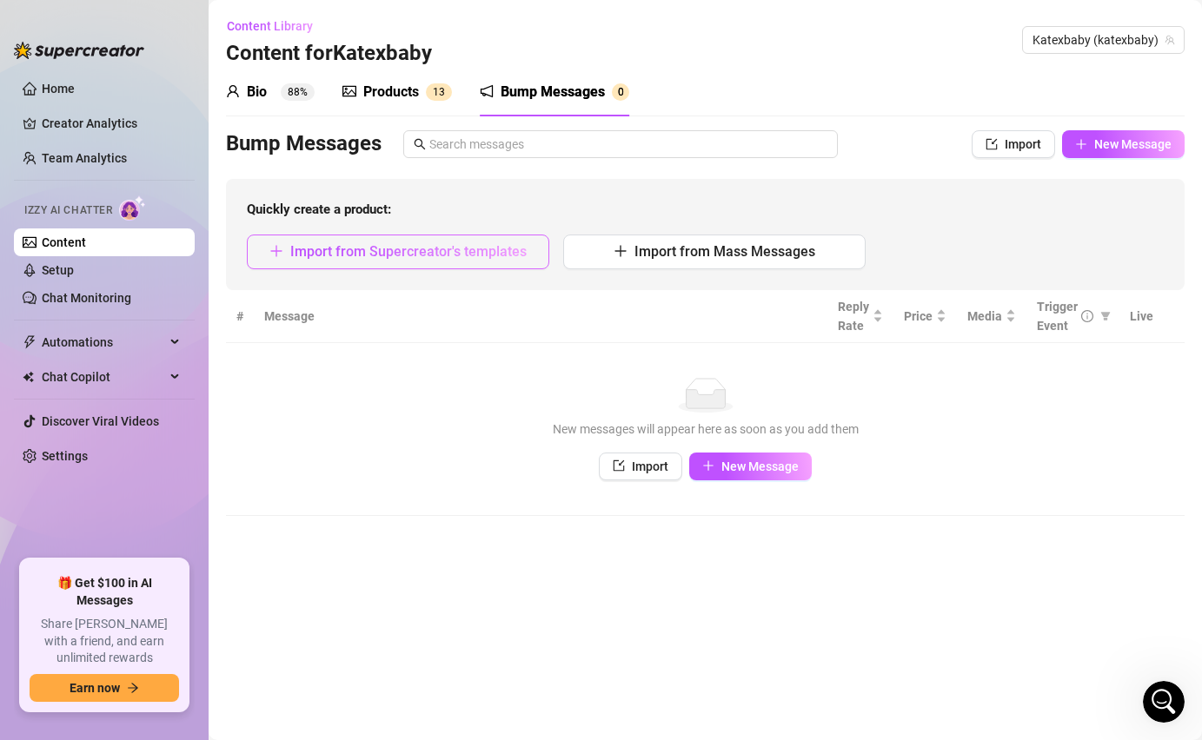
click at [422, 252] on span "Import from Supercreator's templates" at bounding box center [408, 251] width 236 height 17
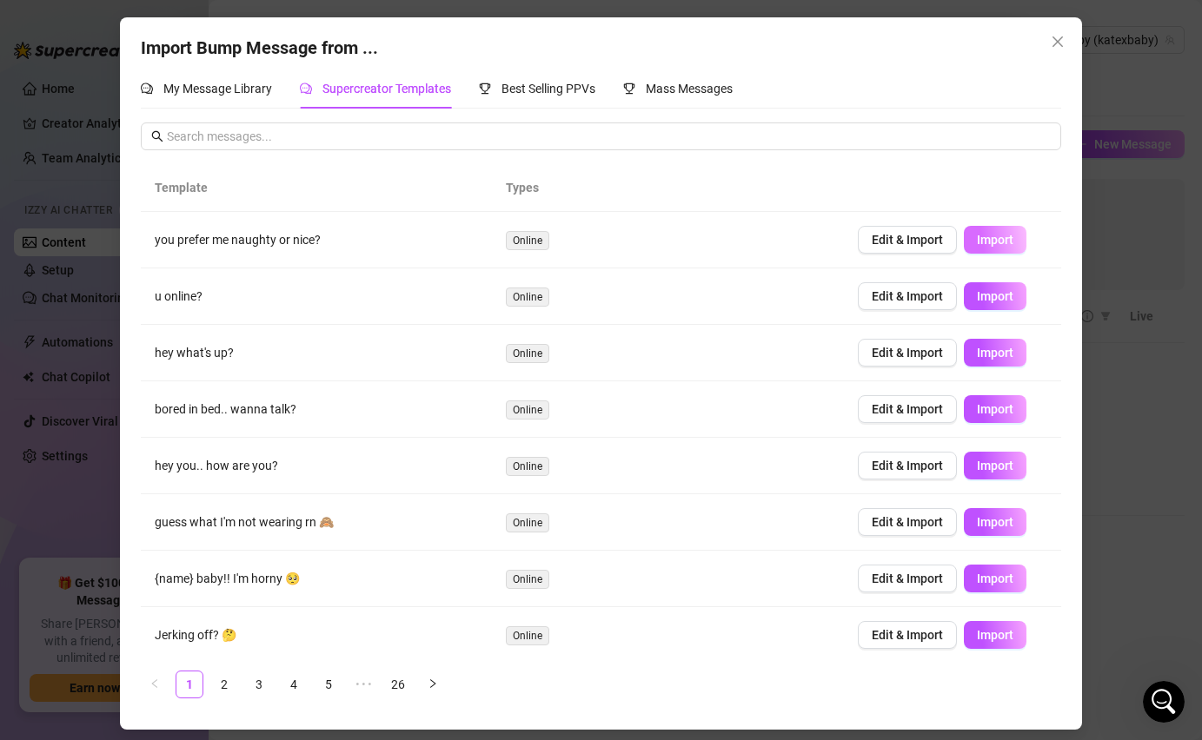
click at [993, 235] on span "Import" at bounding box center [995, 240] width 36 height 14
click at [1051, 40] on icon "close" at bounding box center [1057, 42] width 14 height 14
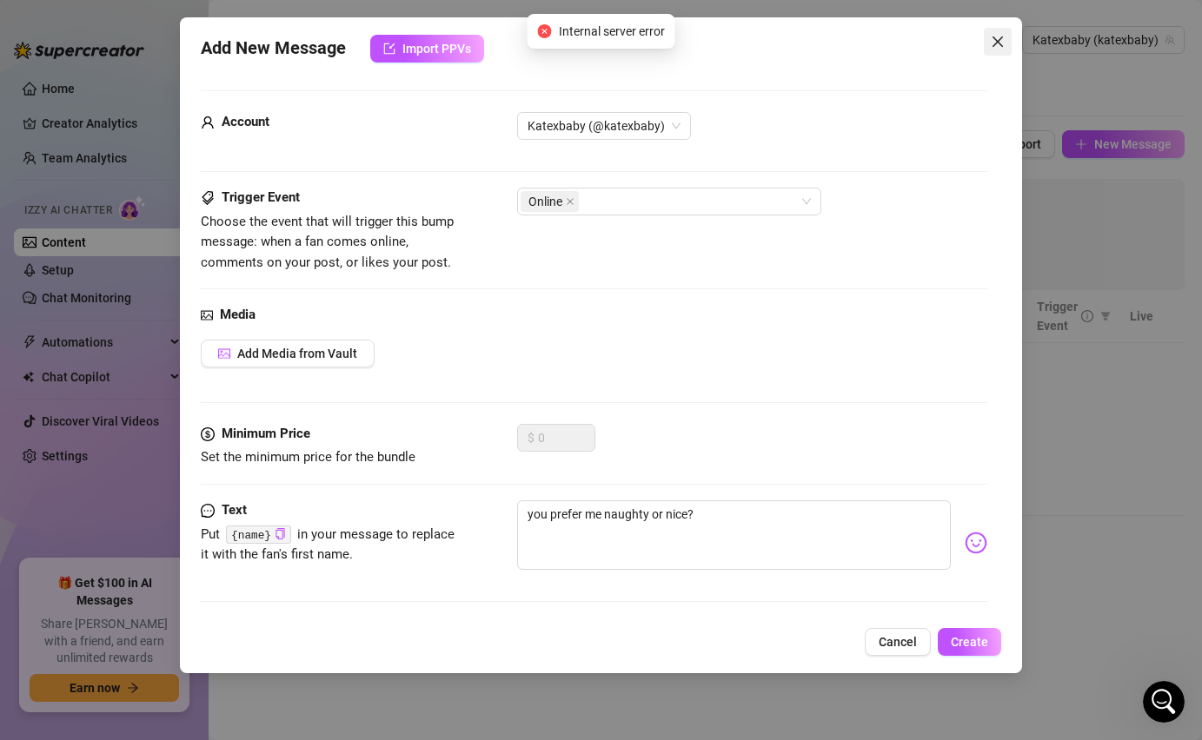
click at [994, 47] on icon "close" at bounding box center [997, 42] width 14 height 14
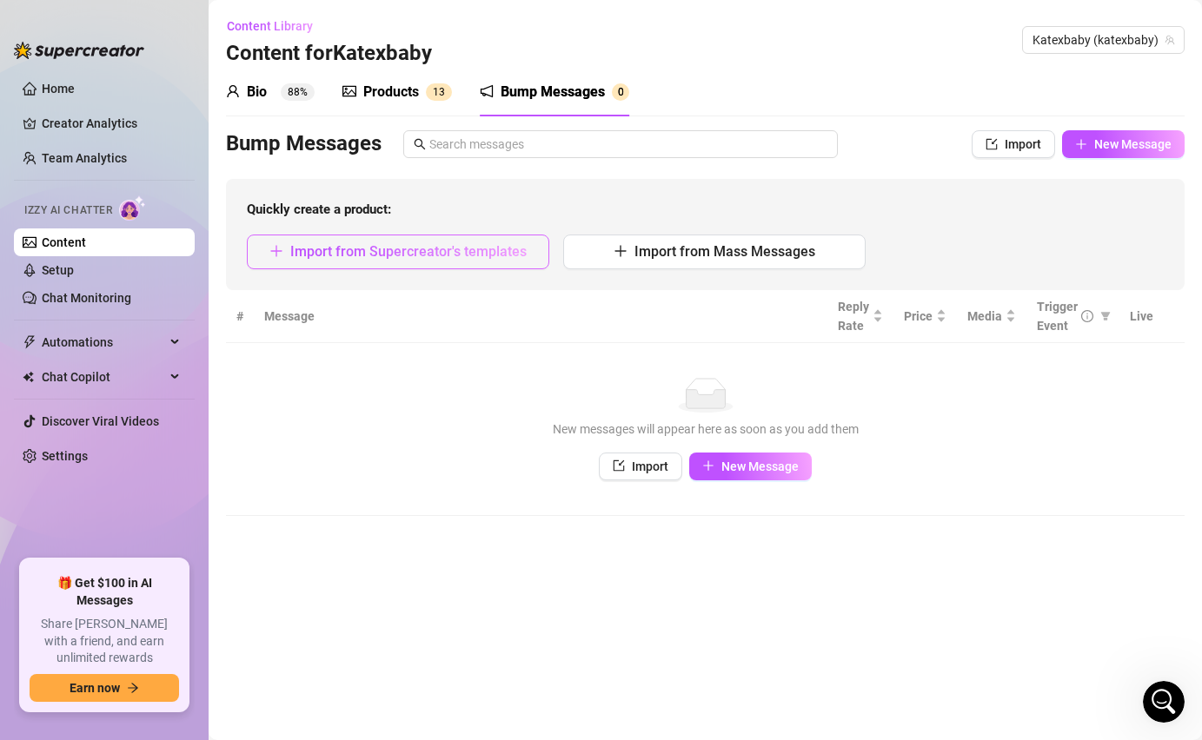
click at [487, 264] on button "Import from Supercreator's templates" at bounding box center [398, 252] width 302 height 35
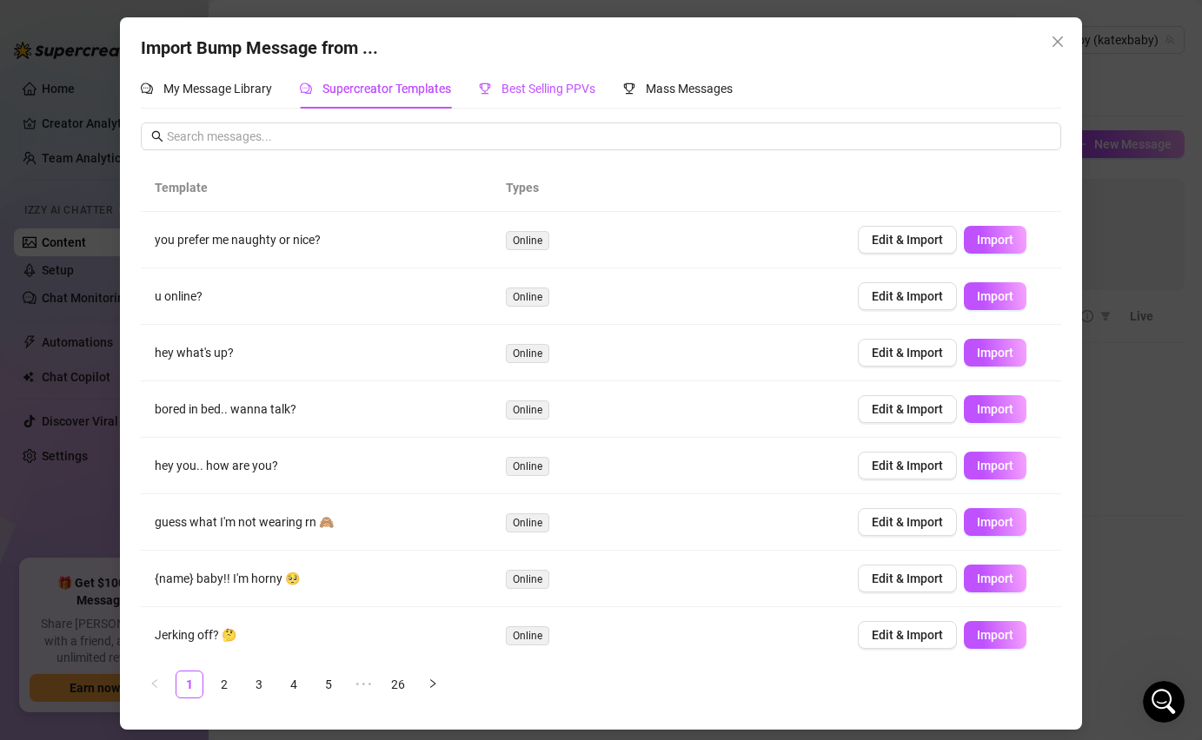
click at [529, 89] on span "Best Selling PPVs" at bounding box center [548, 89] width 94 height 14
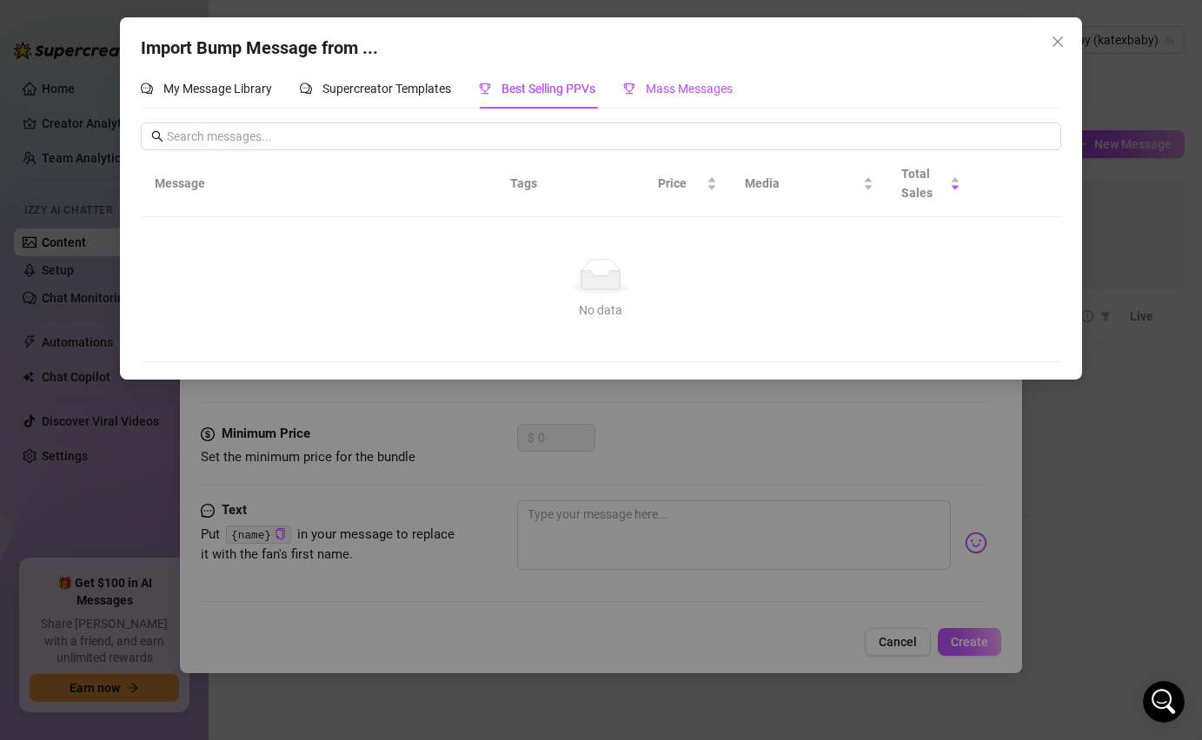
click at [632, 83] on icon "trophy" at bounding box center [629, 89] width 12 height 12
click at [371, 101] on div "Supercreator Templates" at bounding box center [375, 89] width 151 height 40
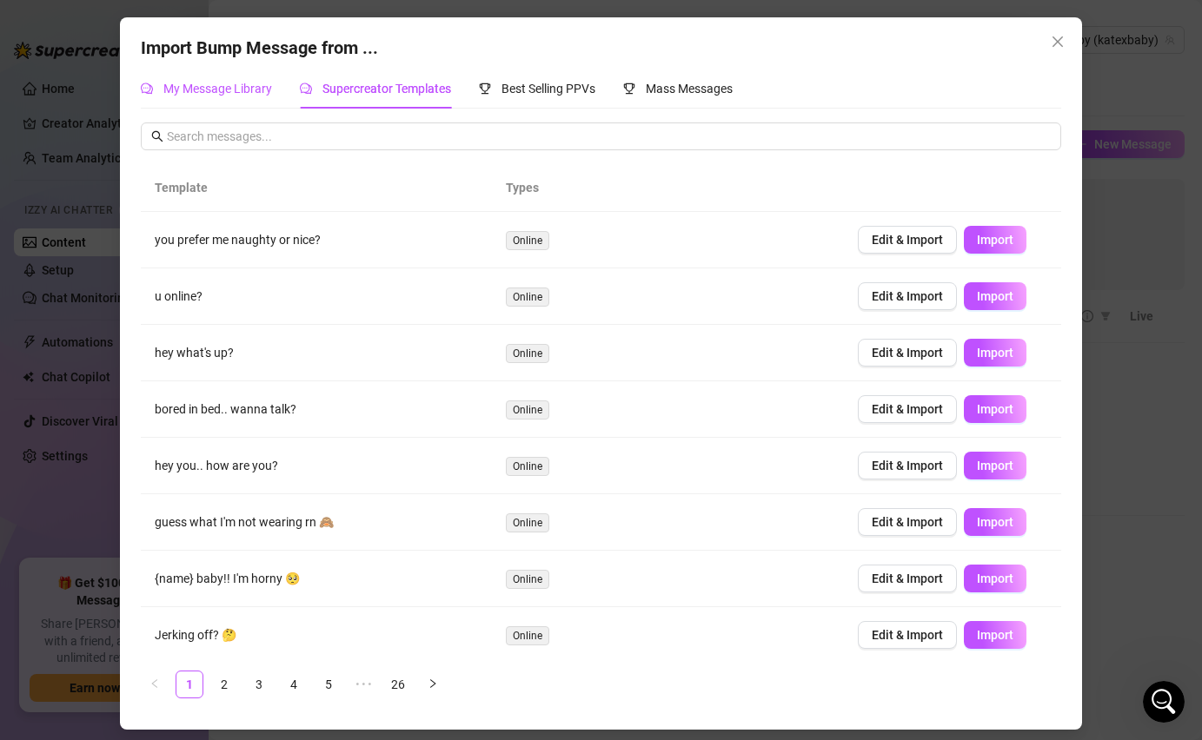
click at [238, 86] on span "My Message Library" at bounding box center [217, 89] width 109 height 14
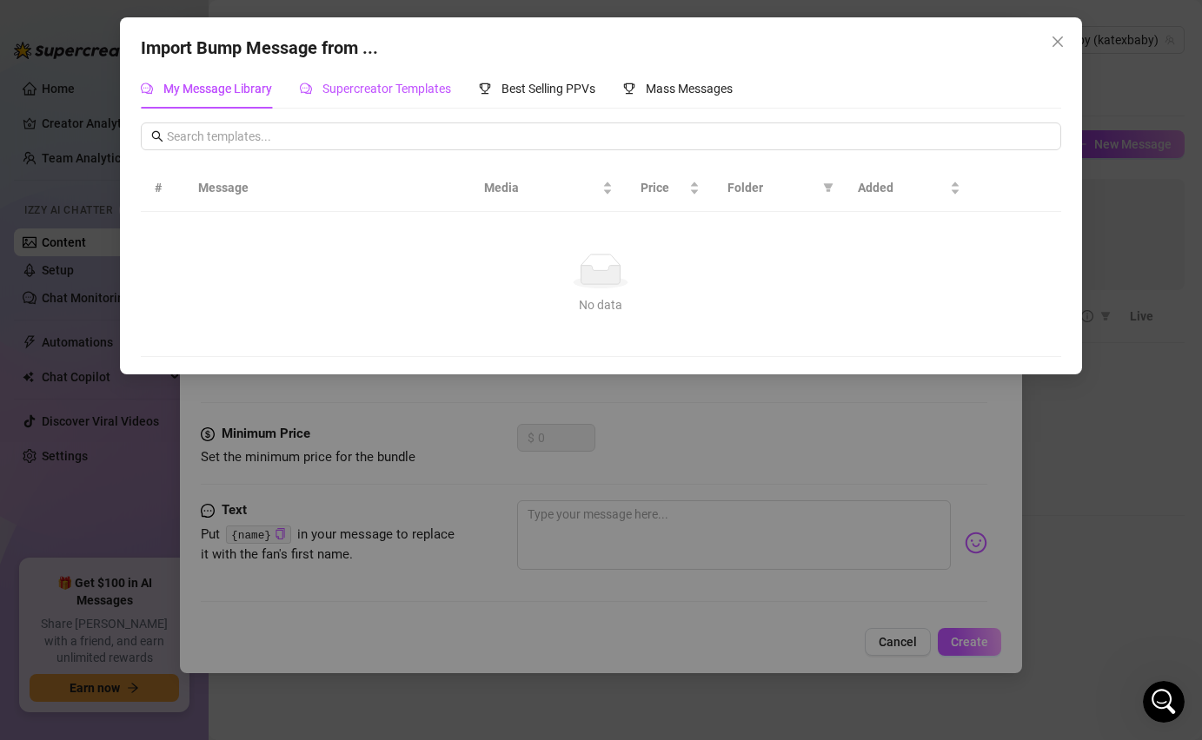
click at [348, 86] on span "Supercreator Templates" at bounding box center [386, 89] width 129 height 14
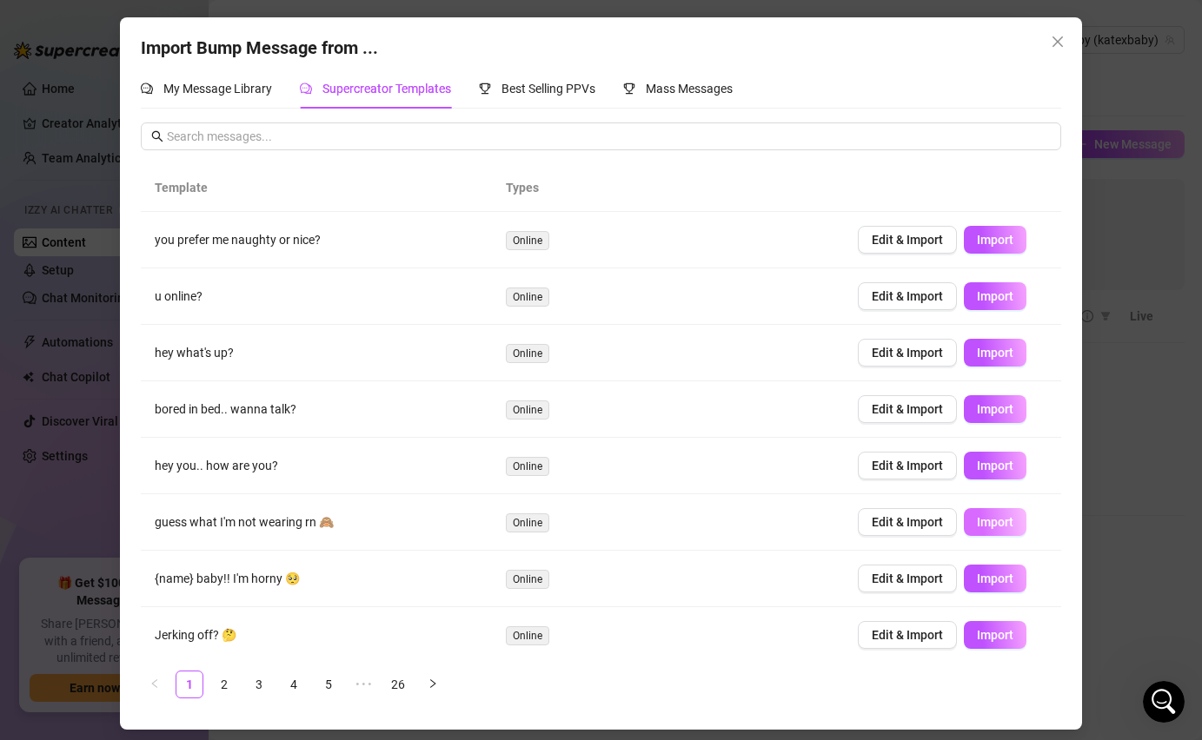
click at [1003, 513] on button "Import" at bounding box center [995, 522] width 63 height 28
type textarea "guess what I'm not wearing rn 🙈"
click at [997, 529] on span "Import" at bounding box center [995, 522] width 36 height 14
click at [997, 529] on span "Import" at bounding box center [1014, 522] width 36 height 14
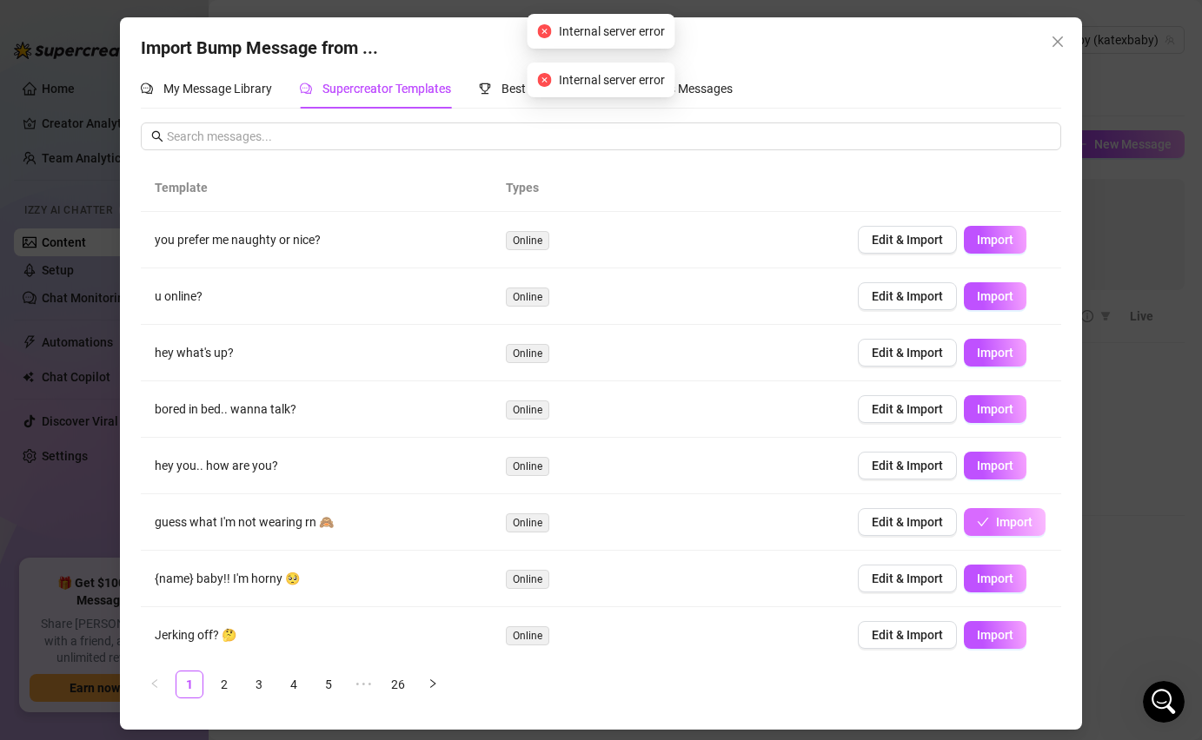
click at [997, 529] on span "Import" at bounding box center [1014, 522] width 36 height 14
click at [997, 529] on span "Import" at bounding box center [995, 522] width 36 height 14
click at [997, 529] on span "Import" at bounding box center [1014, 522] width 36 height 14
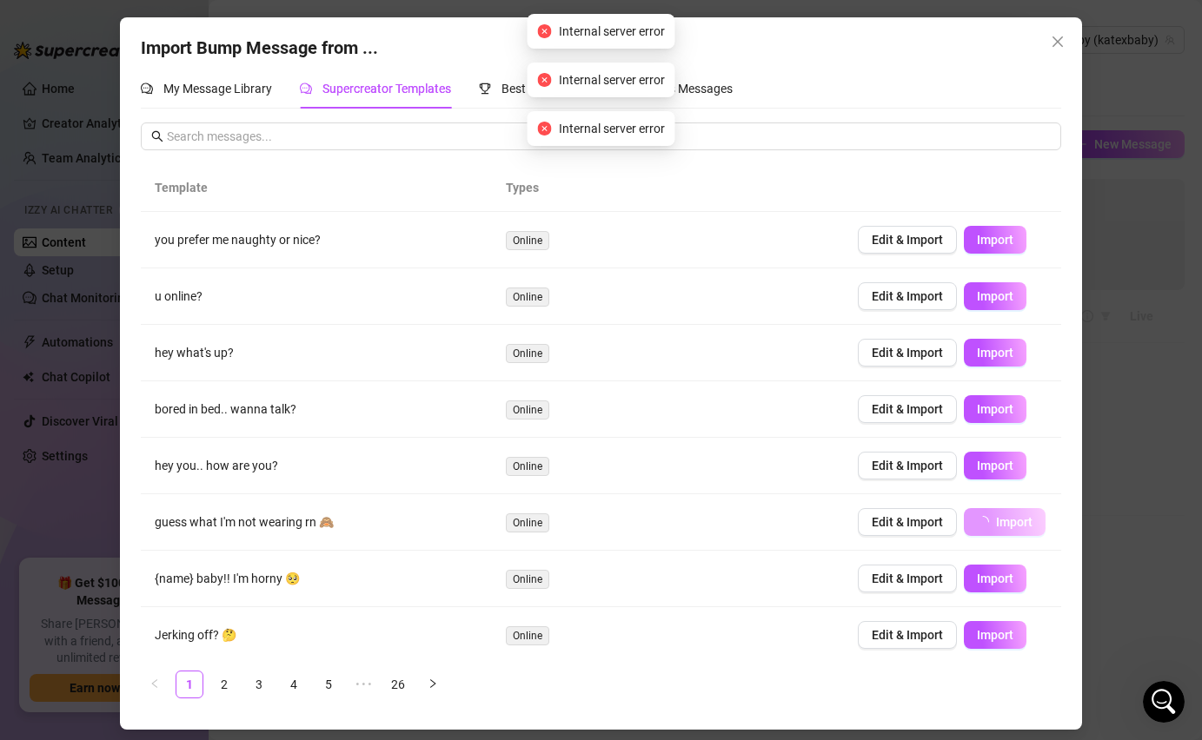
click at [997, 529] on span "Import" at bounding box center [1014, 522] width 36 height 14
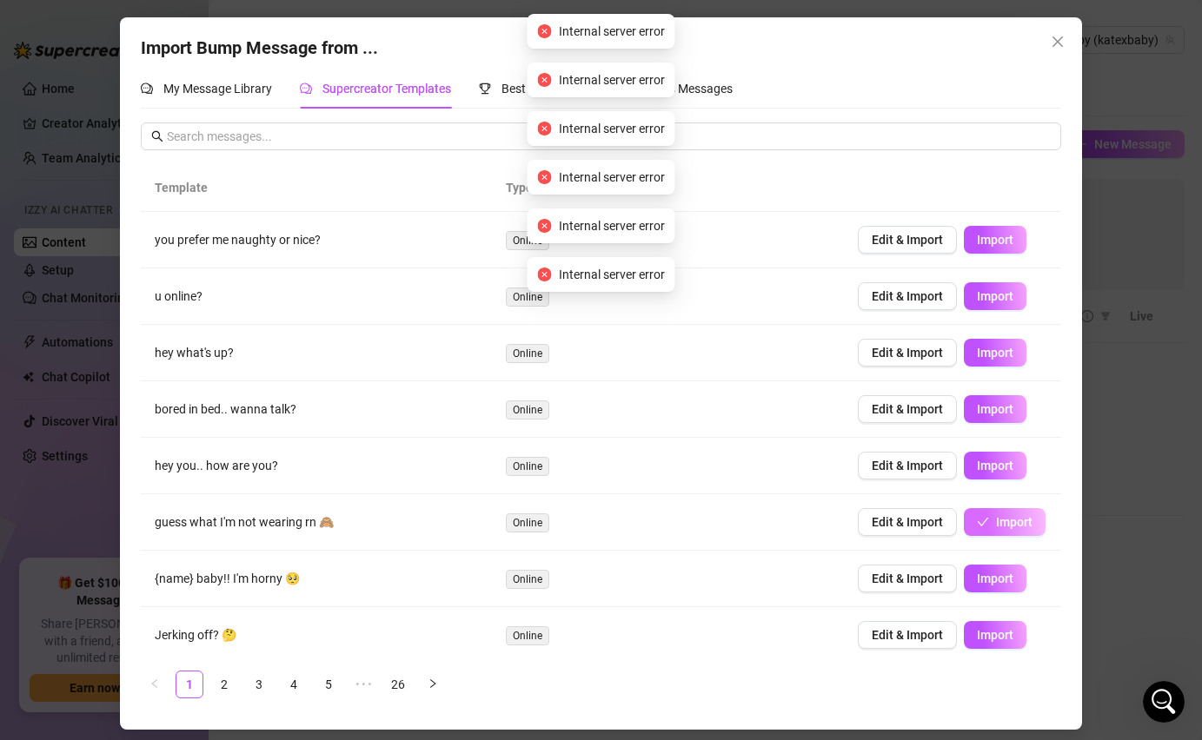
click at [997, 529] on span "Import" at bounding box center [1014, 522] width 36 height 14
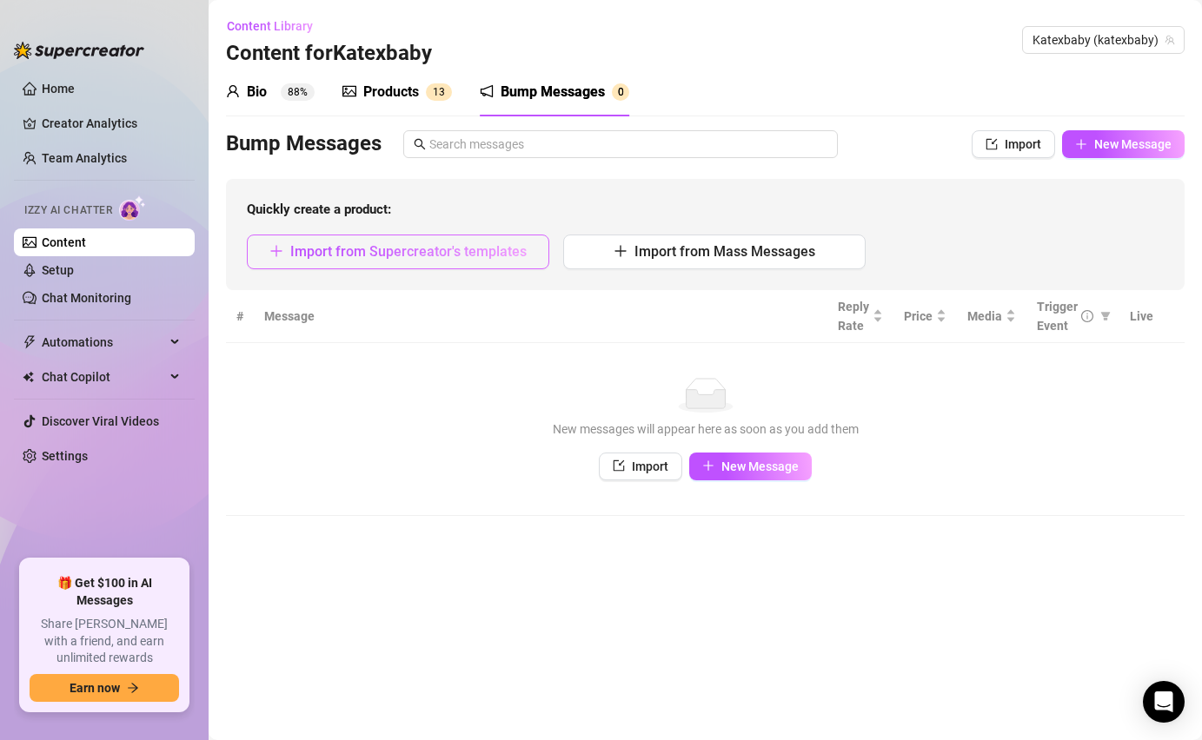
click at [319, 255] on span "Import from Supercreator's templates" at bounding box center [408, 251] width 236 height 17
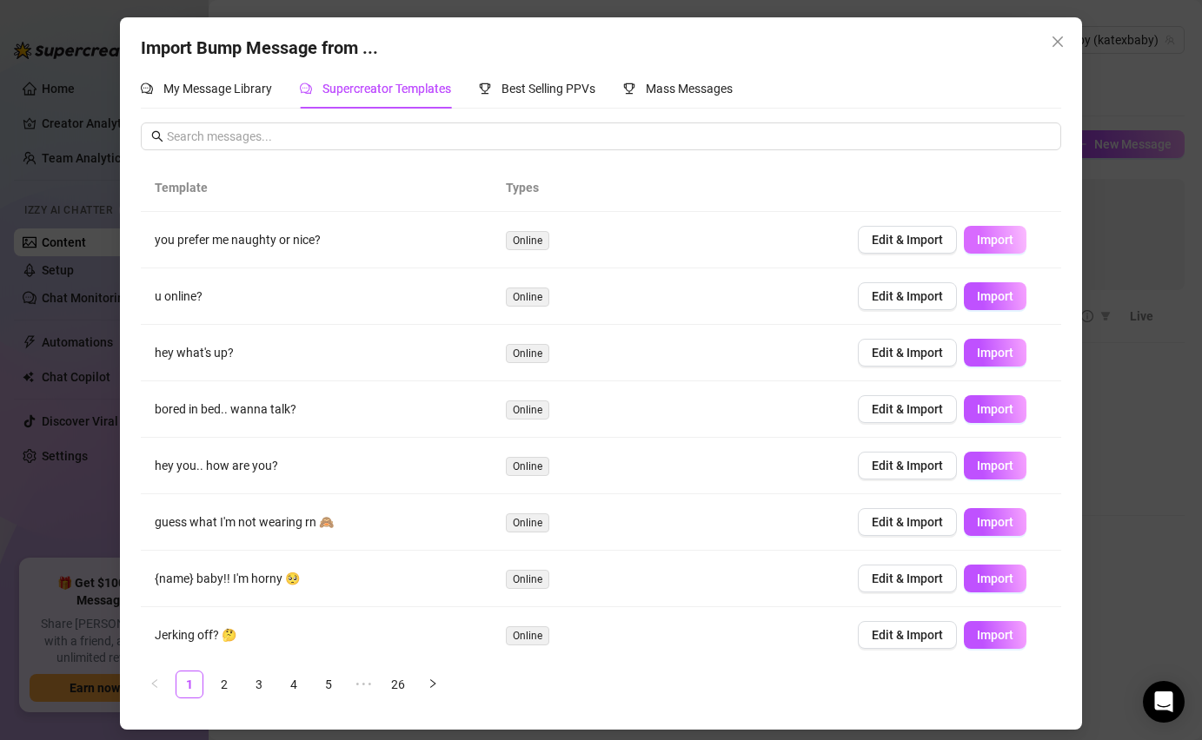
click at [990, 234] on span "Import" at bounding box center [995, 240] width 36 height 14
click at [1050, 46] on icon "close" at bounding box center [1057, 42] width 14 height 14
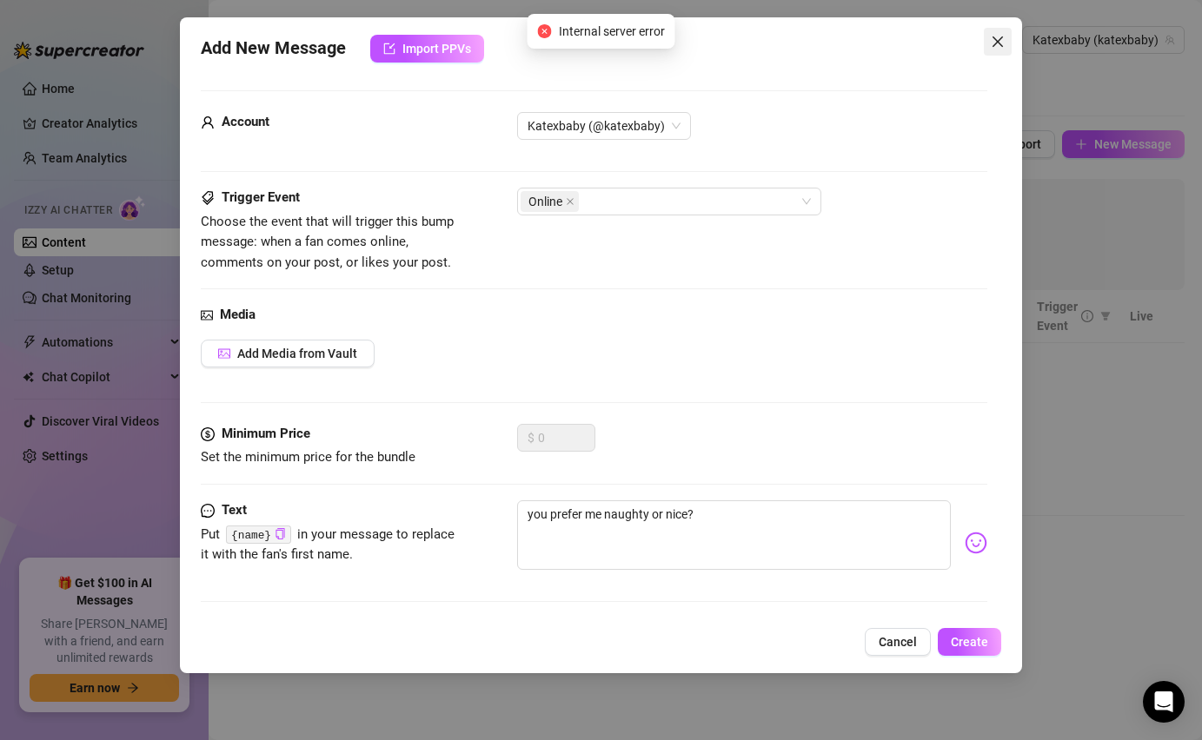
click at [1002, 43] on icon "close" at bounding box center [997, 42] width 14 height 14
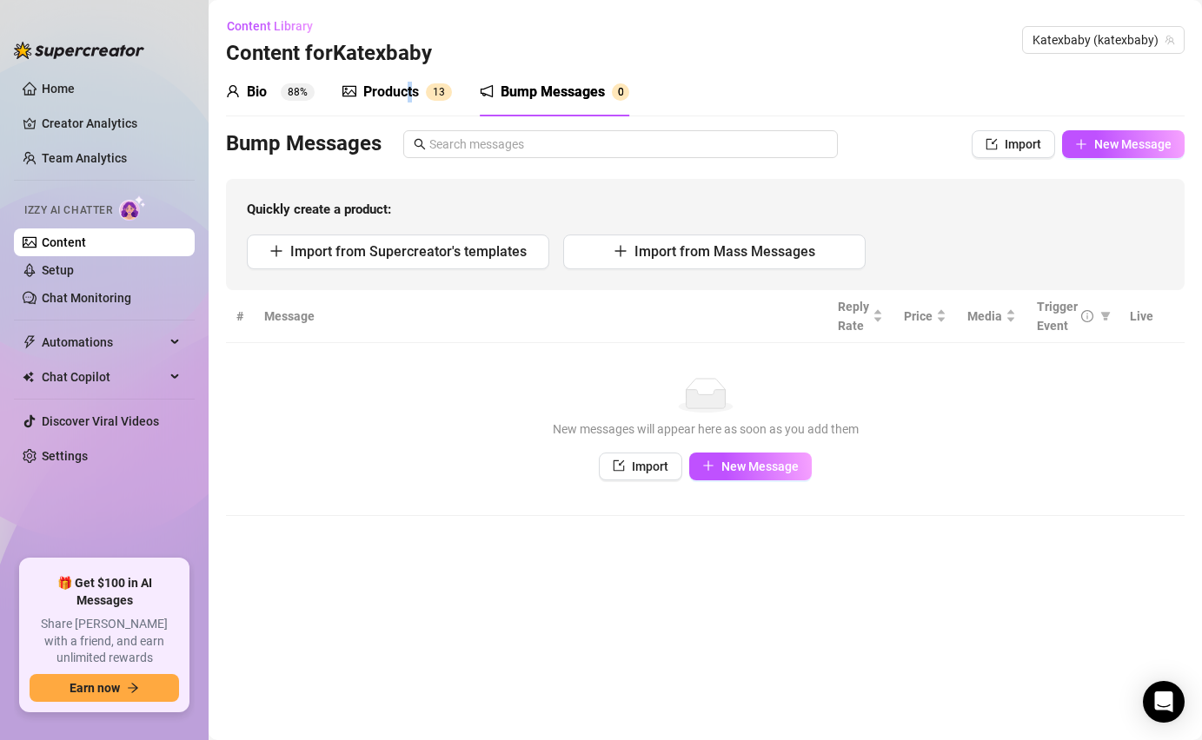
click at [409, 88] on div "Products" at bounding box center [391, 92] width 56 height 21
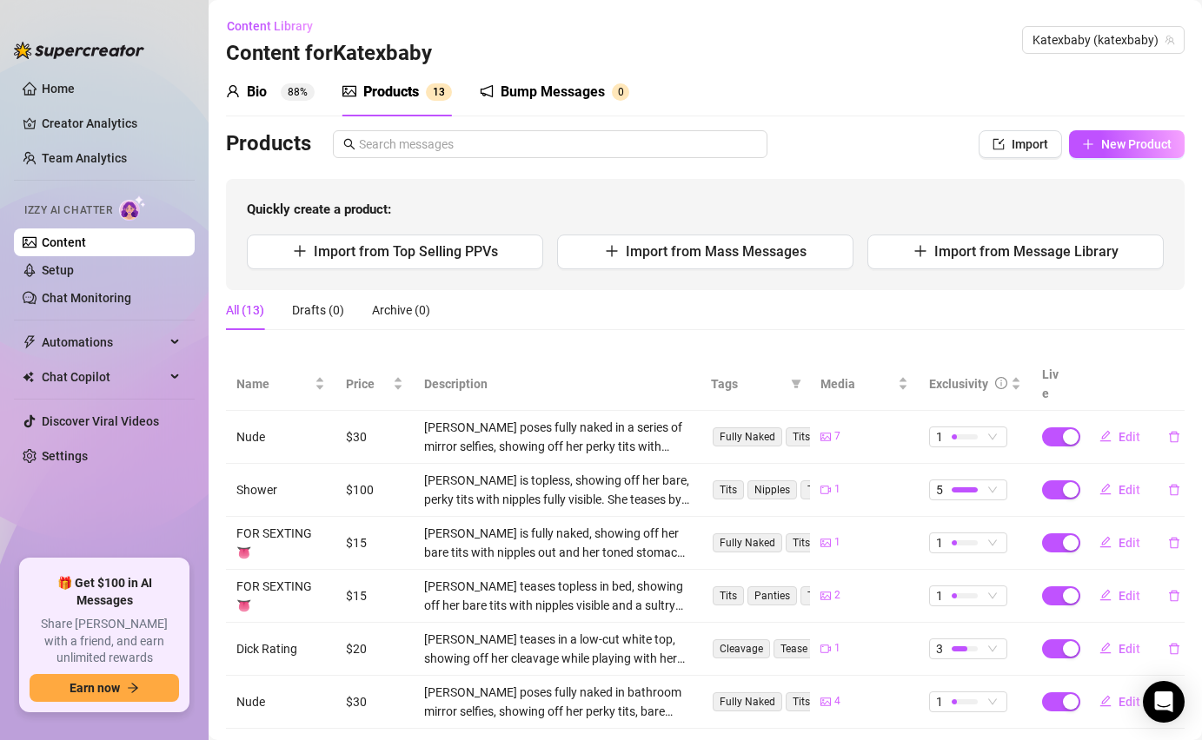
click at [656, 59] on div "Content Library Content for Katexbaby Katexbaby (katexbaby)" at bounding box center [705, 40] width 958 height 56
click at [99, 415] on link "Discover Viral Videos" at bounding box center [100, 421] width 117 height 14
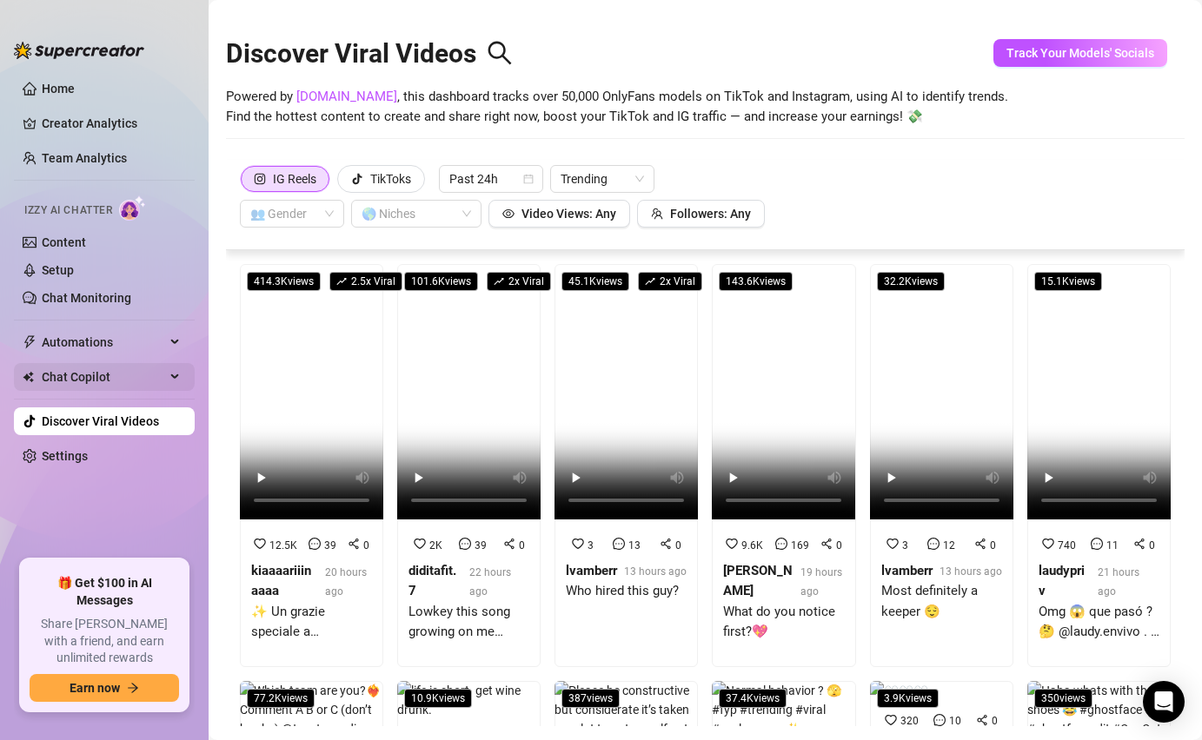
click at [108, 373] on span "Chat Copilot" at bounding box center [103, 377] width 123 height 28
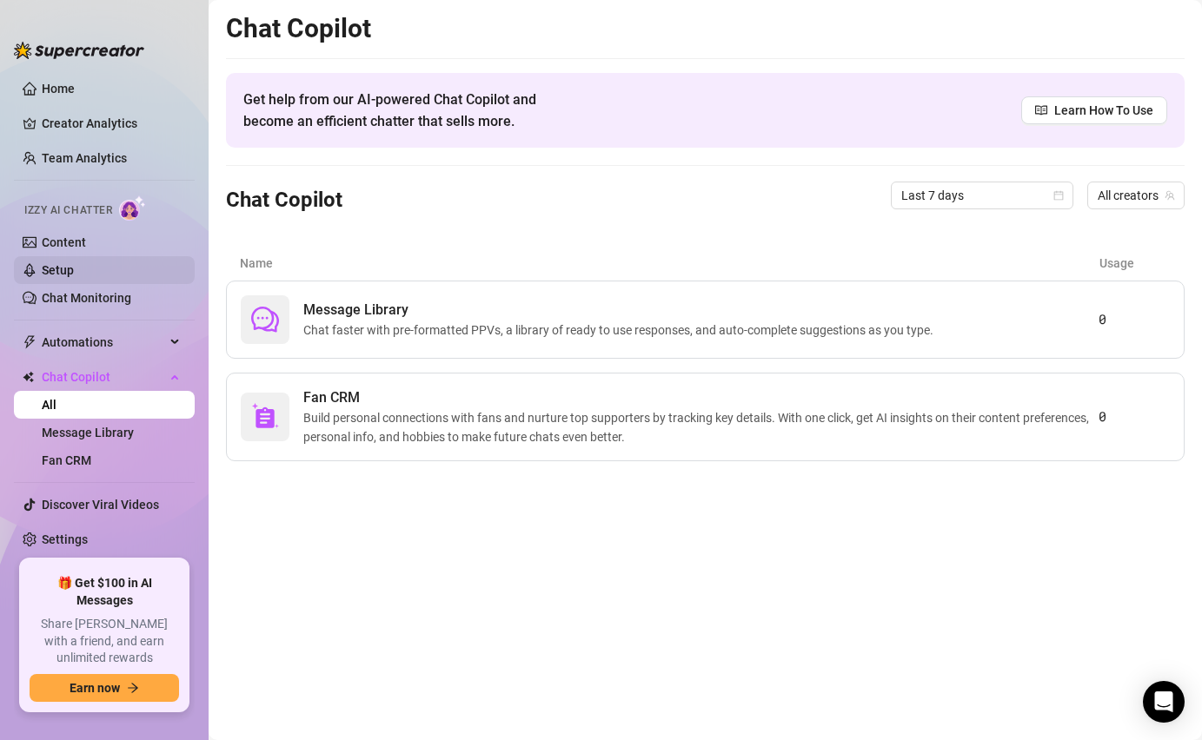
click at [74, 277] on link "Setup" at bounding box center [58, 270] width 32 height 14
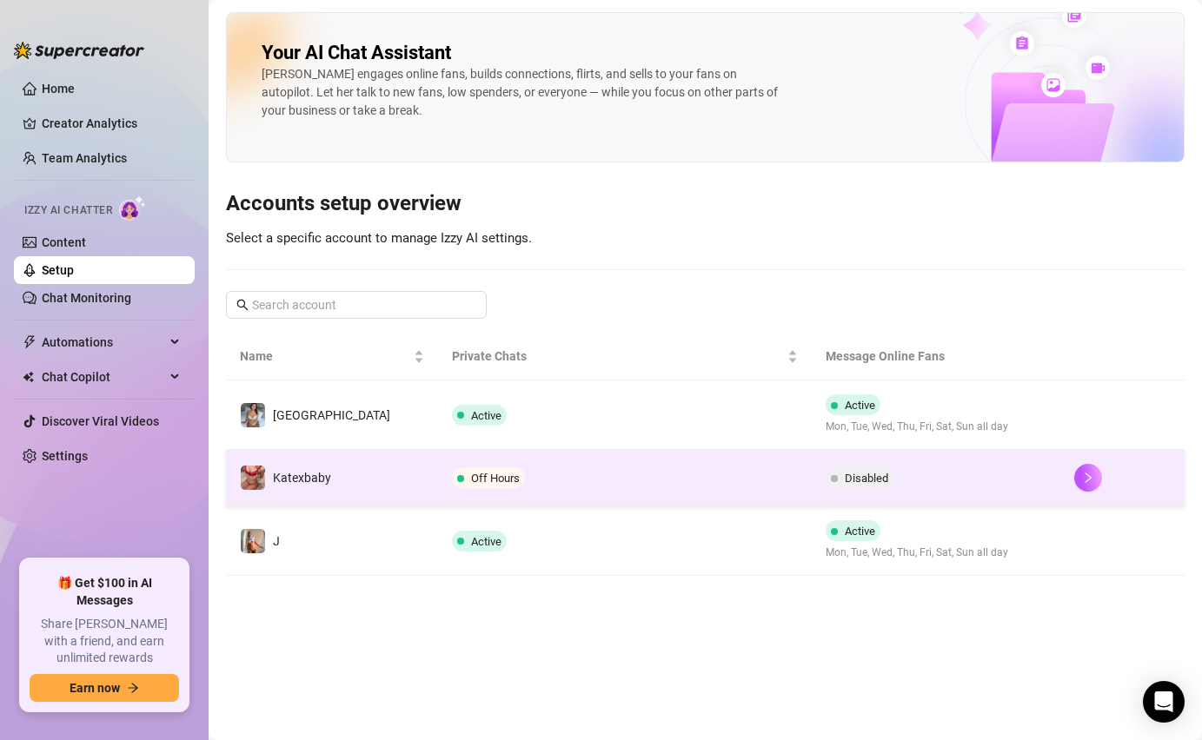
click at [845, 474] on span "Disabled" at bounding box center [866, 478] width 43 height 13
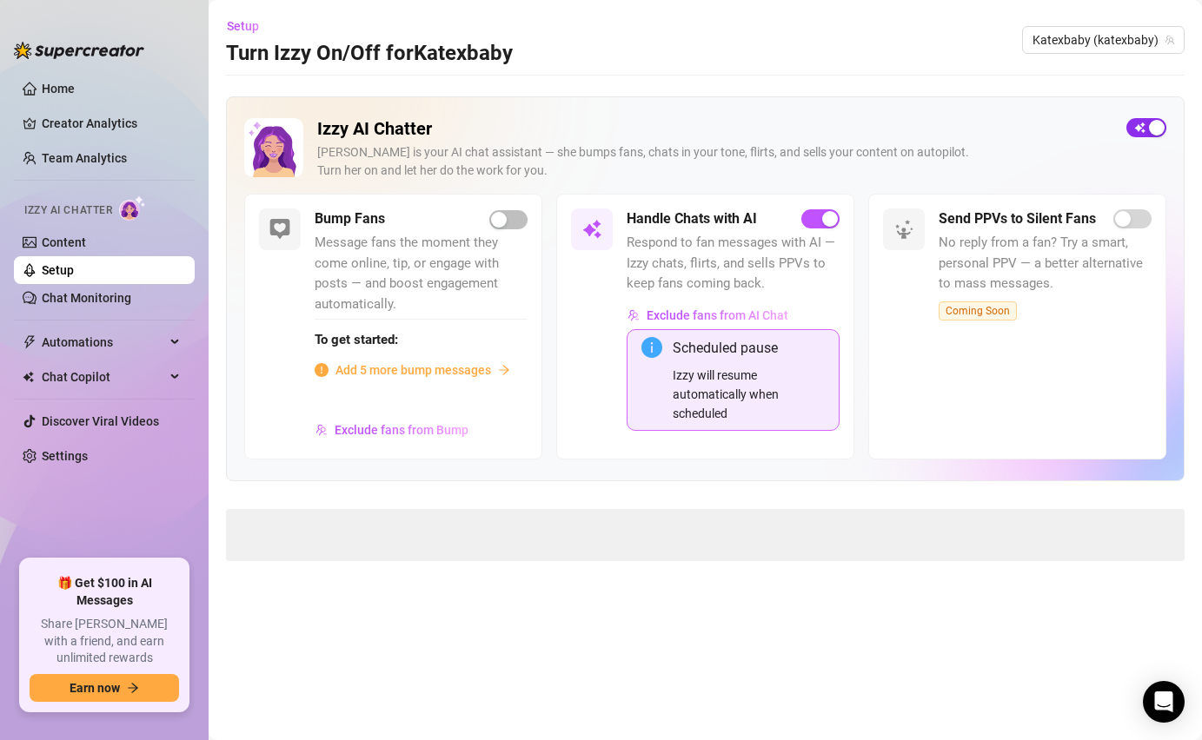
click at [1136, 127] on span "button" at bounding box center [1146, 127] width 40 height 19
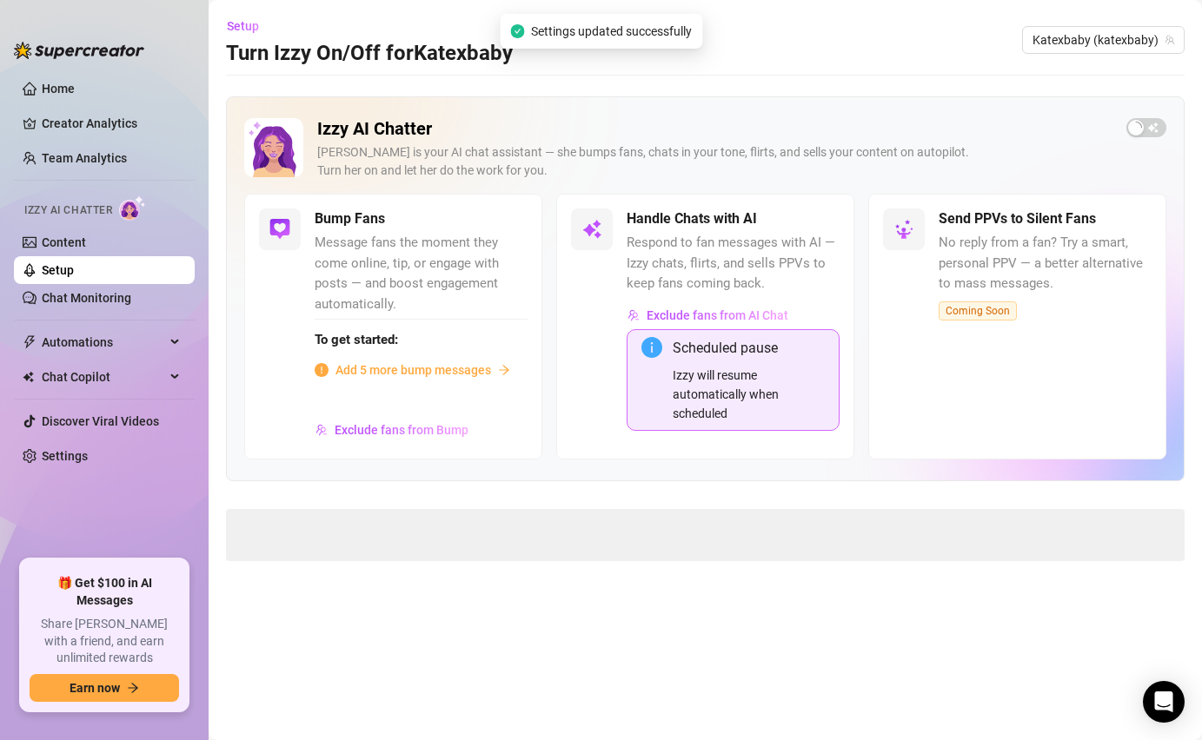
click at [454, 371] on span "Add 5 more bump messages" at bounding box center [413, 370] width 156 height 19
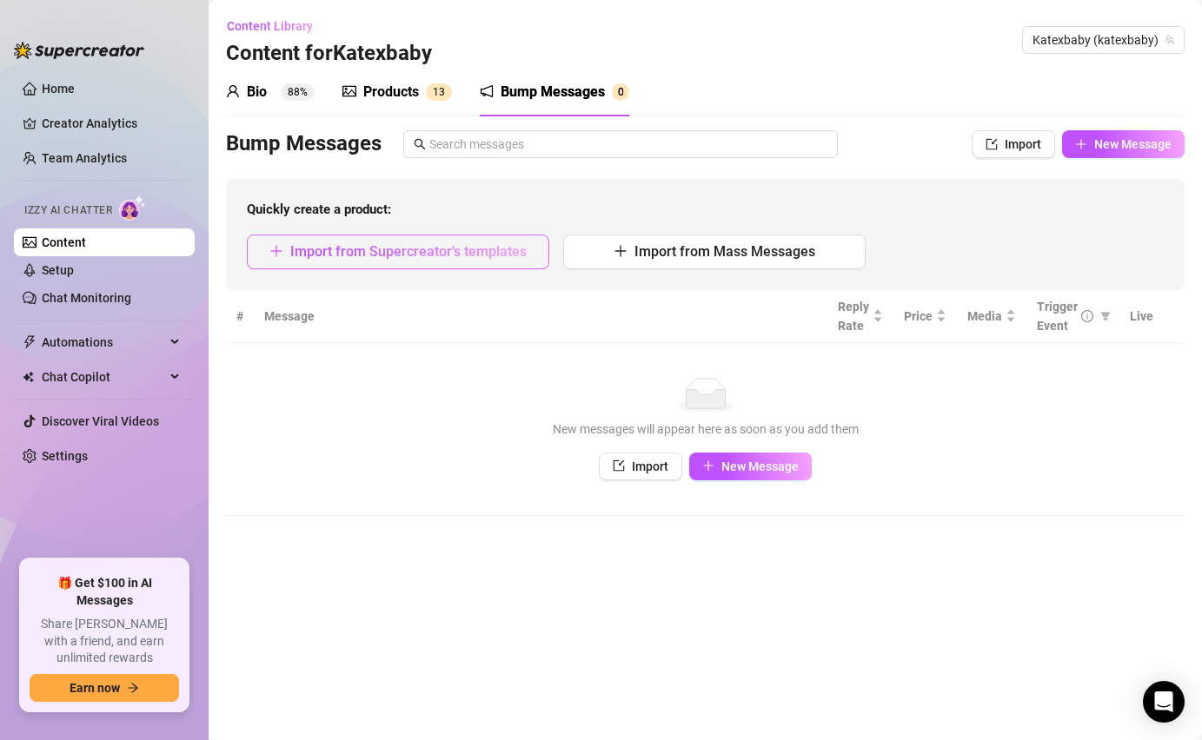
click at [482, 259] on span "Import from Supercreator's templates" at bounding box center [408, 251] width 236 height 17
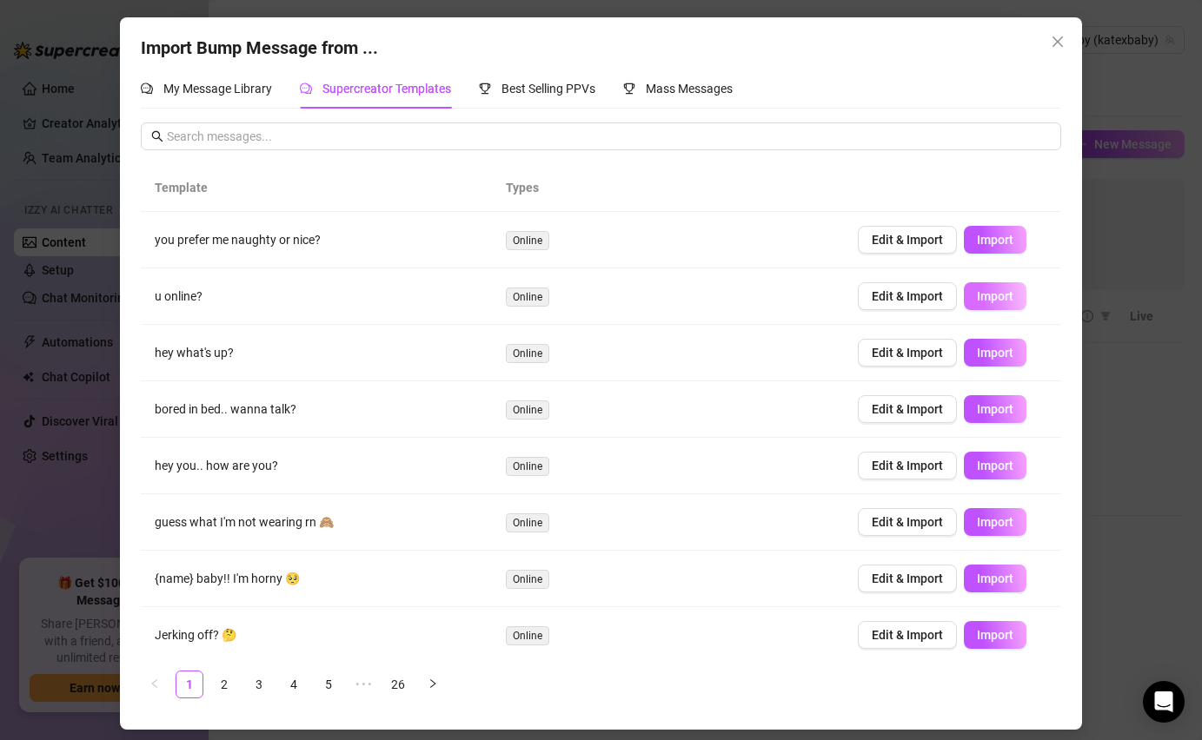
click at [1016, 295] on button "Import" at bounding box center [995, 296] width 63 height 28
click at [989, 244] on span "Import" at bounding box center [995, 240] width 36 height 14
type textarea "you prefer me naughty or nice?"
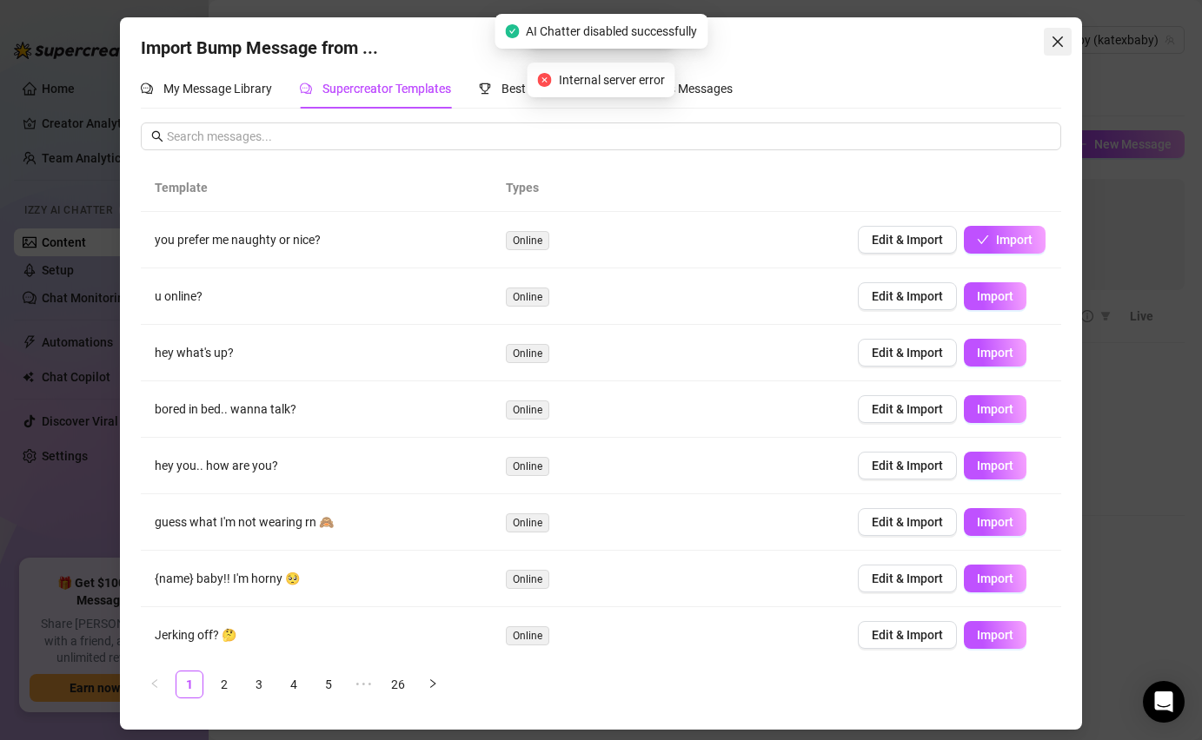
click at [1058, 32] on button "Close" at bounding box center [1057, 42] width 28 height 28
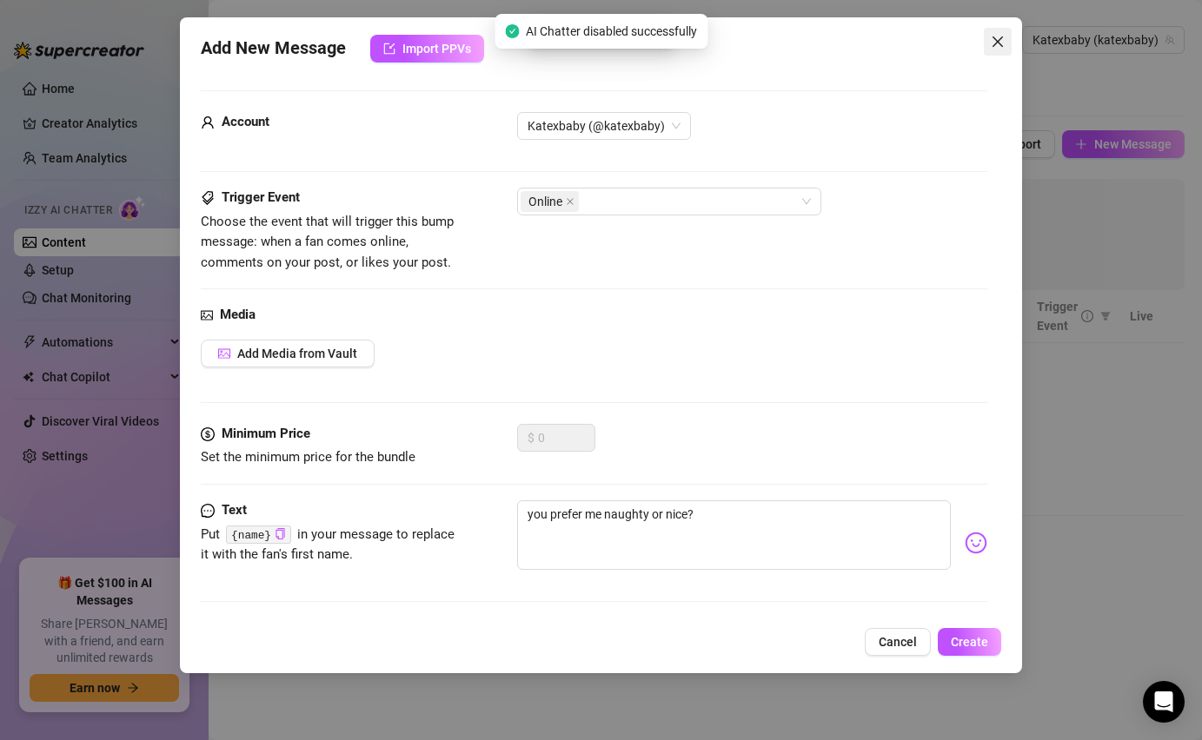
click at [1002, 31] on button "Close" at bounding box center [998, 42] width 28 height 28
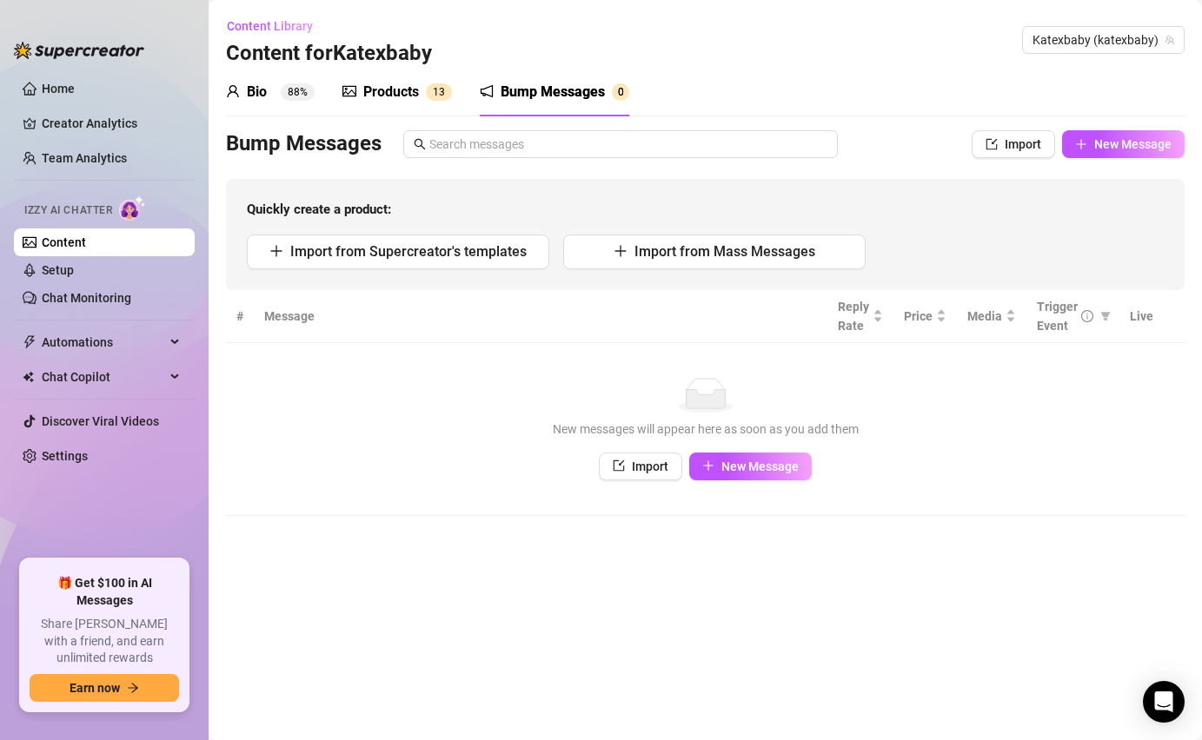
click at [279, 93] on div "Bio 88%" at bounding box center [270, 92] width 89 height 21
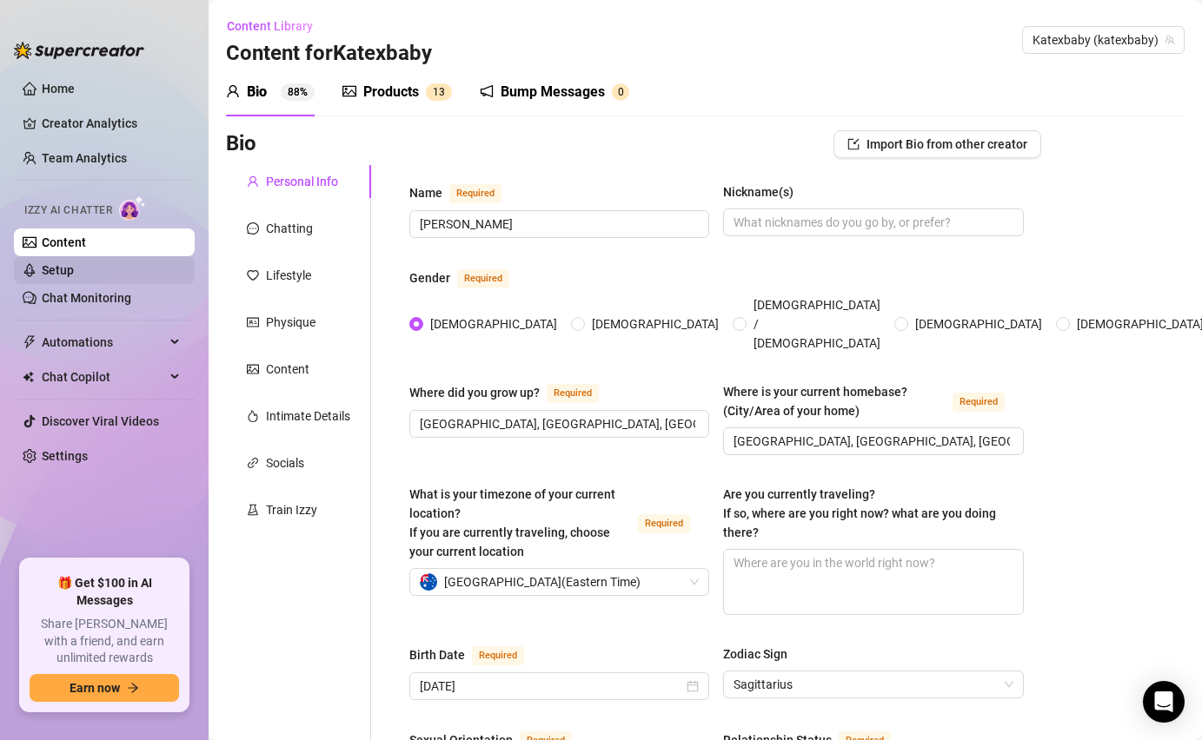
click at [74, 265] on link "Setup" at bounding box center [58, 270] width 32 height 14
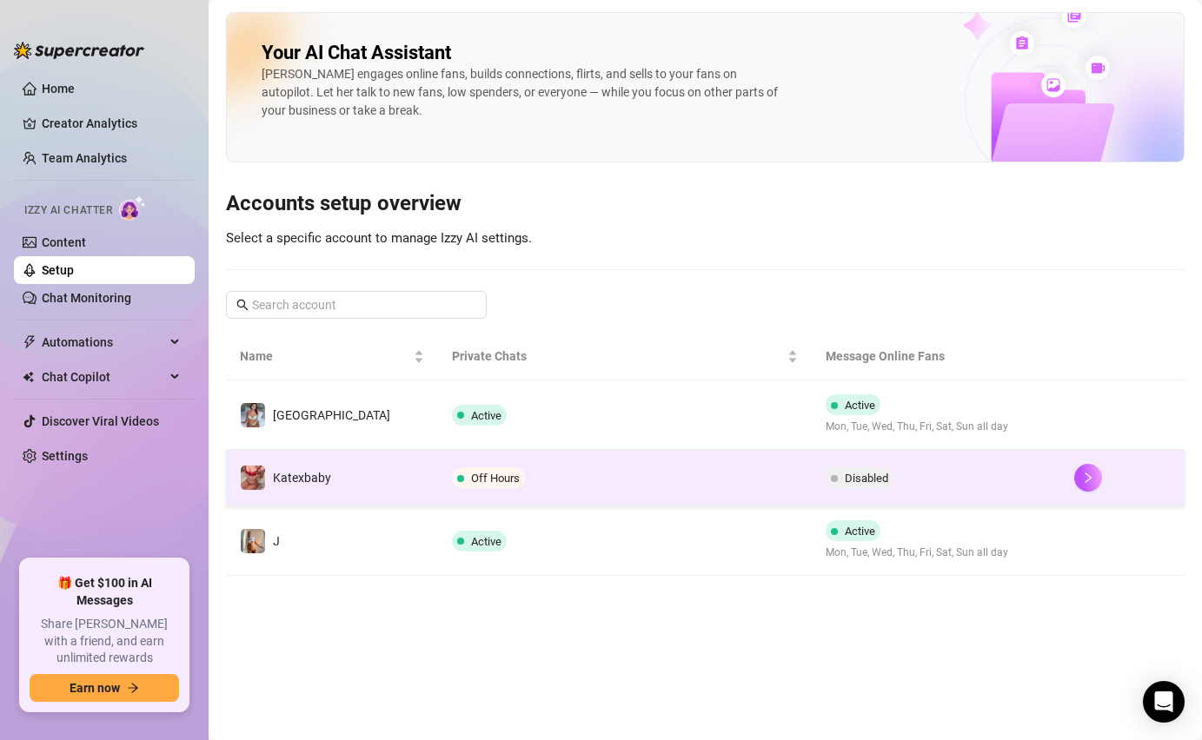
click at [471, 474] on span "Off Hours" at bounding box center [495, 478] width 49 height 13
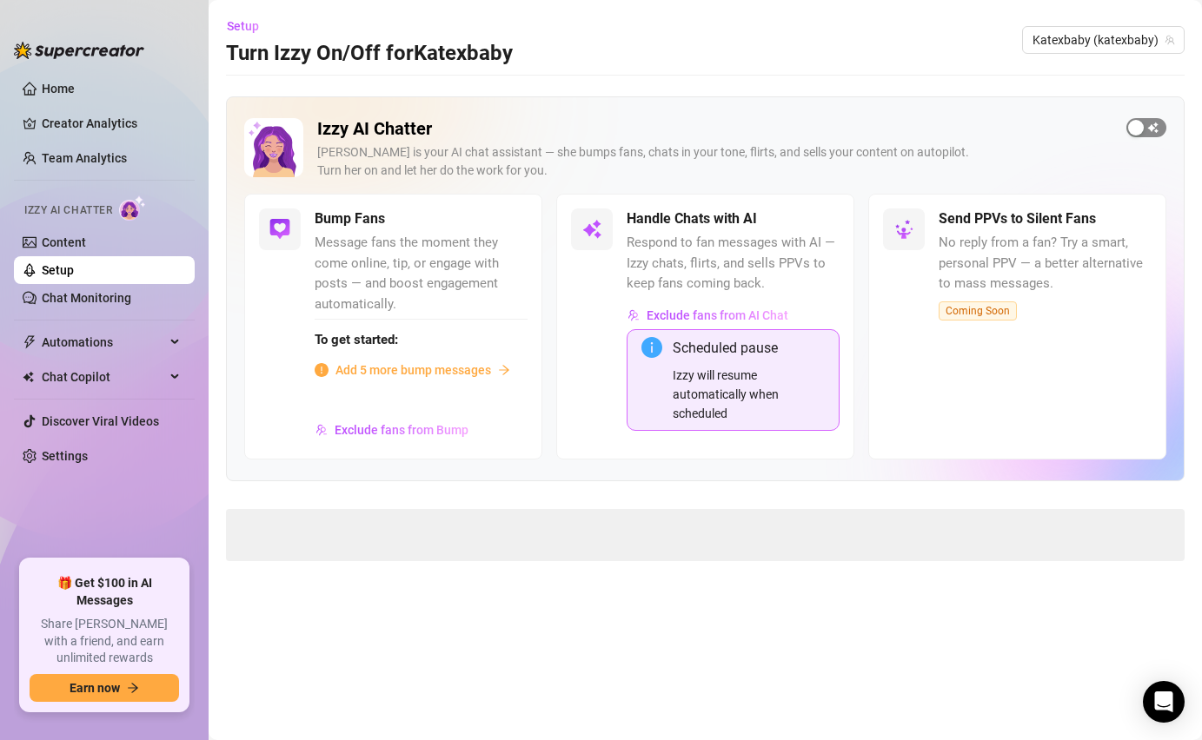
click at [1133, 125] on div "button" at bounding box center [1136, 128] width 16 height 16
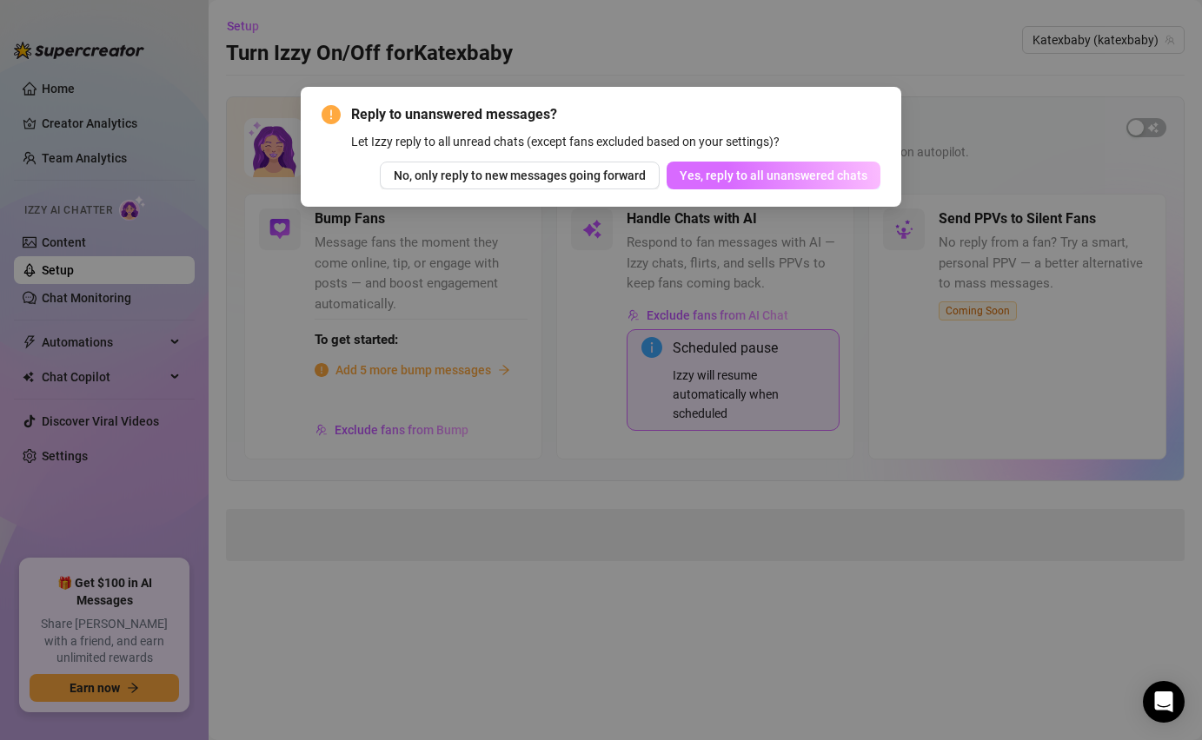
click at [746, 172] on span "Yes, reply to all unanswered chats" at bounding box center [773, 176] width 188 height 14
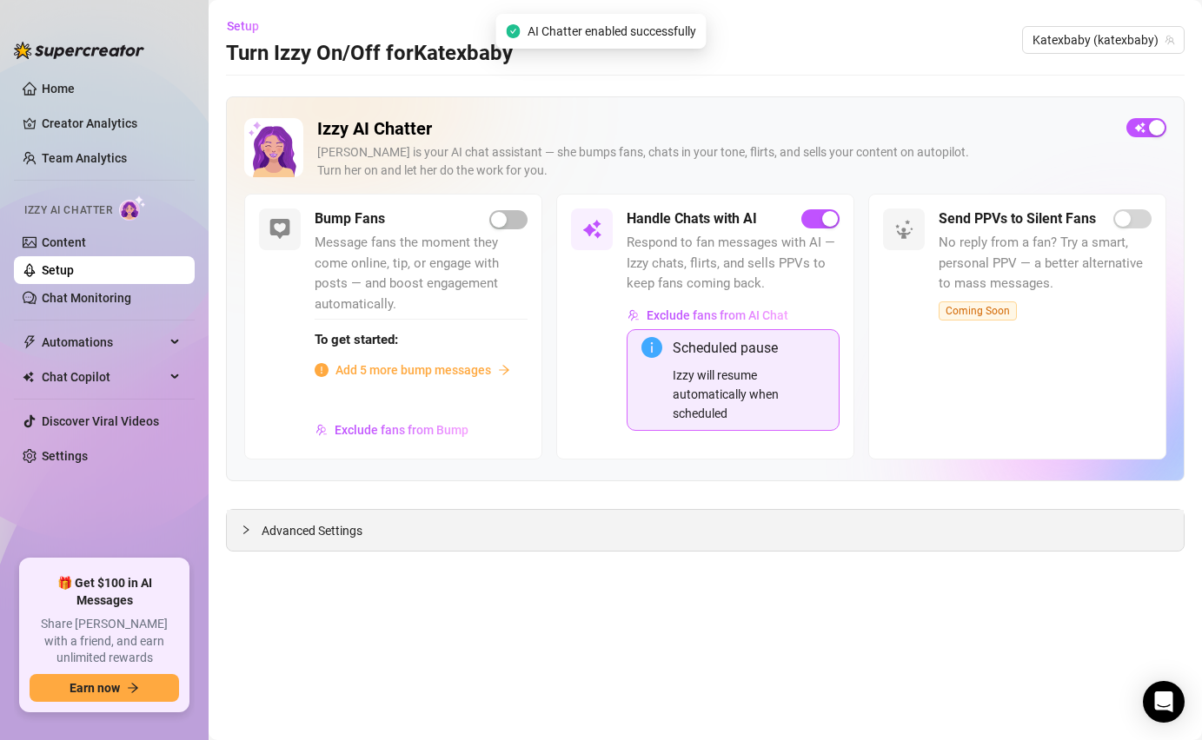
click at [266, 535] on span "Advanced Settings" at bounding box center [312, 530] width 101 height 19
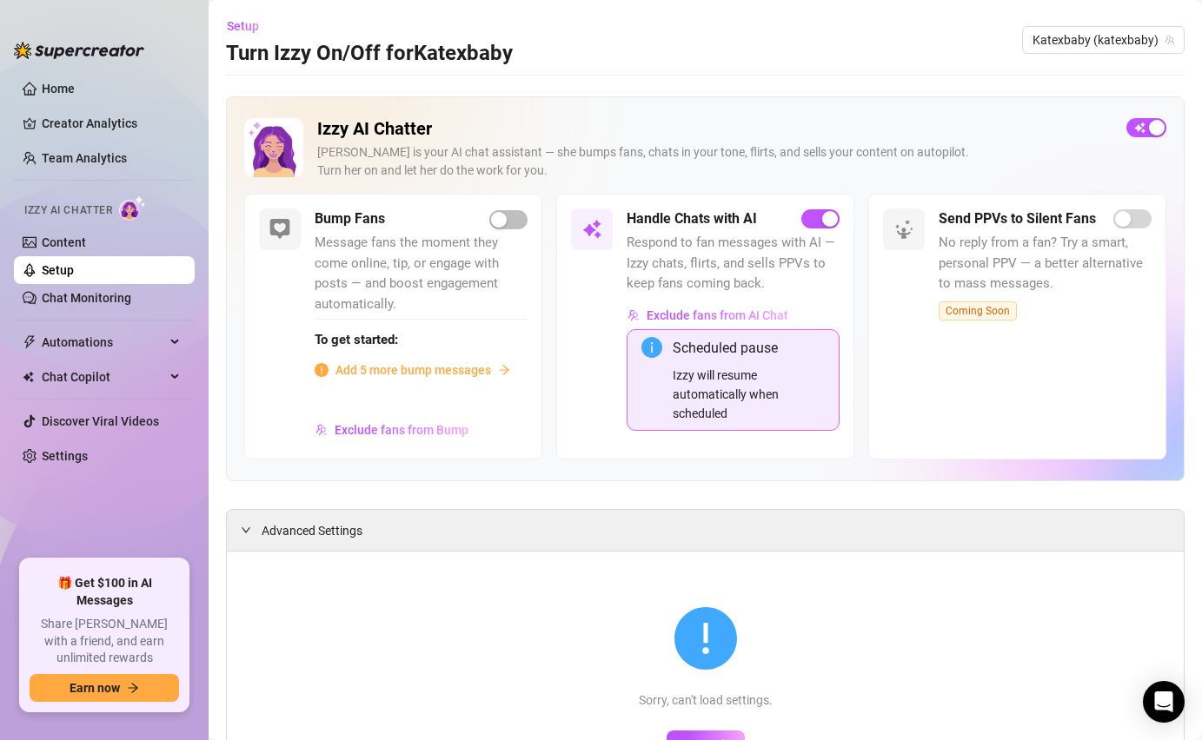
scroll to position [127, 0]
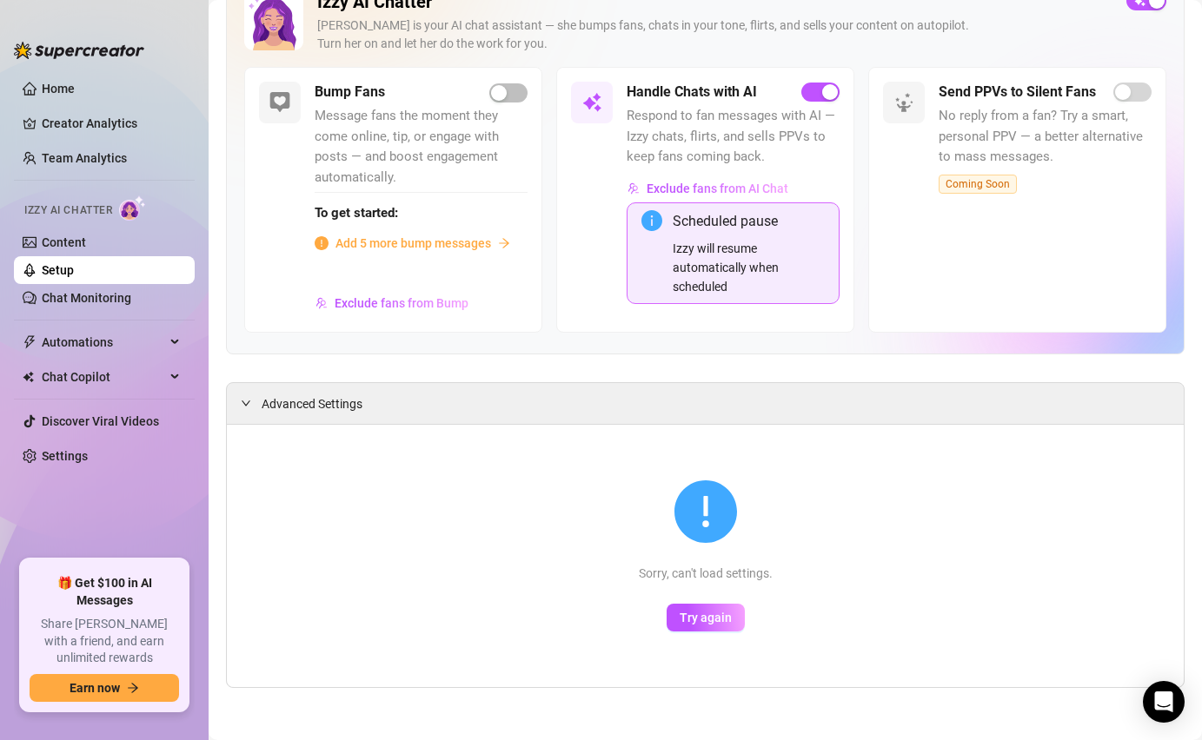
click at [667, 599] on div "Sorry, can't load settings. Try again" at bounding box center [705, 556] width 929 height 235
click at [675, 605] on button "Try again" at bounding box center [705, 618] width 78 height 28
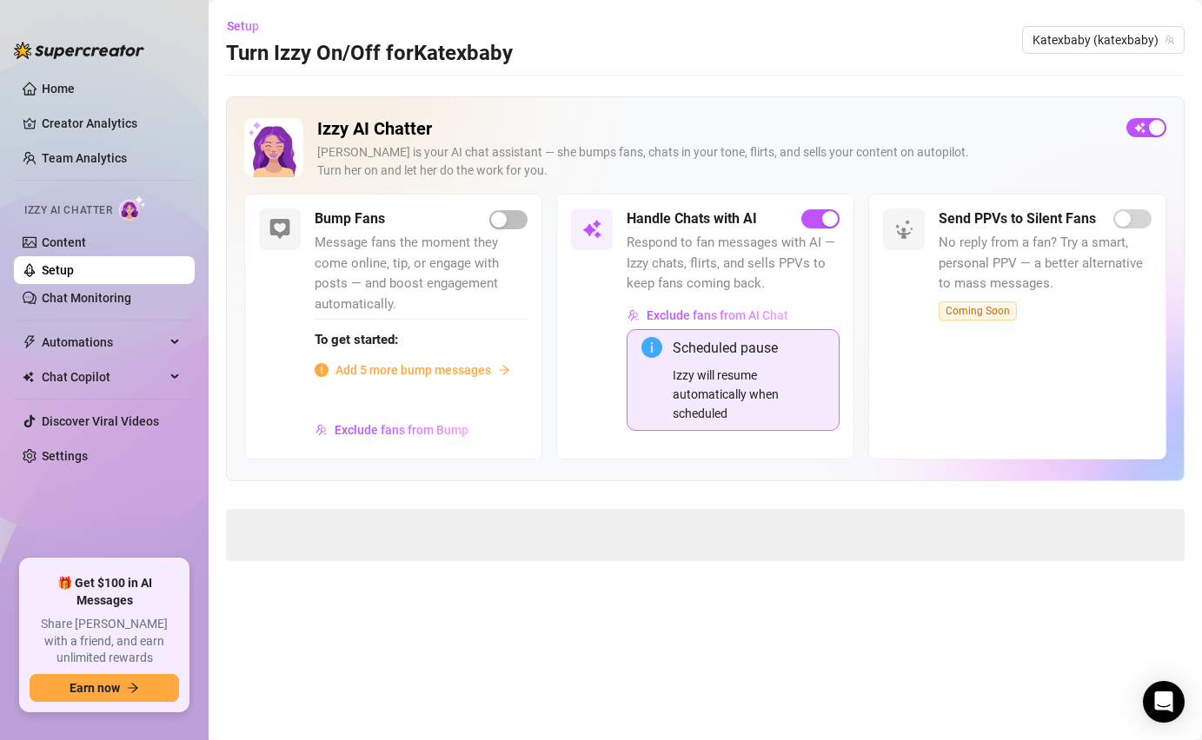
scroll to position [0, 0]
click at [161, 371] on span "Chat Copilot" at bounding box center [103, 377] width 123 height 28
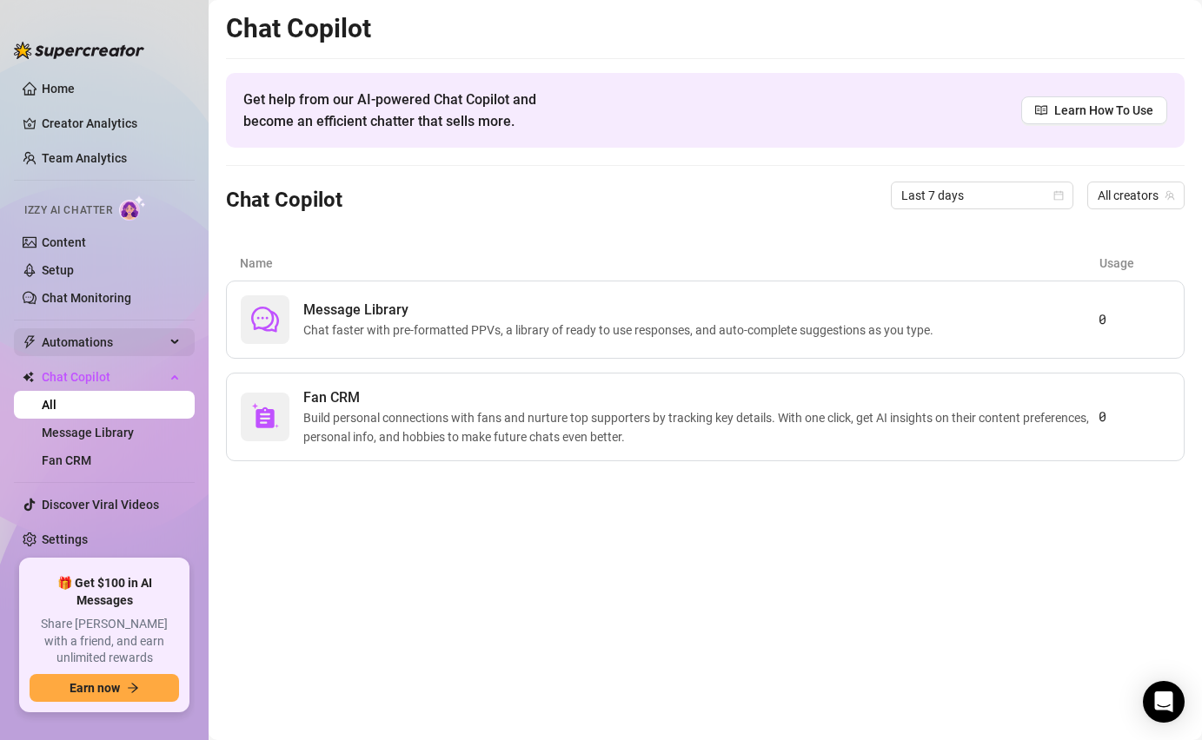
click at [162, 336] on span "Automations" at bounding box center [103, 342] width 123 height 28
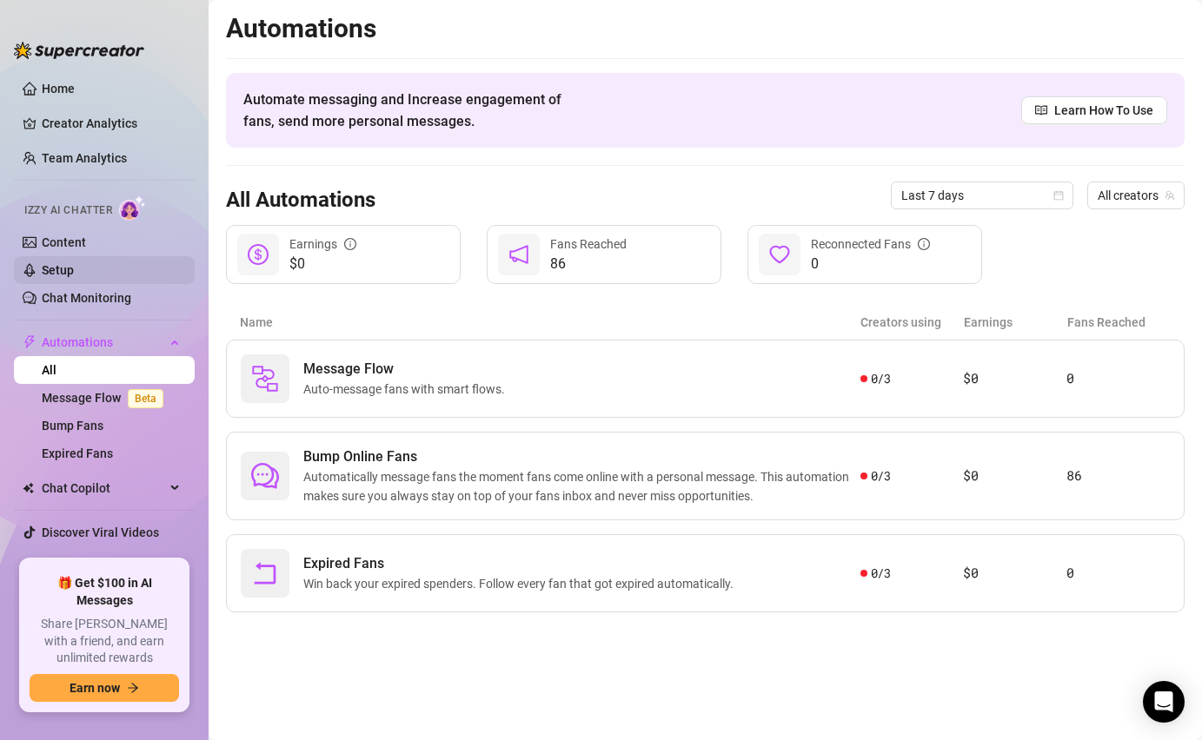
click at [74, 275] on link "Setup" at bounding box center [58, 270] width 32 height 14
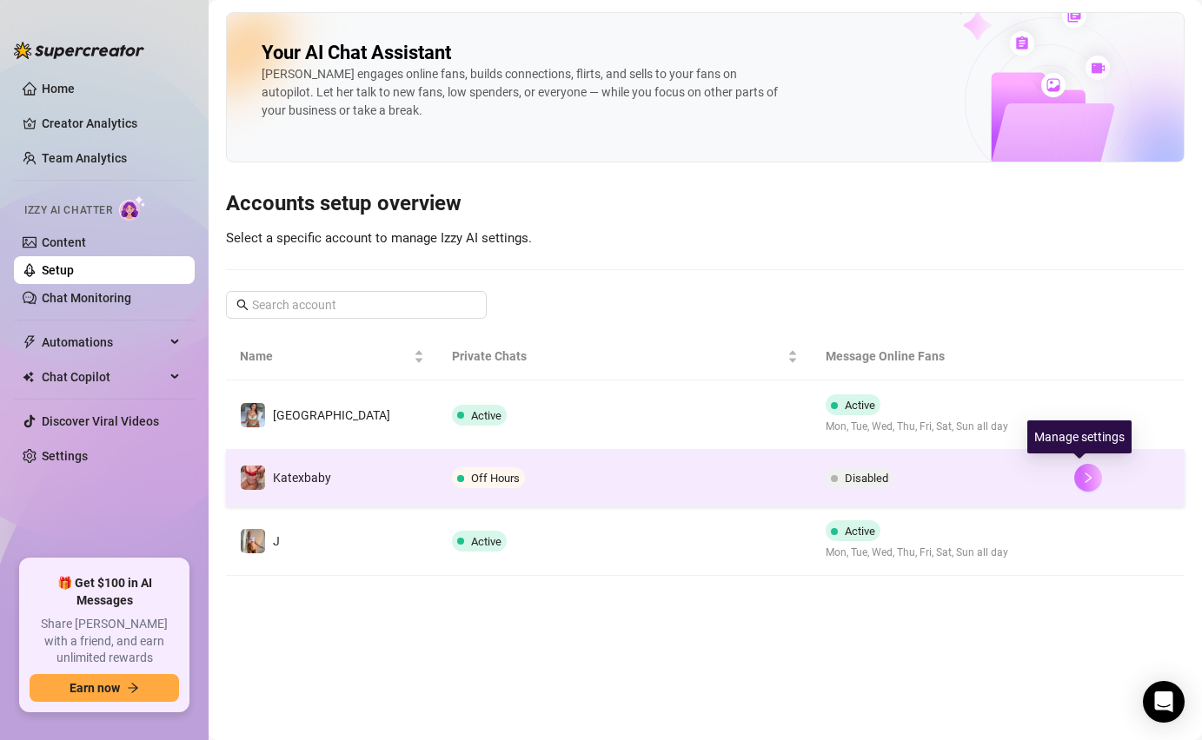
click at [1082, 480] on icon "right" at bounding box center [1088, 478] width 12 height 12
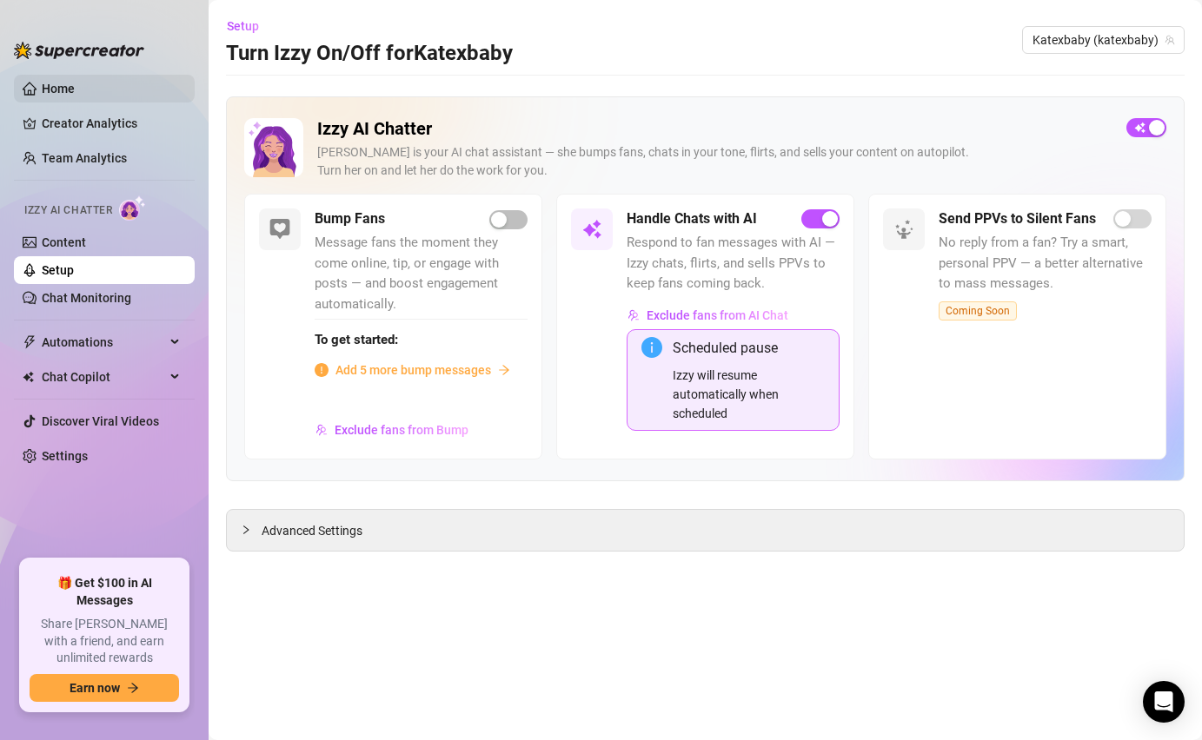
click at [75, 91] on link "Home" at bounding box center [58, 89] width 33 height 14
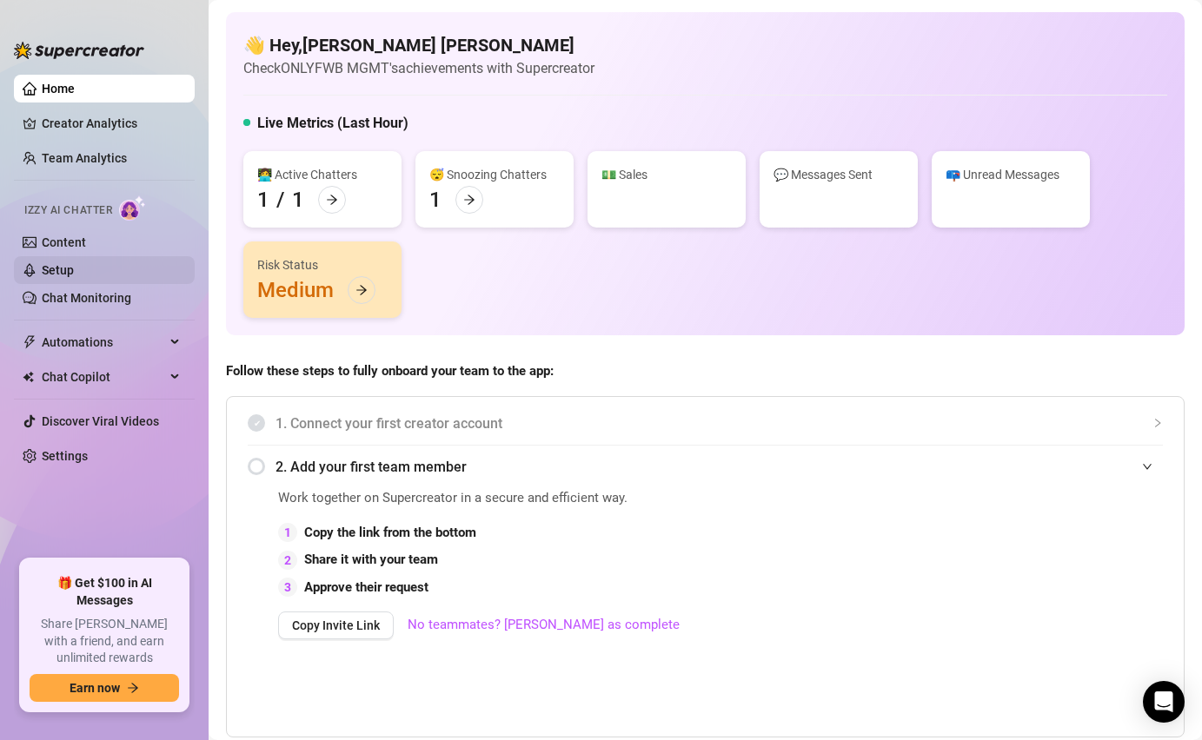
click at [74, 272] on link "Setup" at bounding box center [58, 270] width 32 height 14
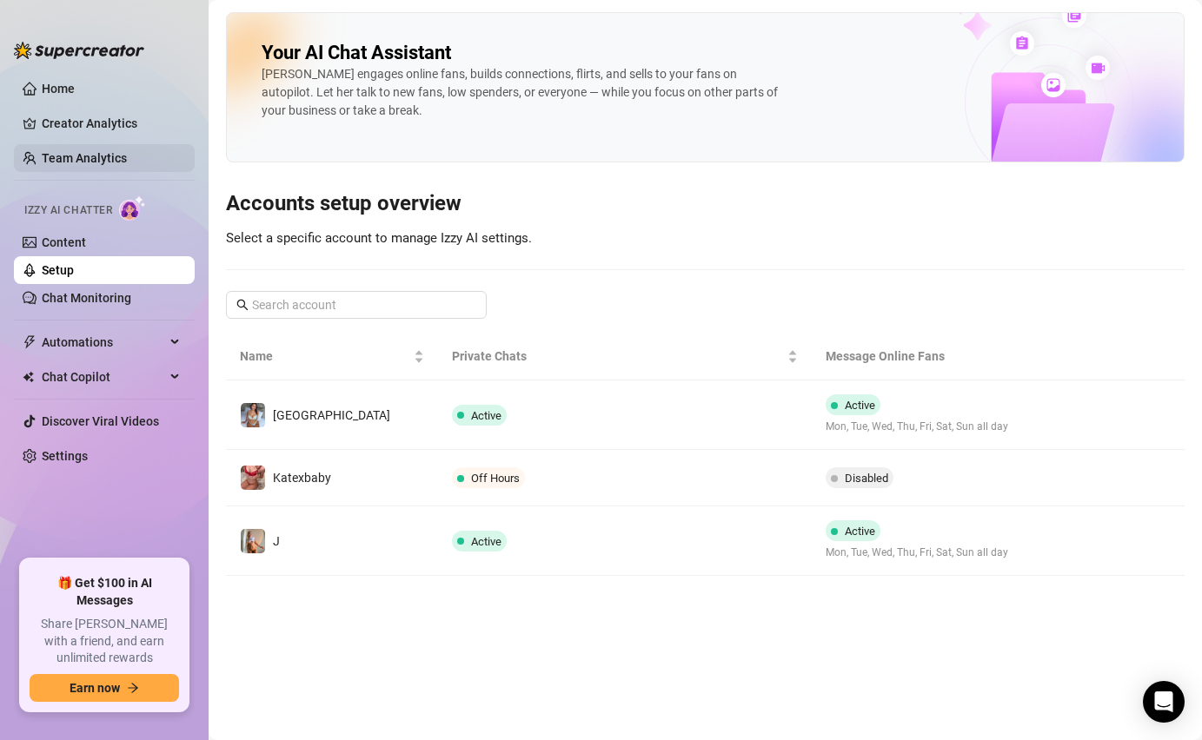
click at [75, 152] on link "Team Analytics" at bounding box center [84, 158] width 85 height 14
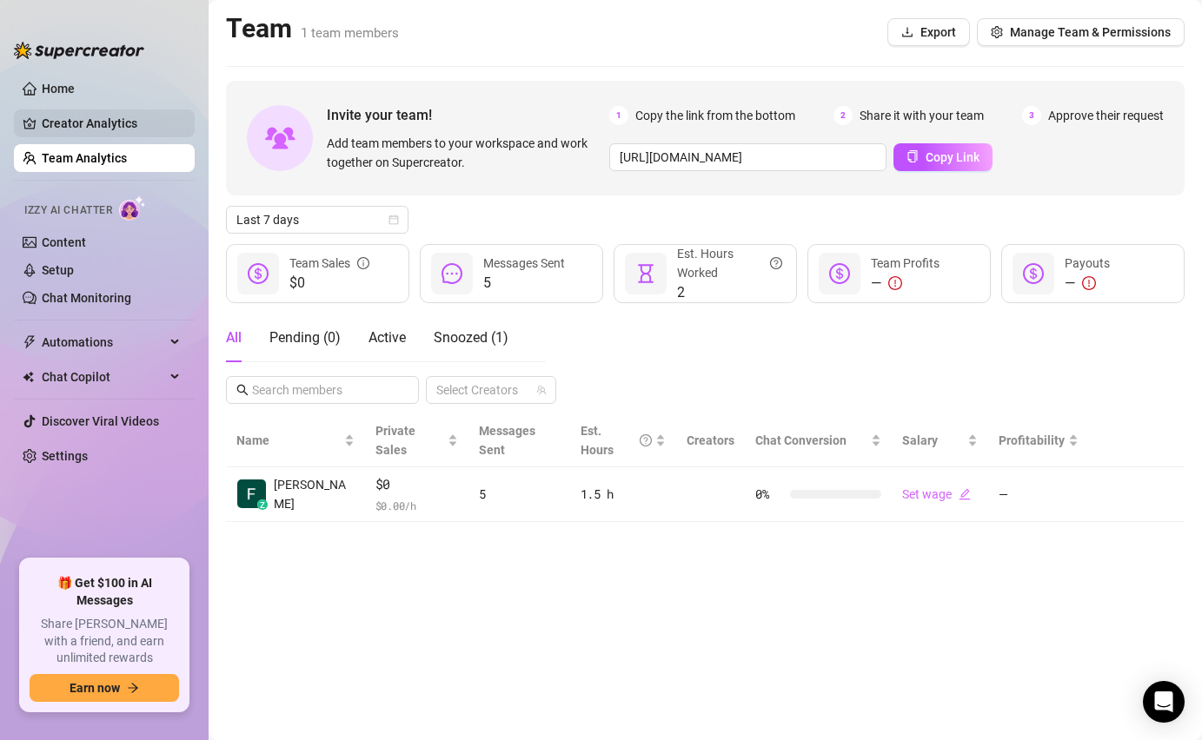
click at [101, 113] on link "Creator Analytics" at bounding box center [111, 123] width 139 height 28
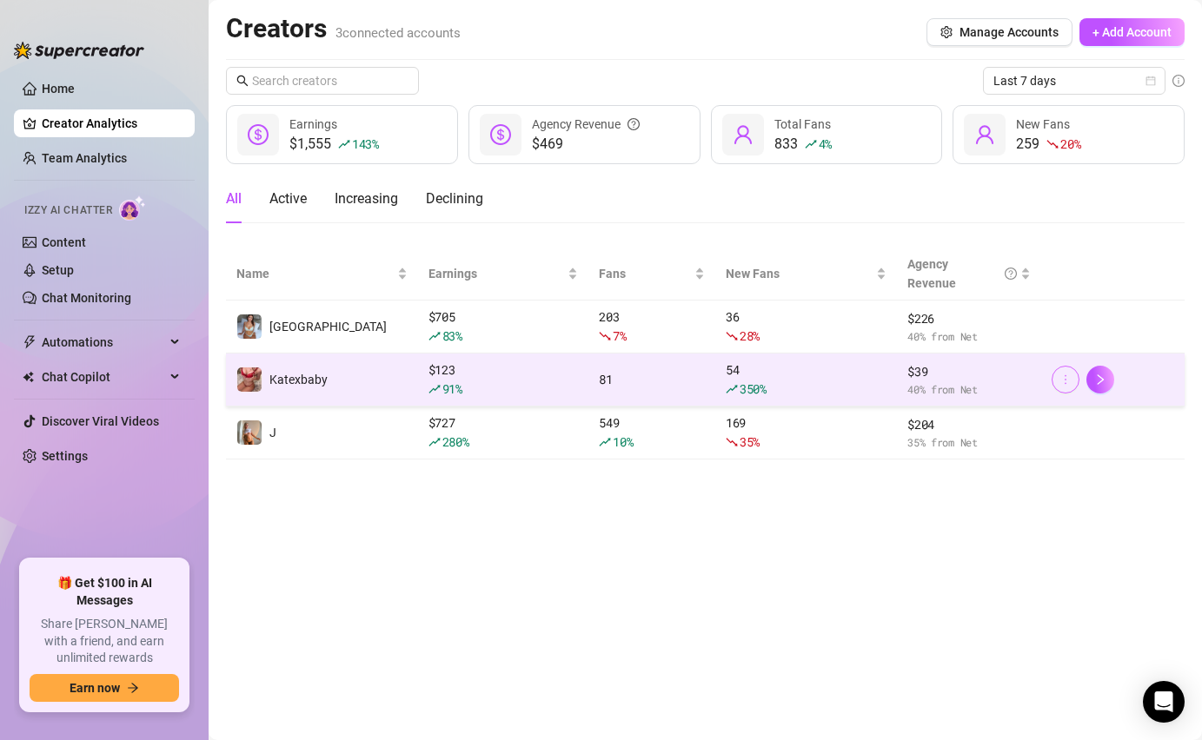
click at [1057, 384] on button "button" at bounding box center [1065, 380] width 28 height 28
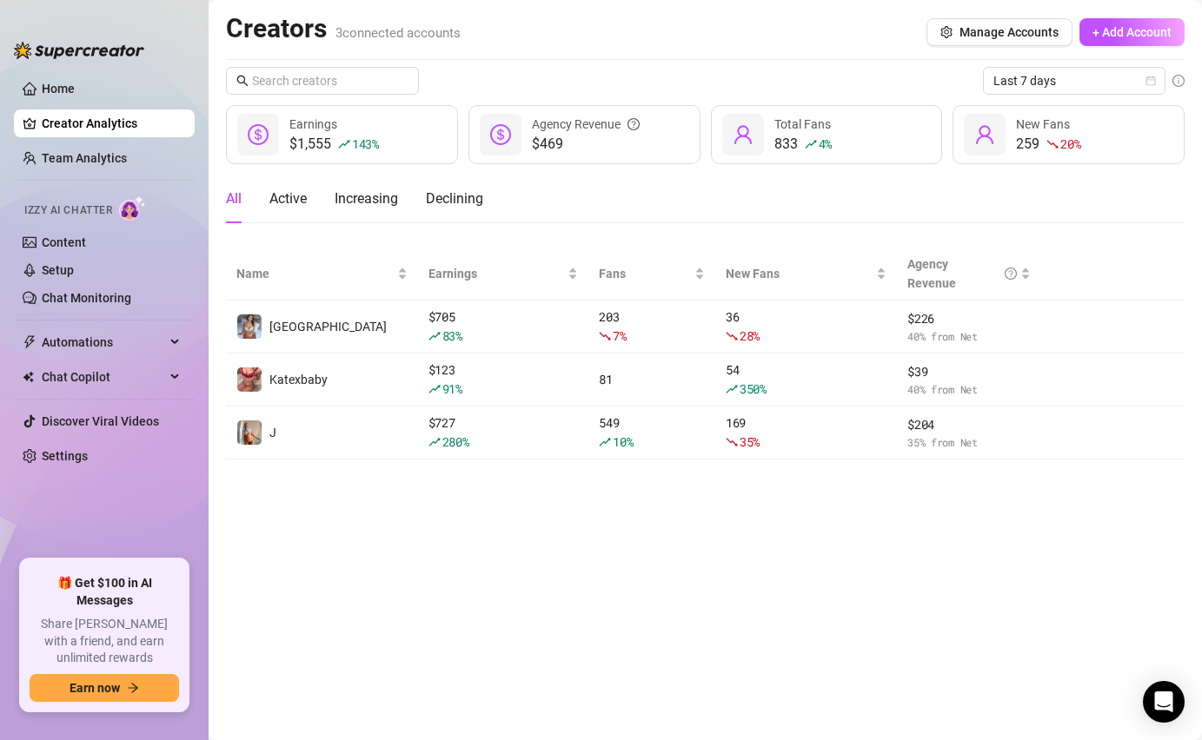
click at [1032, 542] on main "Creators 3 connected accounts Manage Accounts + Add Account Last 7 days $1,555 …" at bounding box center [705, 370] width 993 height 740
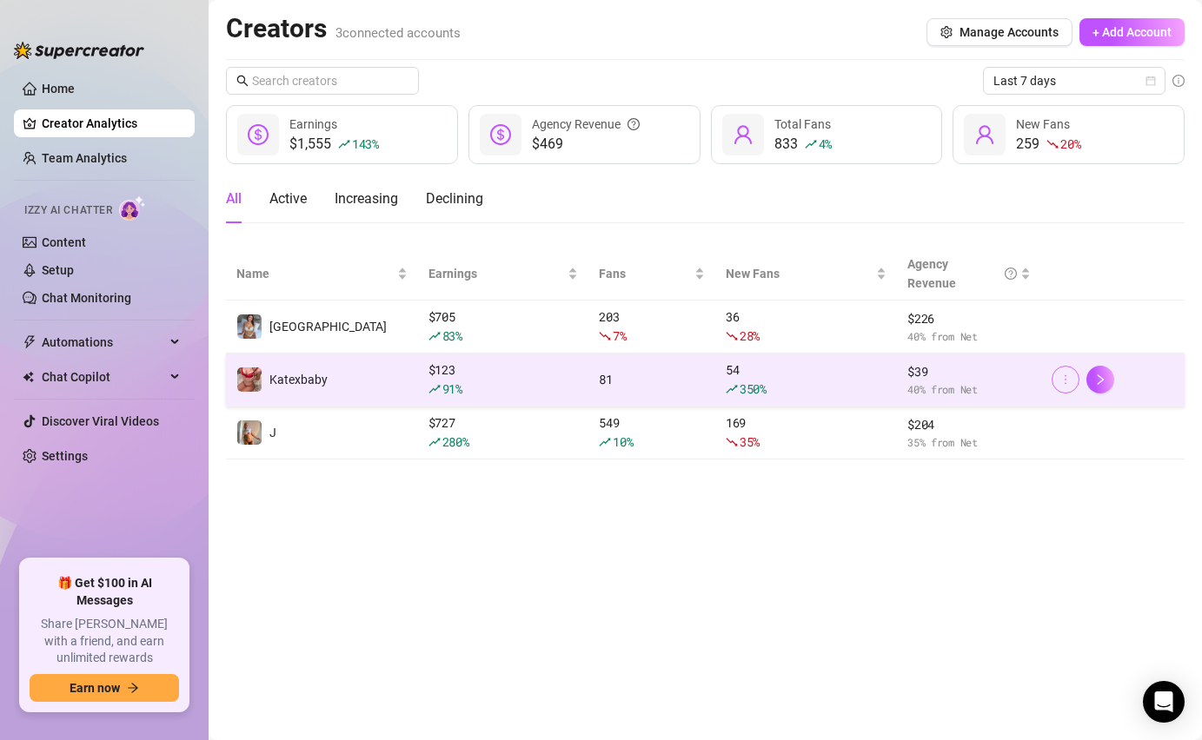
click at [1059, 379] on icon "more" at bounding box center [1065, 380] width 12 height 12
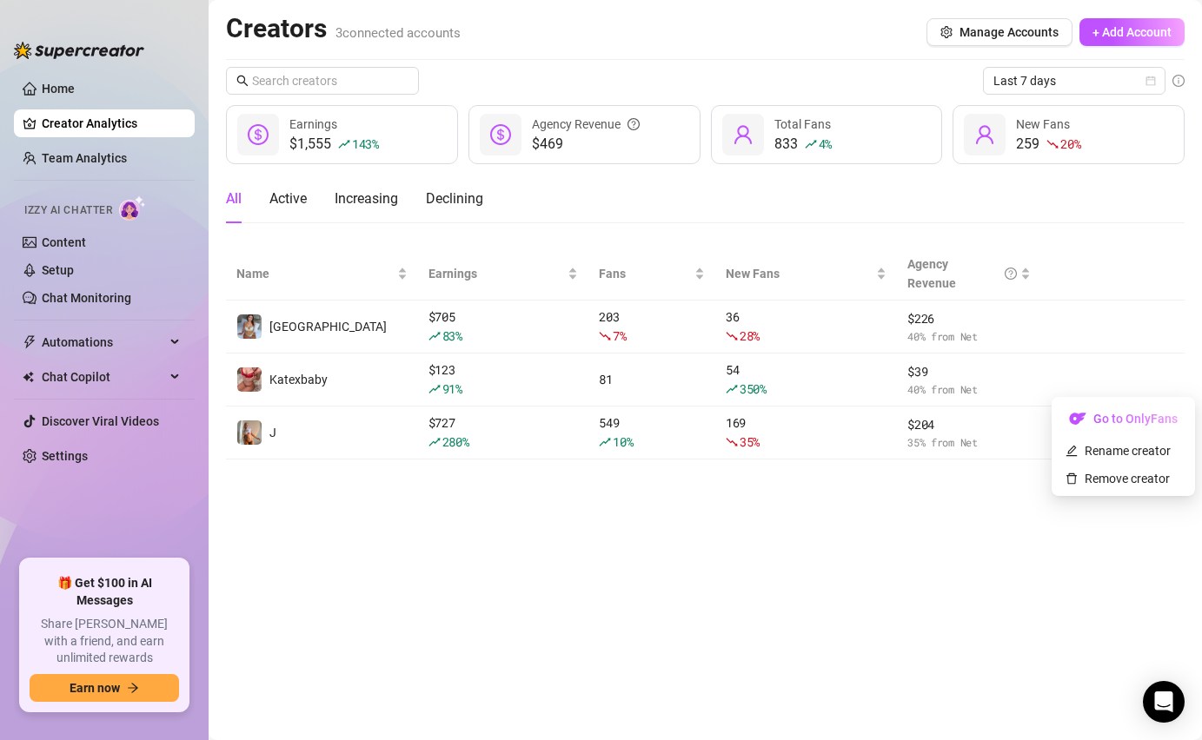
click at [971, 475] on main "Creators 3 connected accounts Manage Accounts + Add Account Last 7 days $1,555 …" at bounding box center [705, 370] width 993 height 740
click at [115, 154] on link "Team Analytics" at bounding box center [84, 158] width 85 height 14
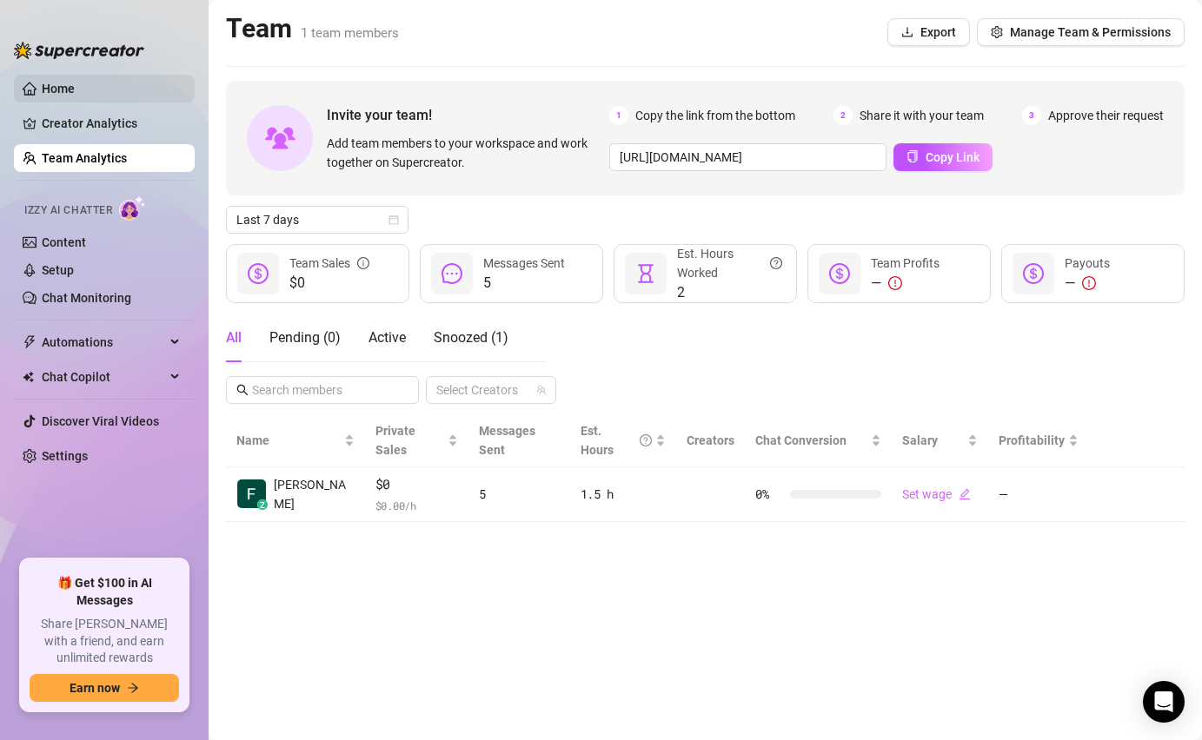
click at [75, 88] on link "Home" at bounding box center [58, 89] width 33 height 14
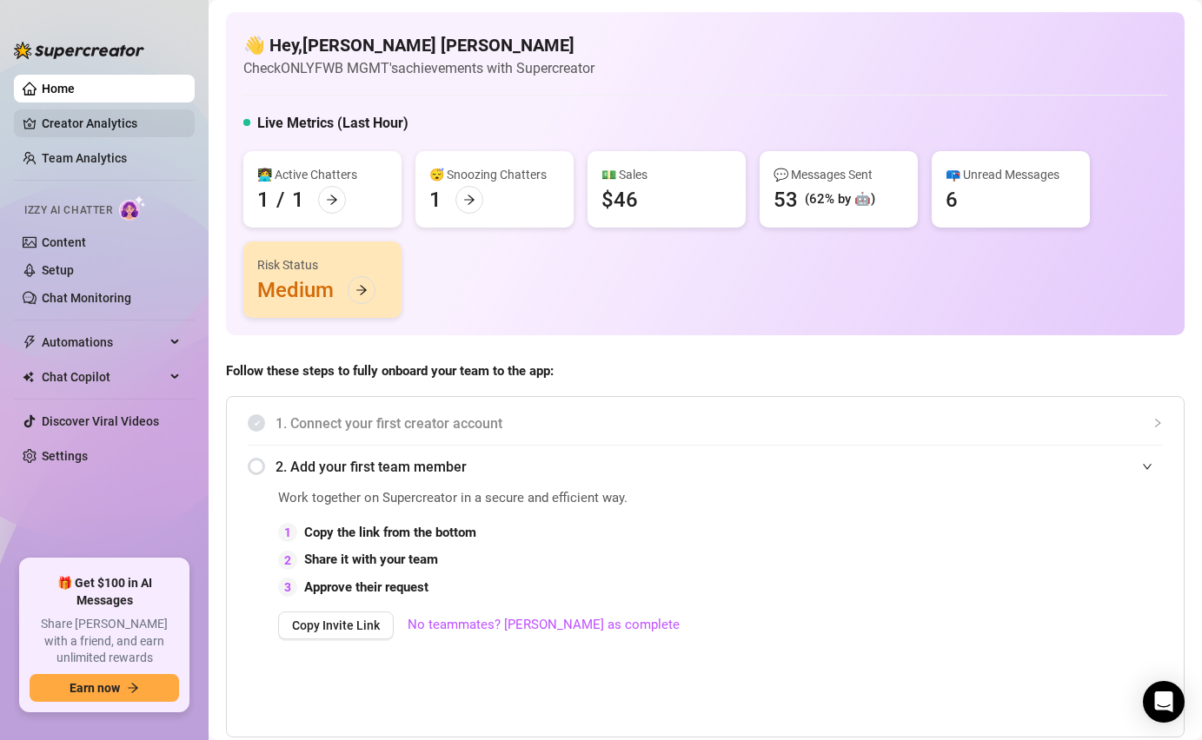
click at [89, 120] on link "Creator Analytics" at bounding box center [111, 123] width 139 height 28
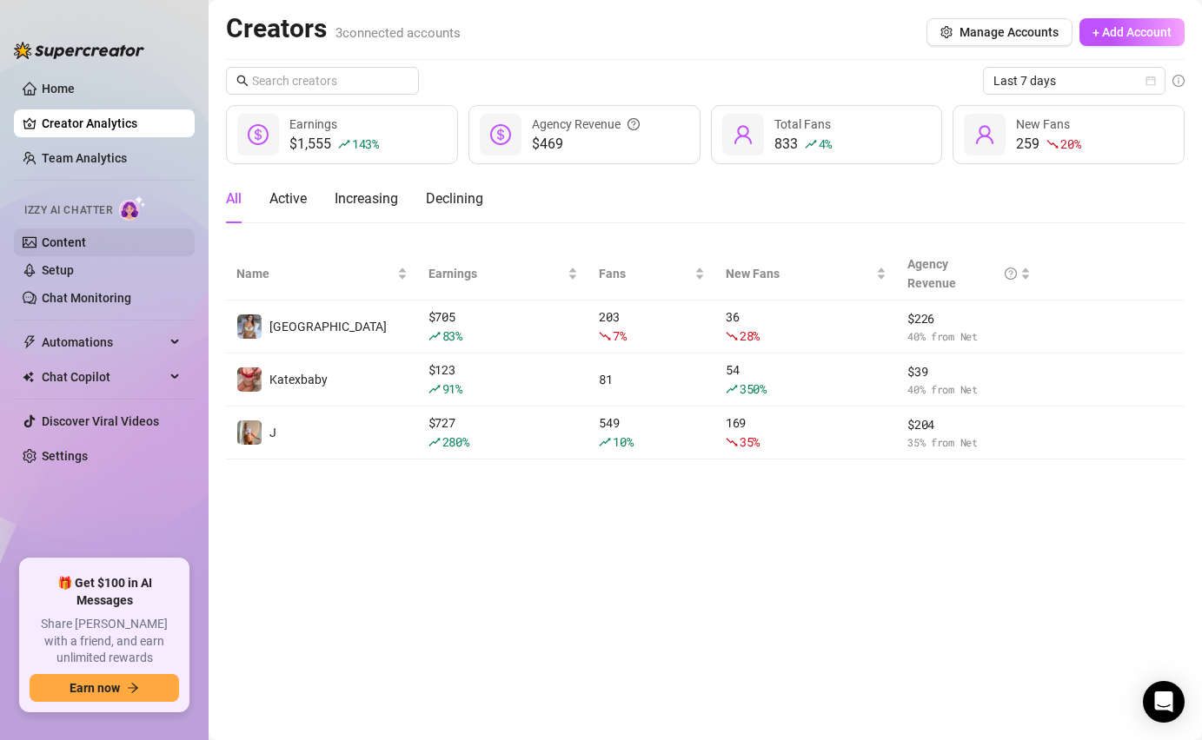
click at [42, 235] on link "Content" at bounding box center [64, 242] width 44 height 14
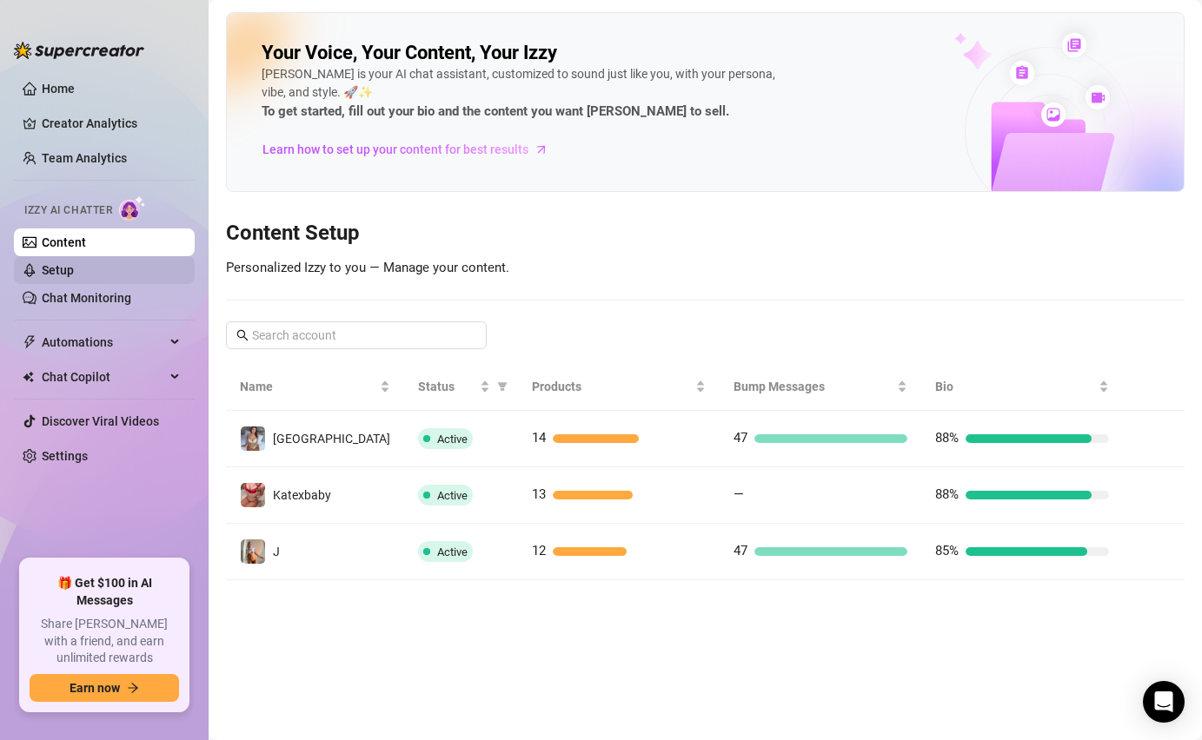
click at [42, 268] on link "Setup" at bounding box center [58, 270] width 32 height 14
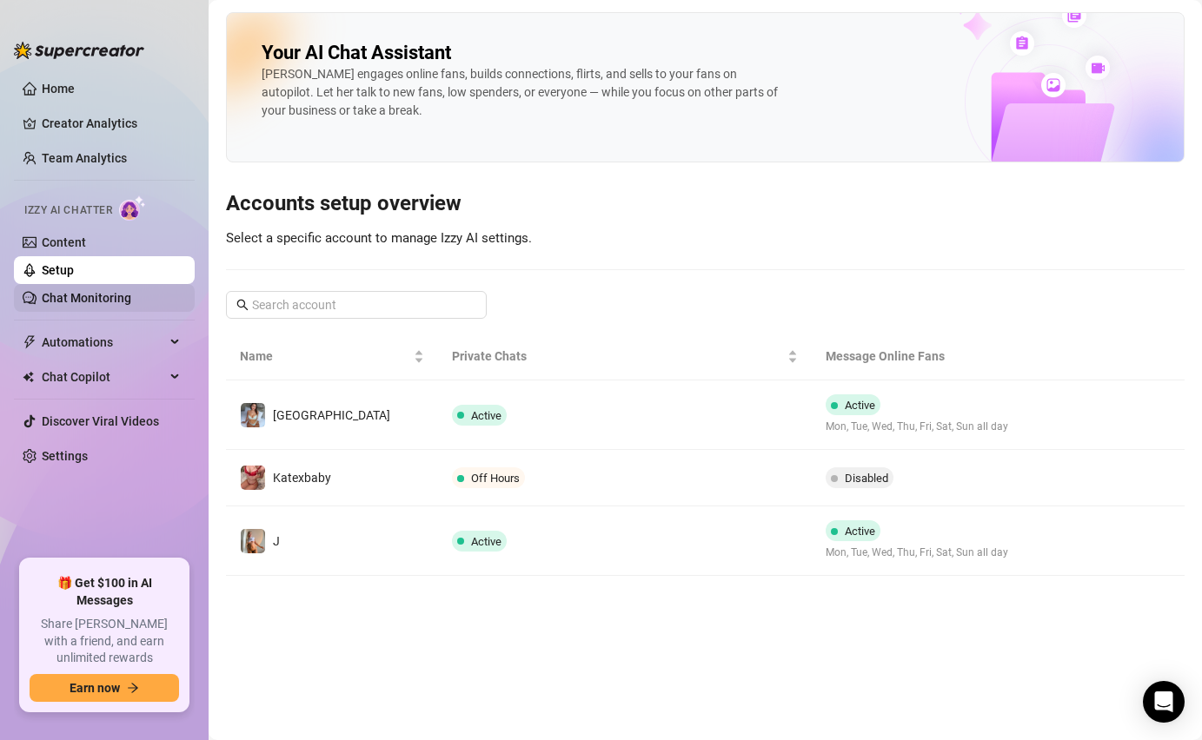
click at [42, 291] on link "Chat Monitoring" at bounding box center [86, 298] width 89 height 14
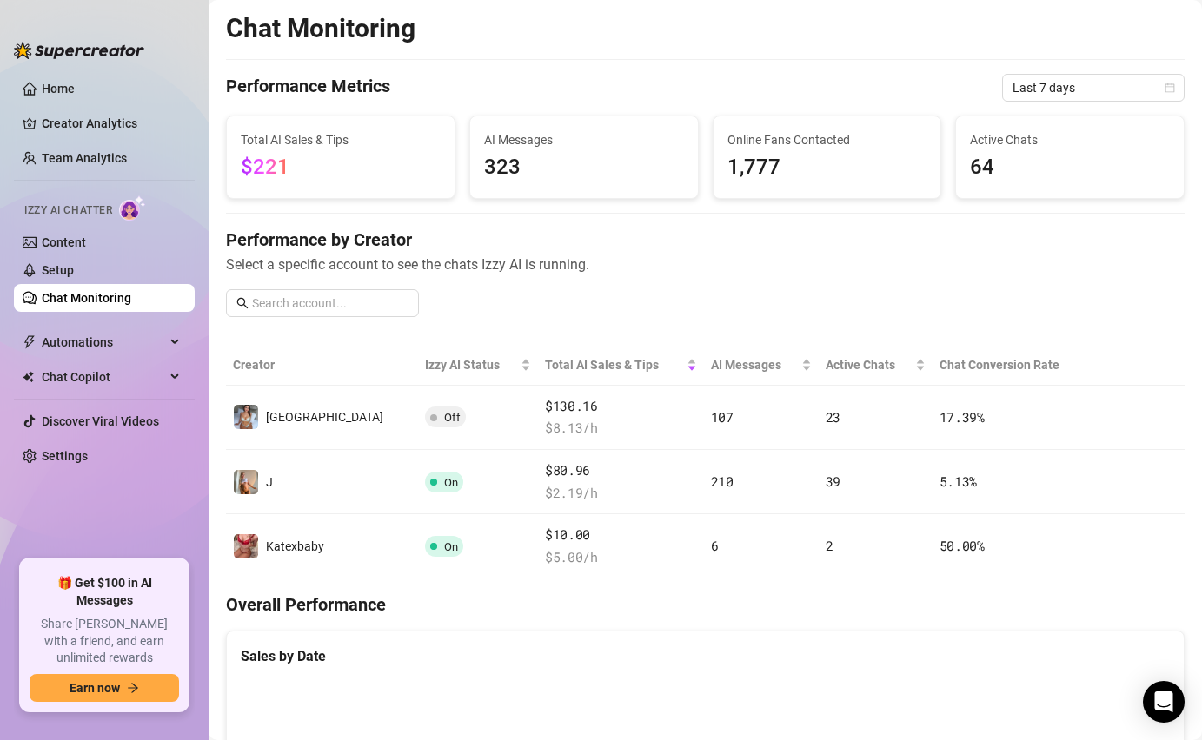
click at [47, 326] on ul "Home Creator Analytics Team Analytics Izzy AI Chatter Content Setup Chat Monito…" at bounding box center [104, 310] width 181 height 485
click at [54, 340] on span "Automations" at bounding box center [103, 342] width 123 height 28
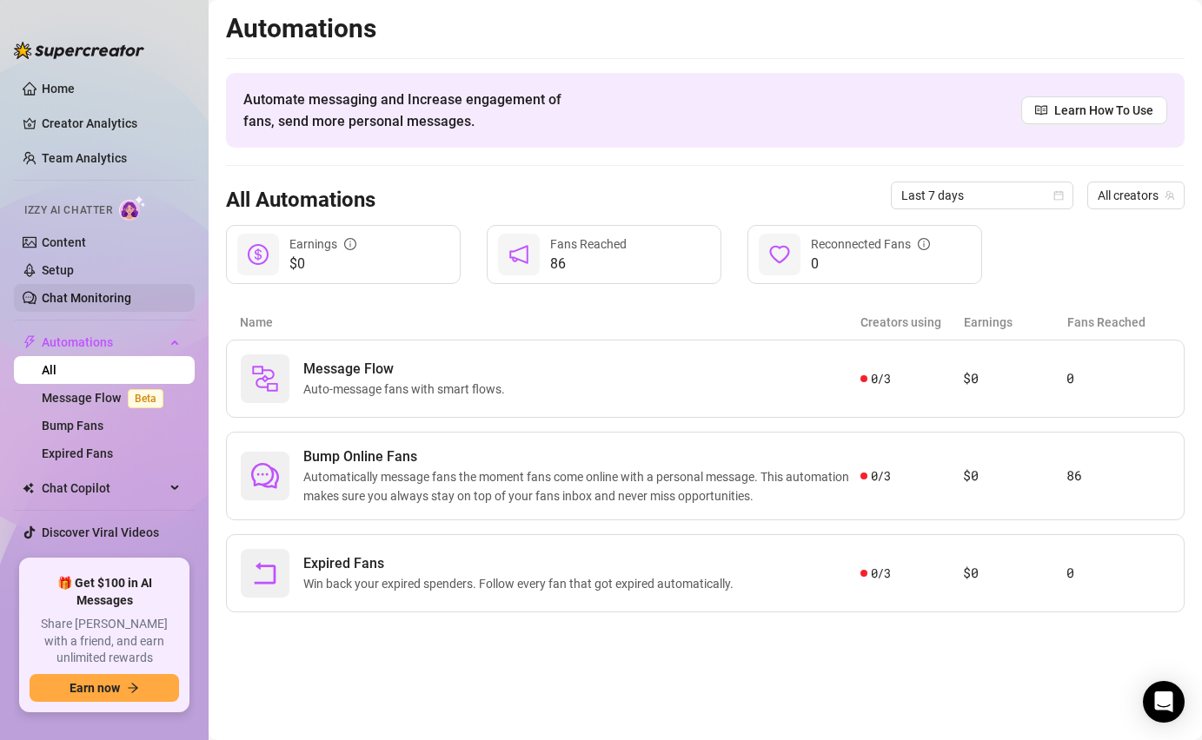
click at [77, 298] on link "Chat Monitoring" at bounding box center [86, 298] width 89 height 14
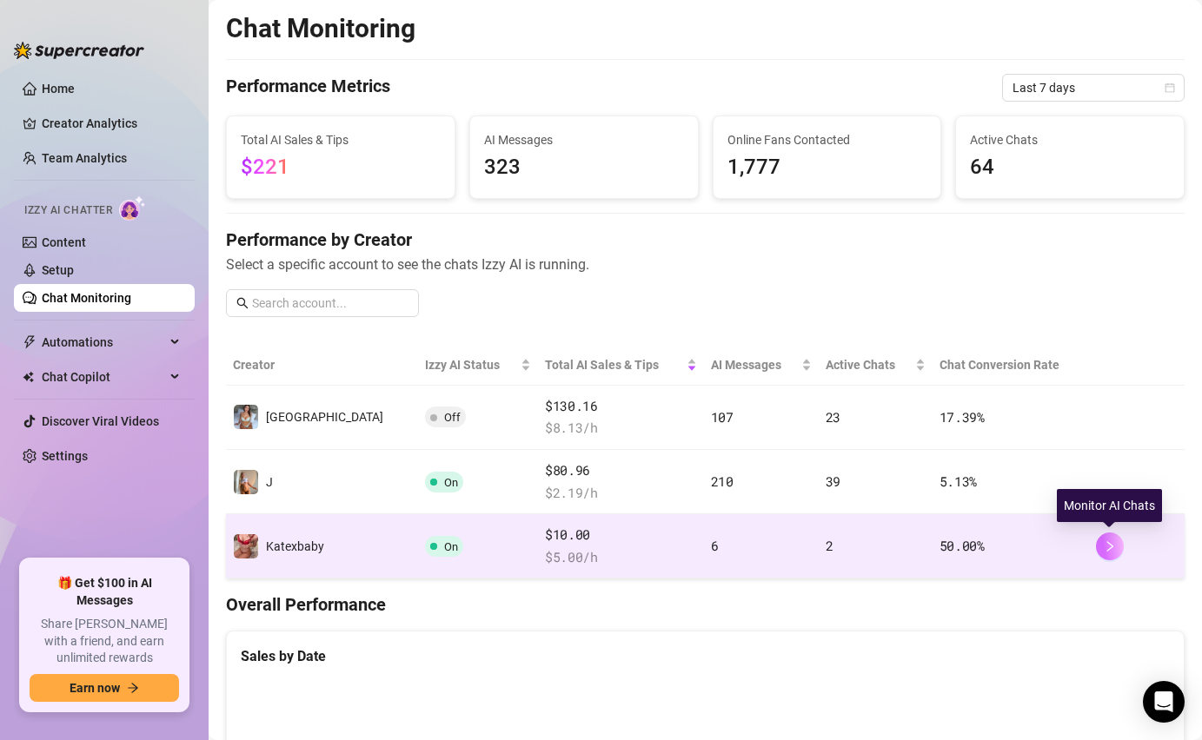
click at [1104, 556] on button "button" at bounding box center [1110, 547] width 28 height 28
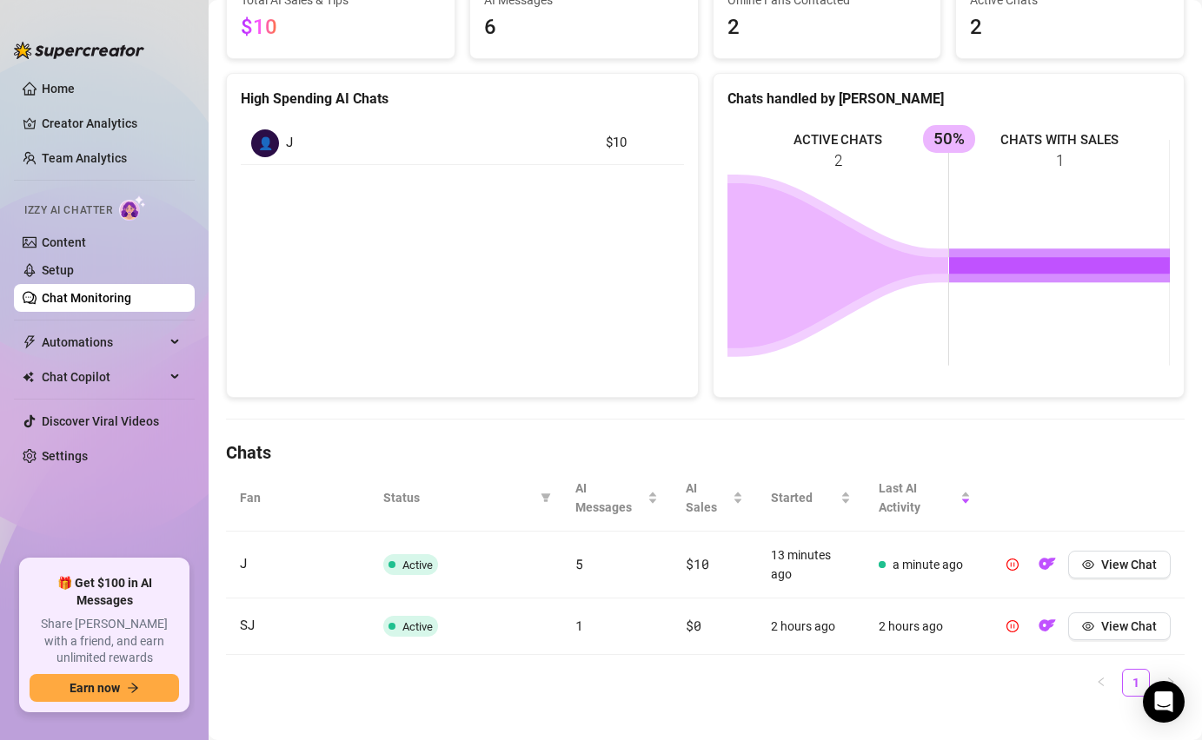
scroll to position [204, 0]
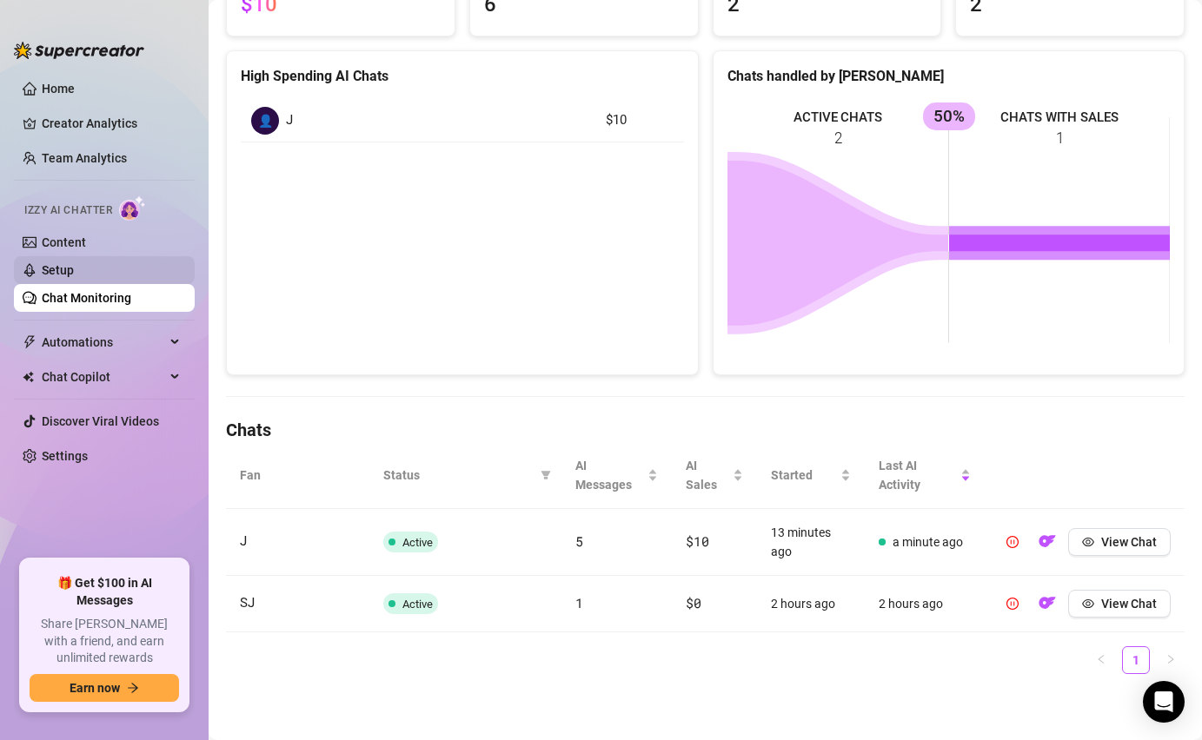
click at [74, 270] on link "Setup" at bounding box center [58, 270] width 32 height 14
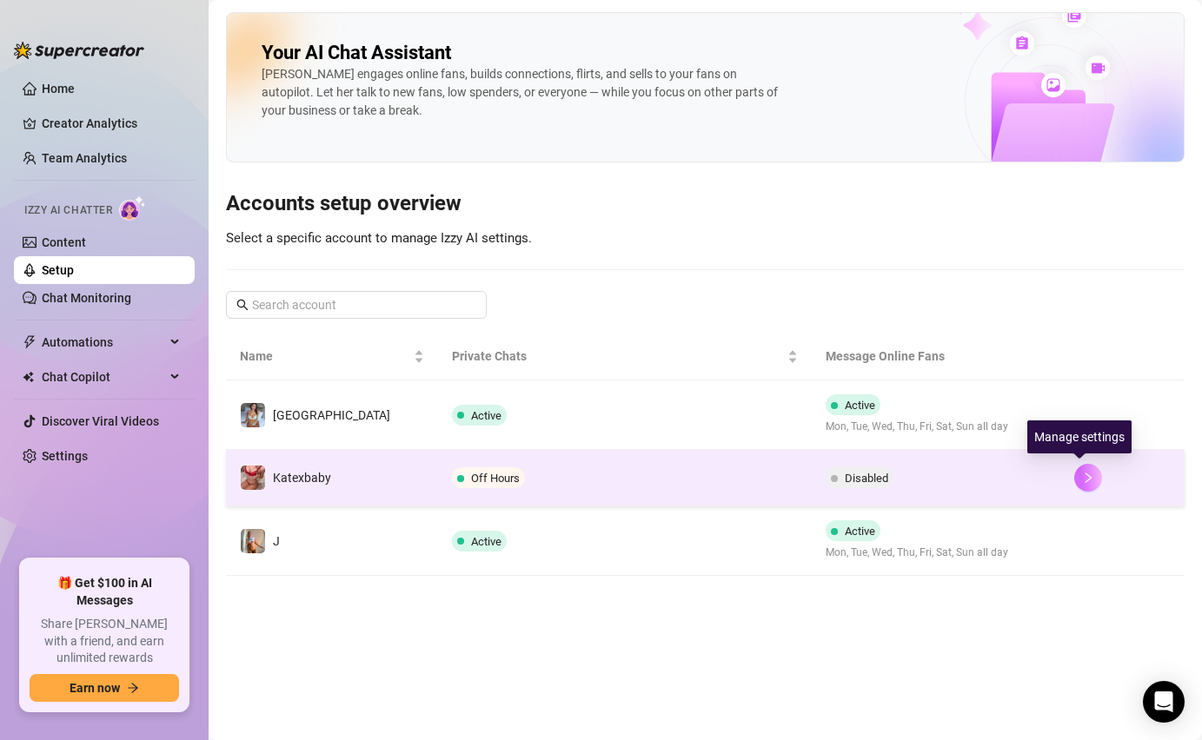
click at [1077, 469] on button "button" at bounding box center [1088, 478] width 28 height 28
